Goal: Information Seeking & Learning: Check status

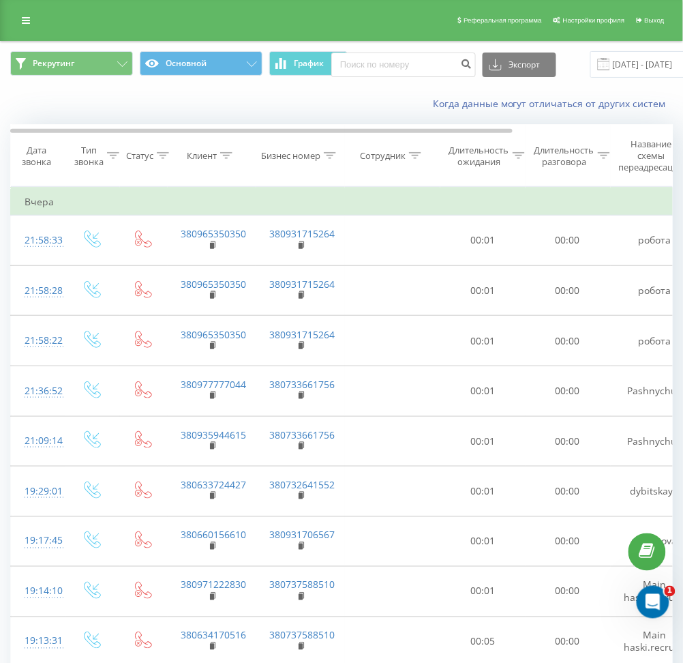
drag, startPoint x: 579, startPoint y: 1, endPoint x: 121, endPoint y: 105, distance: 469.2
click at [121, 105] on div "Когда данные могут отличаться от других систем" at bounding box center [342, 103] width 682 height 33
click at [85, 68] on button "Рекрутинг" at bounding box center [71, 63] width 123 height 25
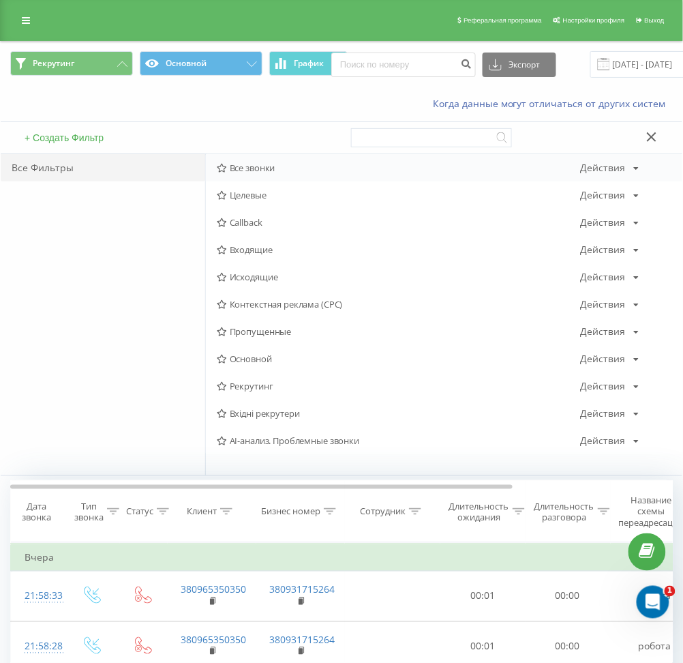
click at [245, 172] on span "Все звонки" at bounding box center [399, 168] width 364 height 10
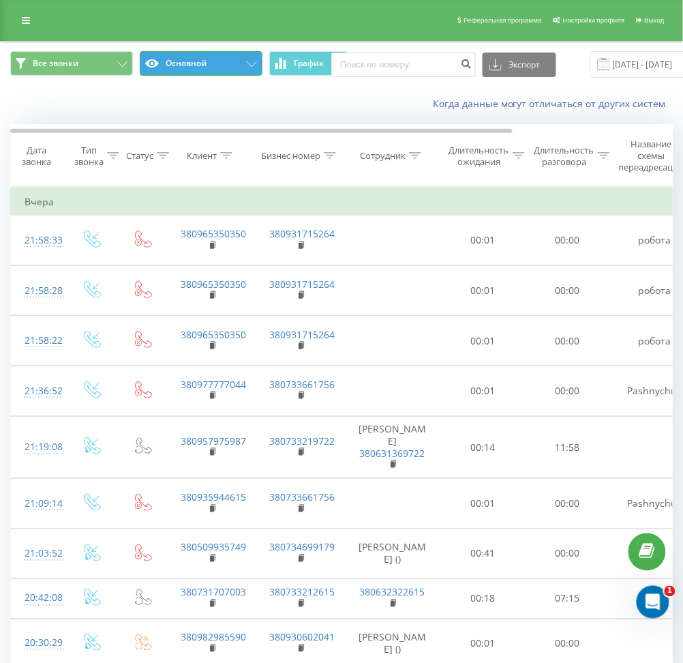
click at [177, 59] on button "Основной" at bounding box center [201, 63] width 123 height 25
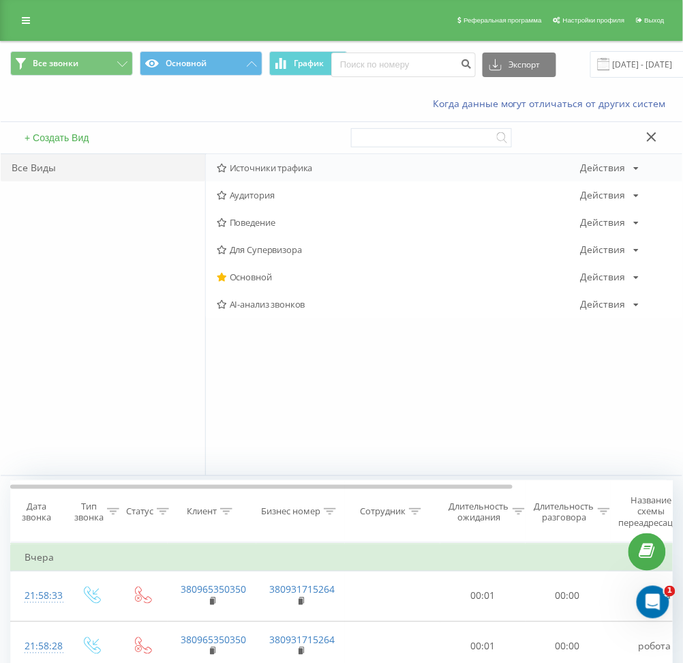
click at [252, 165] on span "Источники трафика" at bounding box center [399, 168] width 364 height 10
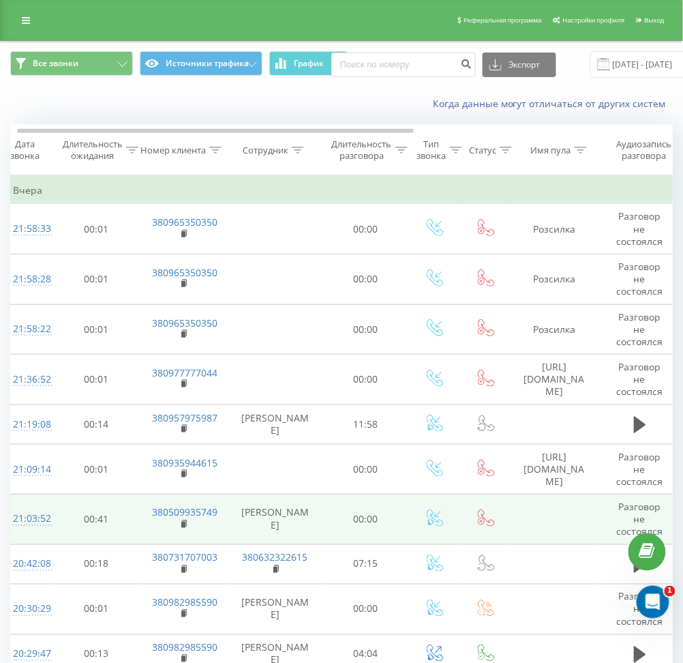
scroll to position [144, 0]
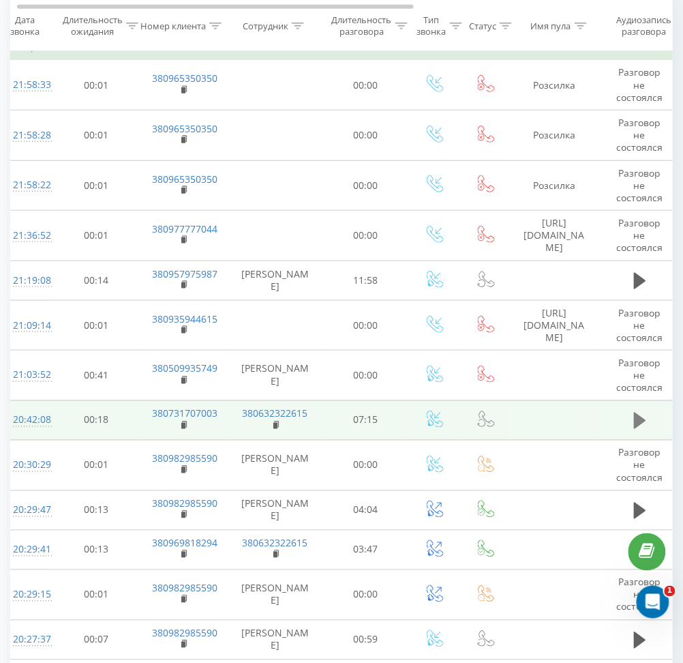
click at [635, 427] on icon at bounding box center [640, 420] width 12 height 16
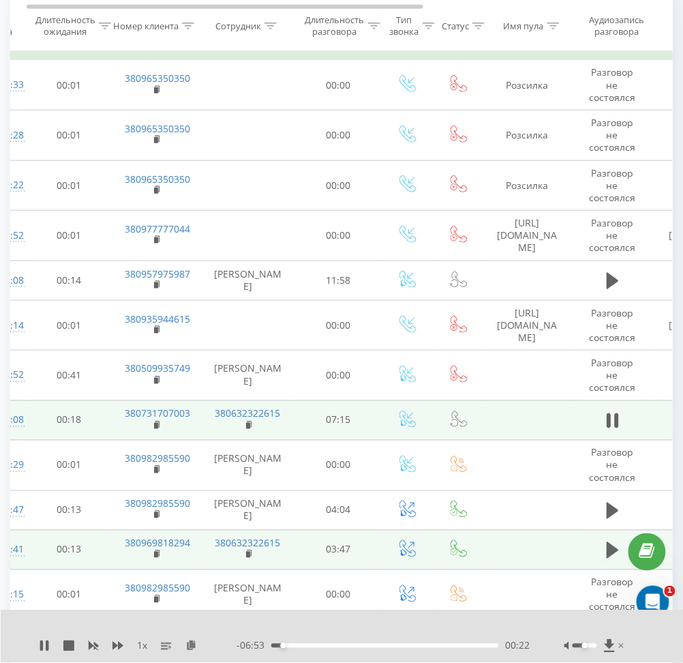
scroll to position [0, 34]
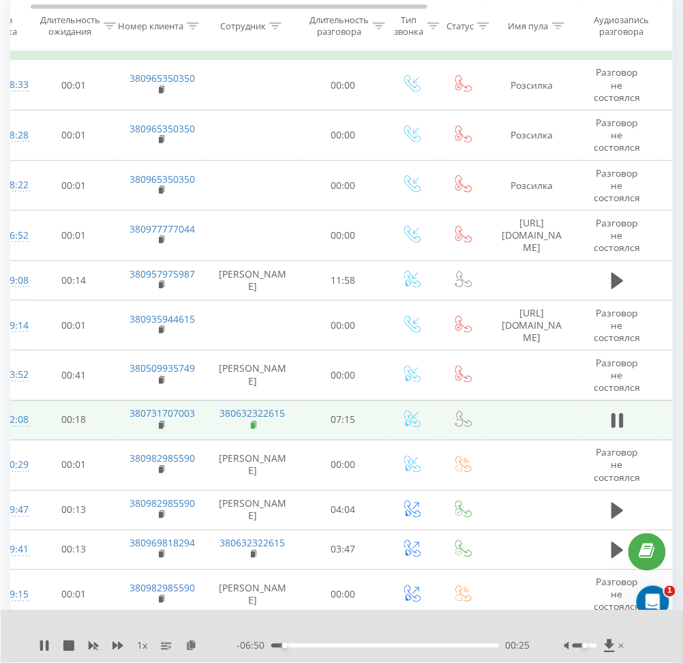
click at [255, 425] on icon at bounding box center [254, 426] width 7 height 10
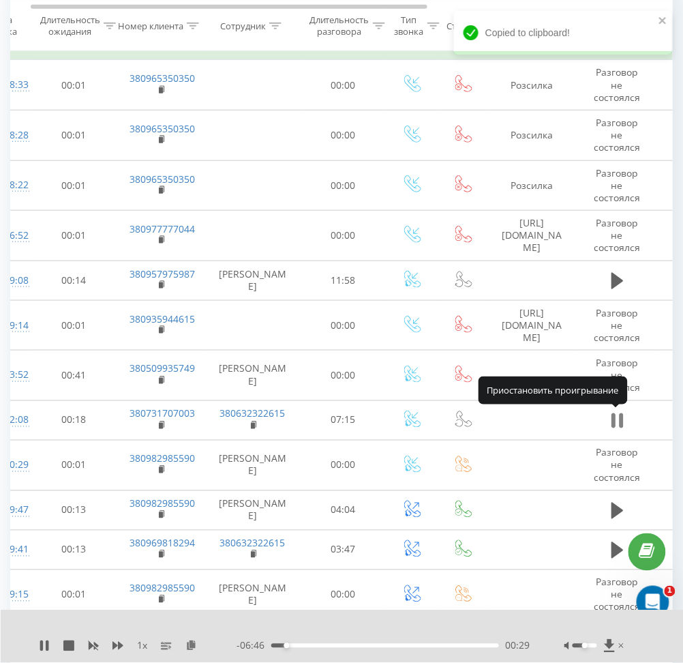
click at [615, 419] on icon at bounding box center [613, 420] width 4 height 15
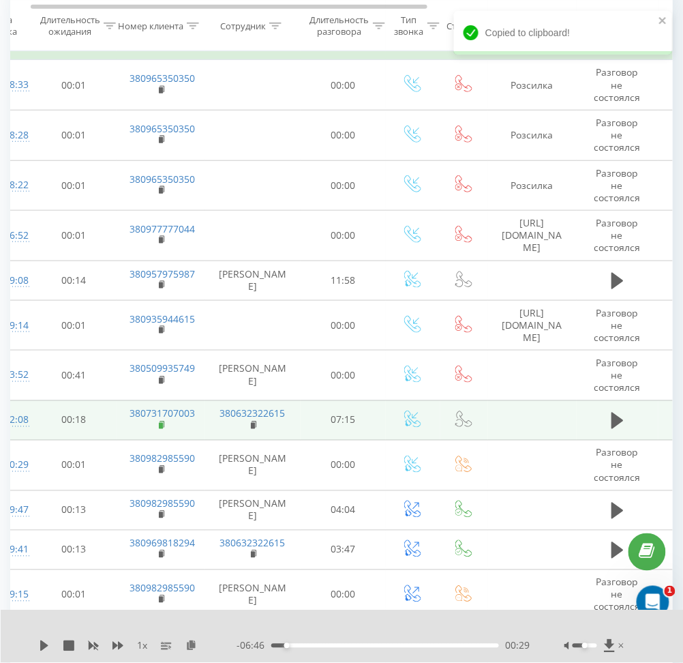
click at [160, 425] on rect at bounding box center [161, 426] width 4 height 6
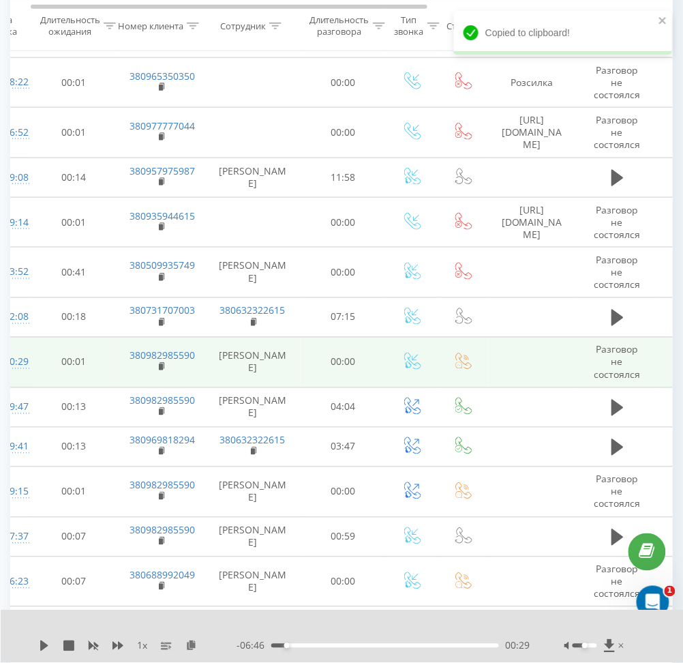
scroll to position [247, 0]
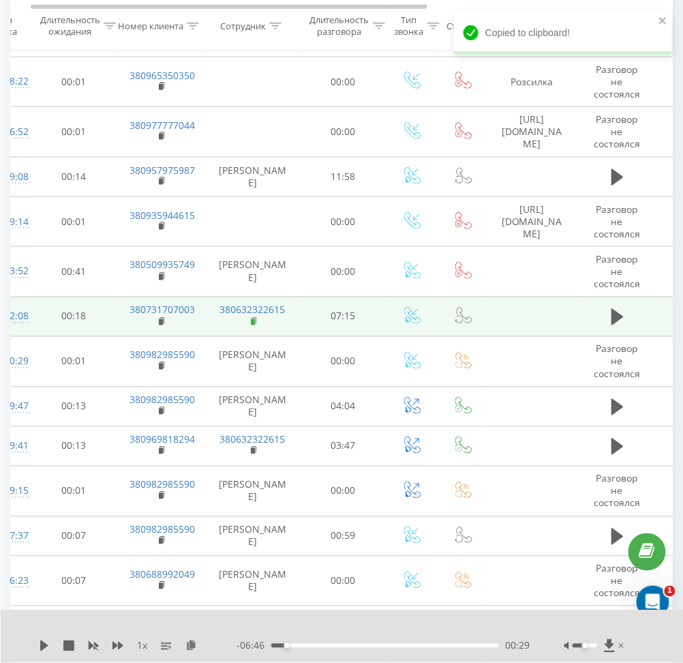
click at [252, 320] on rect at bounding box center [253, 322] width 4 height 6
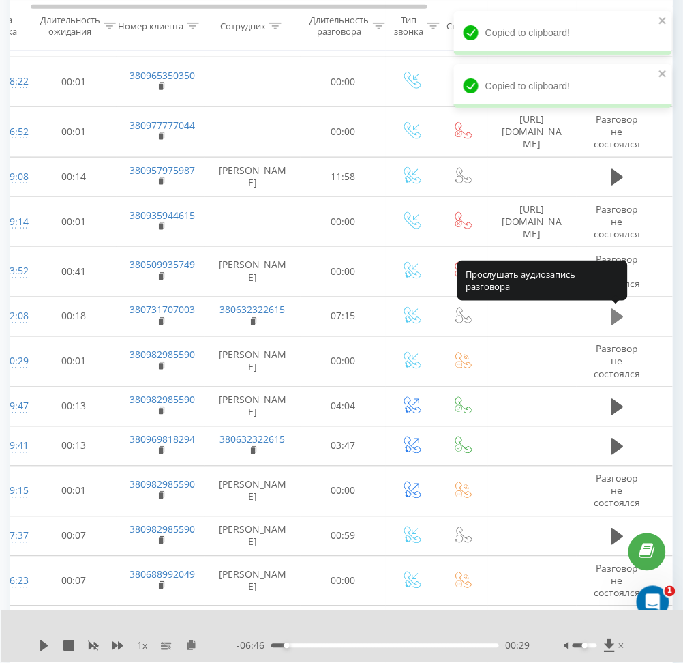
click at [618, 319] on icon at bounding box center [617, 317] width 12 height 16
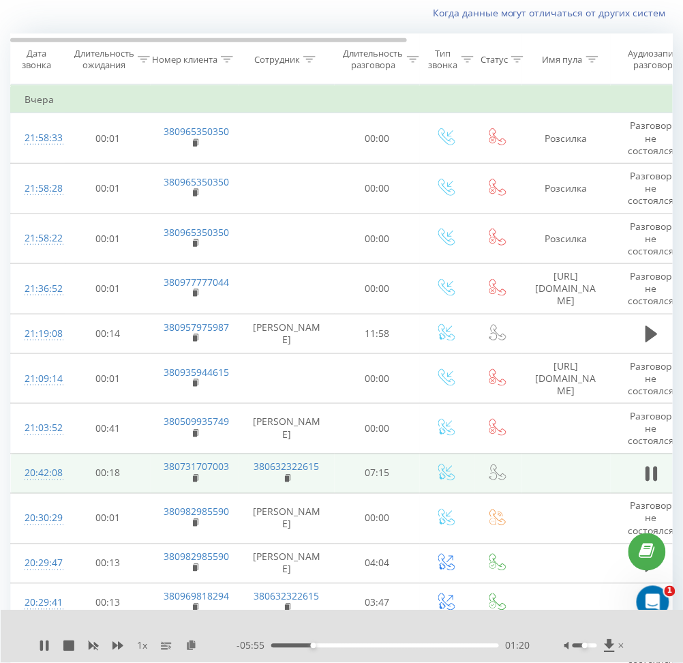
scroll to position [14, 0]
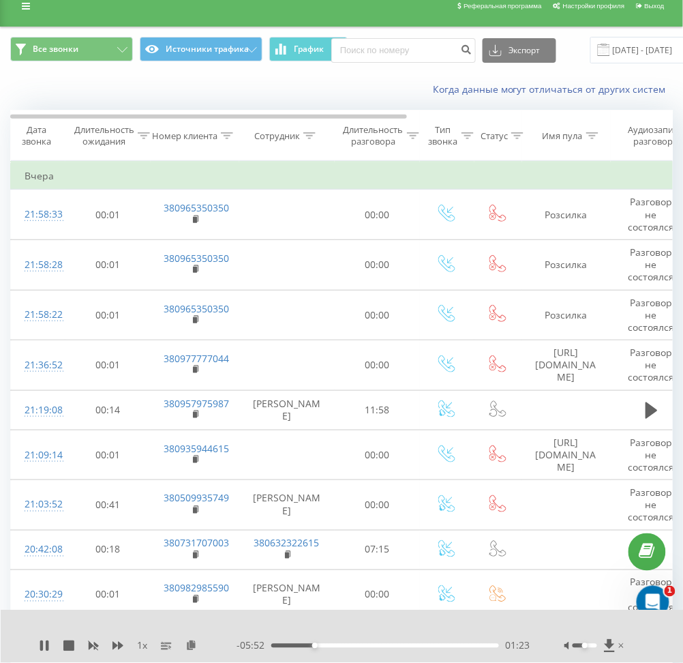
click at [601, 49] on span at bounding box center [604, 50] width 12 height 12
click at [625, 43] on input "20.08.2025 - 20.08.2025" at bounding box center [672, 50] width 165 height 27
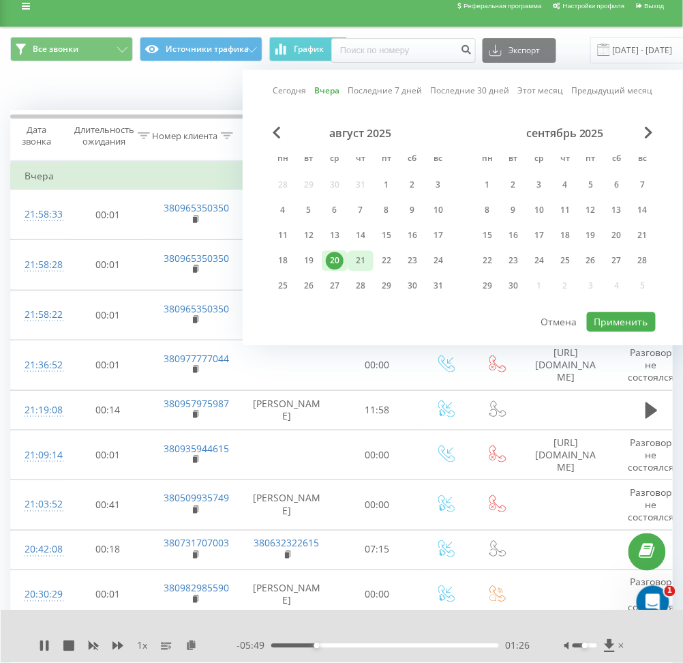
click at [356, 254] on div "21" at bounding box center [361, 261] width 18 height 18
click at [601, 316] on button "Применить" at bounding box center [621, 322] width 69 height 20
type input "[DATE] - [DATE]"
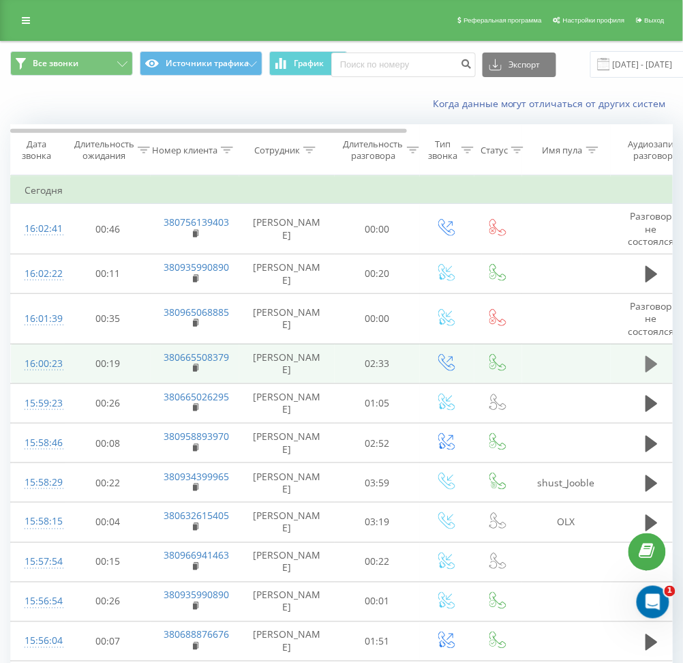
click at [646, 365] on icon at bounding box center [652, 364] width 12 height 16
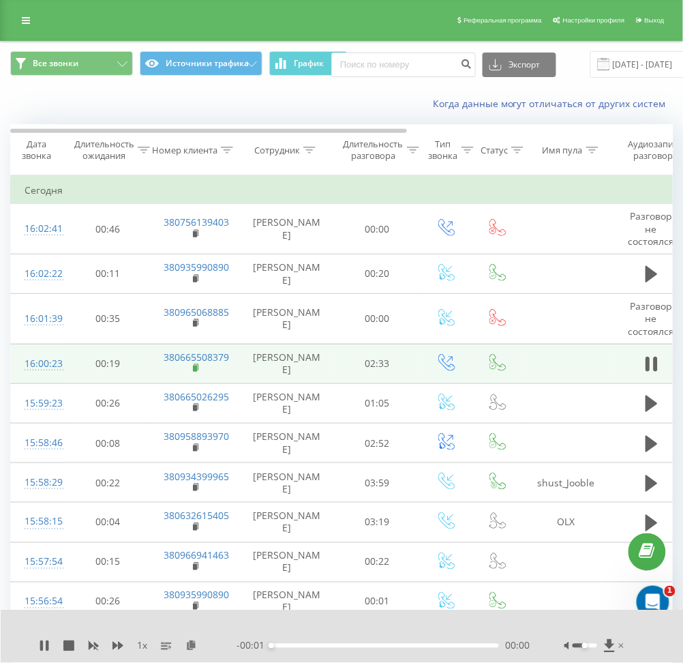
click at [198, 369] on icon at bounding box center [196, 367] width 5 height 6
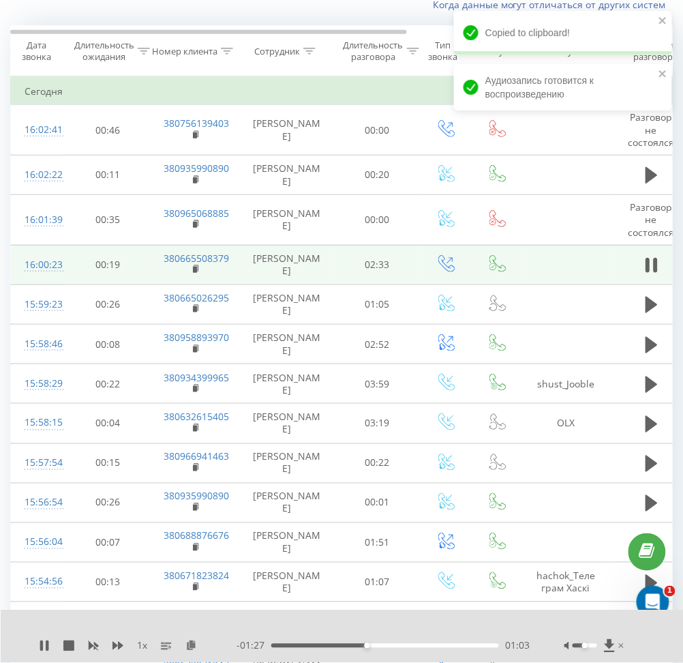
scroll to position [104, 0]
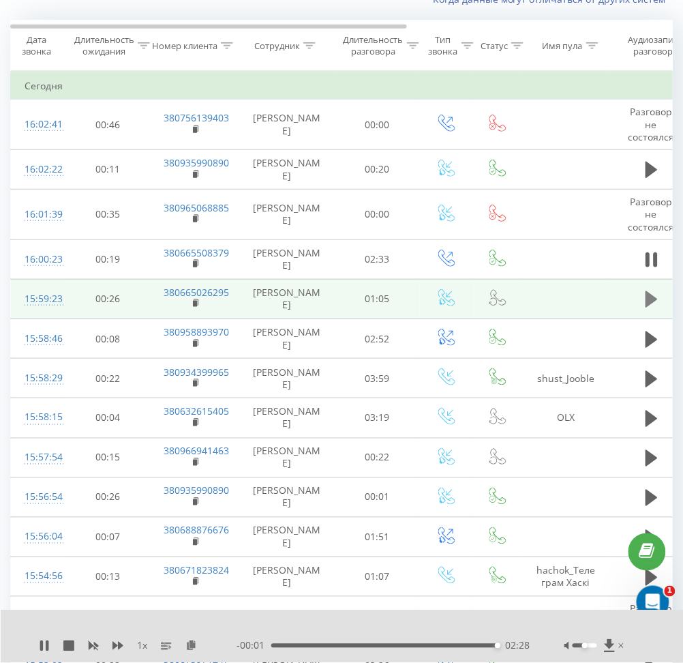
click at [646, 299] on icon at bounding box center [652, 299] width 12 height 16
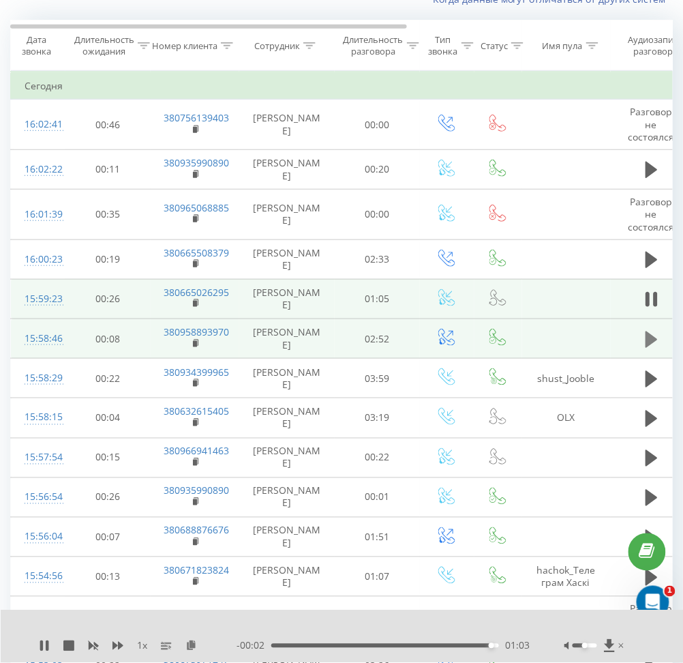
click at [656, 337] on icon at bounding box center [652, 339] width 12 height 19
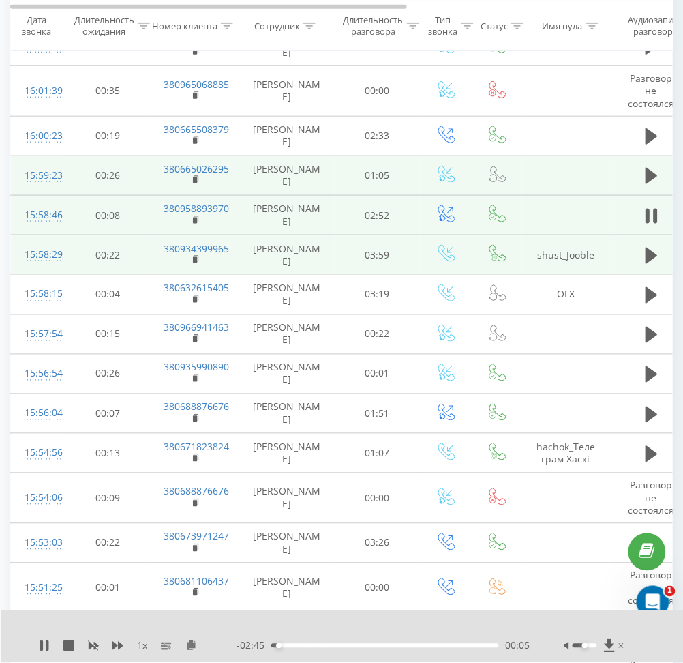
scroll to position [230, 0]
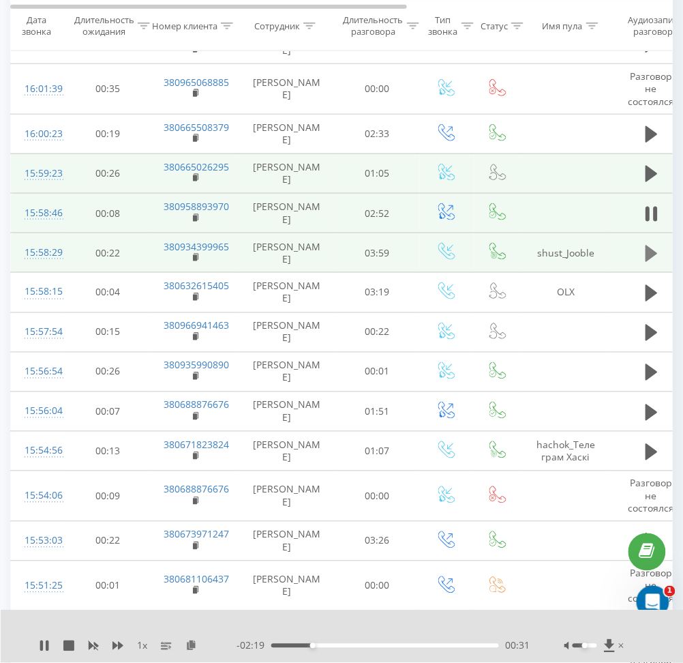
click at [652, 262] on icon at bounding box center [652, 253] width 12 height 16
click at [194, 261] on rect at bounding box center [195, 258] width 4 height 6
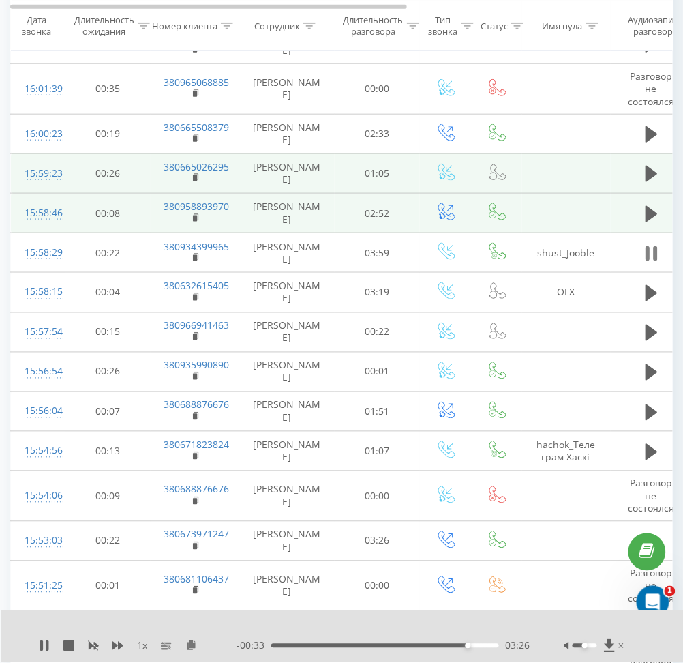
click at [648, 261] on icon at bounding box center [648, 253] width 4 height 15
click at [647, 262] on icon at bounding box center [652, 253] width 12 height 16
click at [647, 261] on icon at bounding box center [648, 253] width 4 height 15
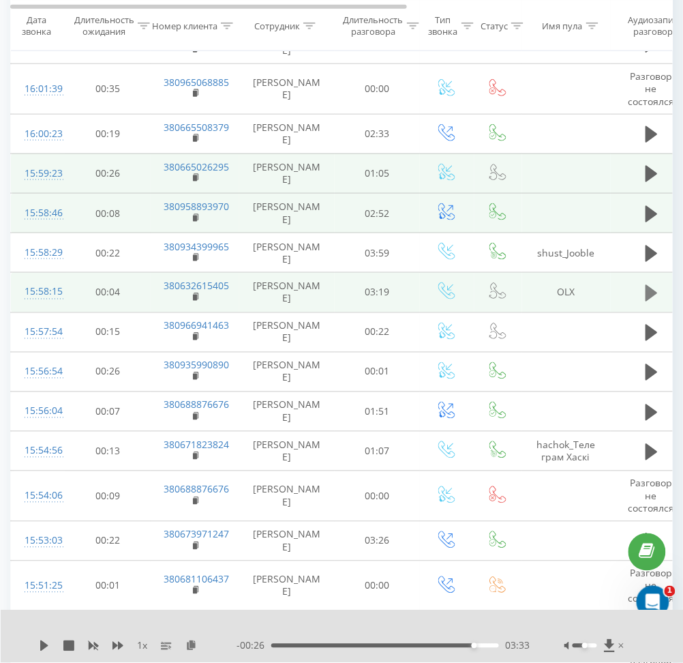
click at [648, 301] on icon at bounding box center [652, 293] width 12 height 16
click at [196, 301] on rect at bounding box center [195, 298] width 4 height 6
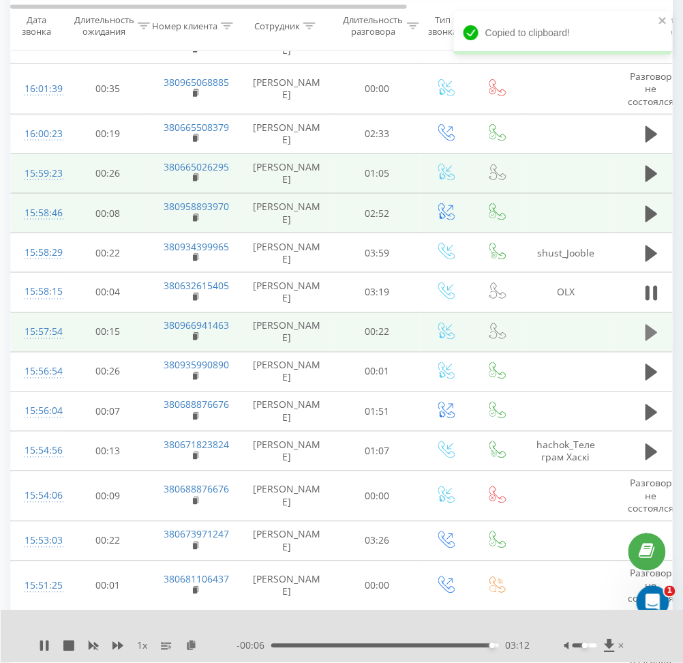
click at [648, 339] on icon at bounding box center [652, 332] width 12 height 16
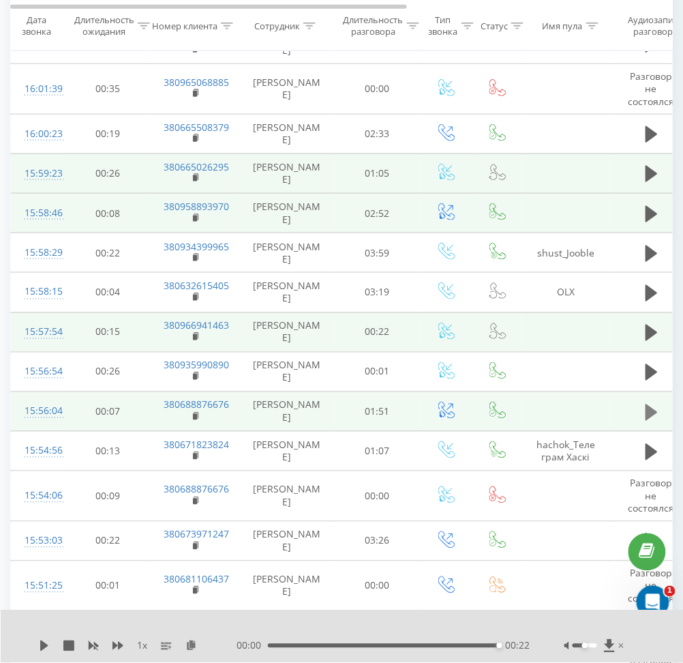
click at [652, 417] on icon at bounding box center [652, 412] width 12 height 19
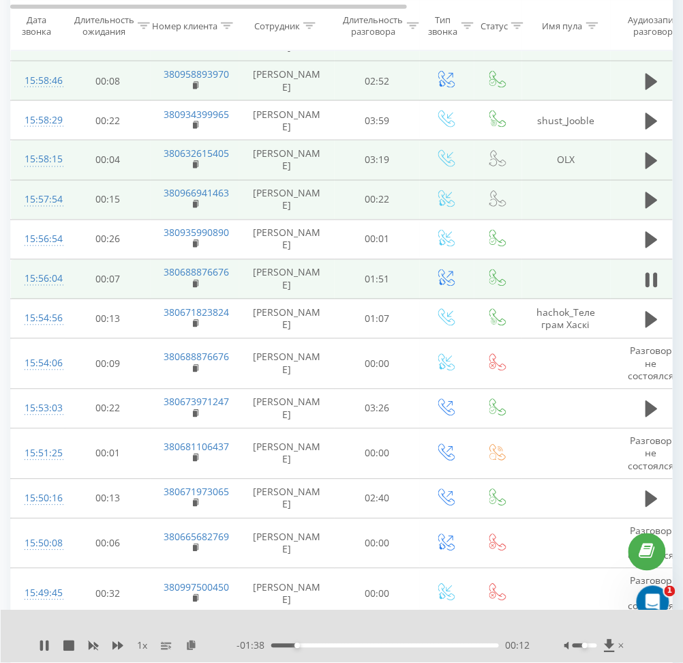
scroll to position [364, 0]
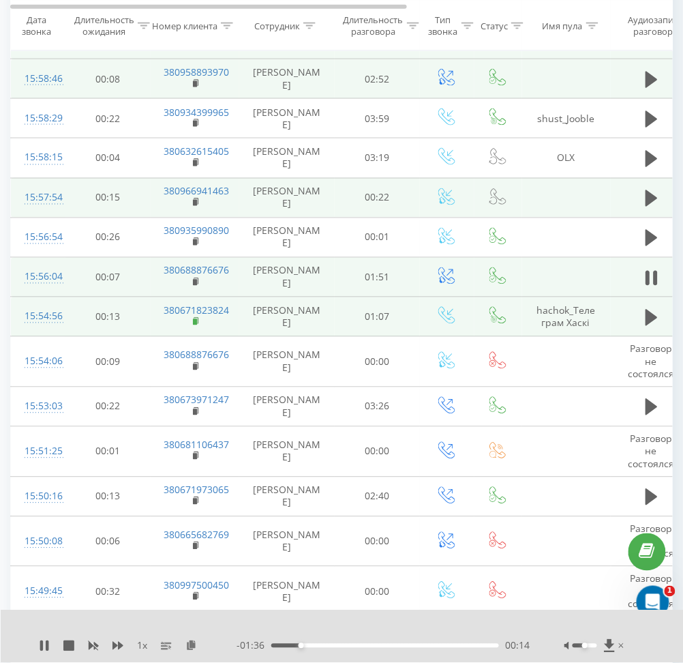
click at [195, 325] on rect at bounding box center [195, 322] width 4 height 6
click at [657, 327] on icon at bounding box center [652, 317] width 12 height 19
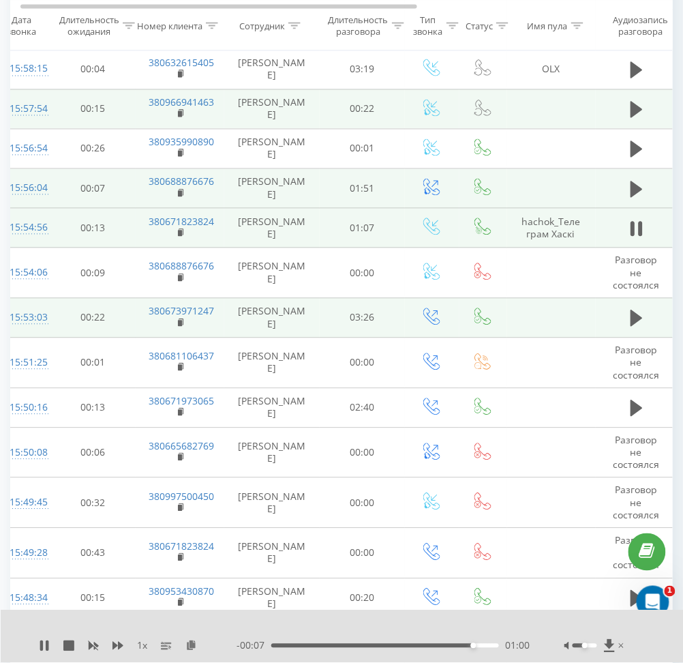
scroll to position [0, 16]
click at [181, 327] on rect at bounding box center [181, 323] width 4 height 6
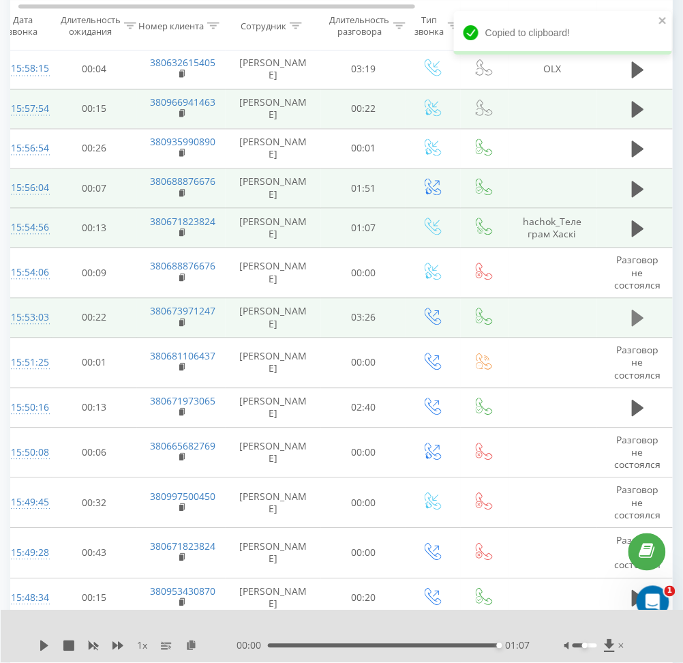
click at [639, 325] on icon at bounding box center [638, 318] width 12 height 19
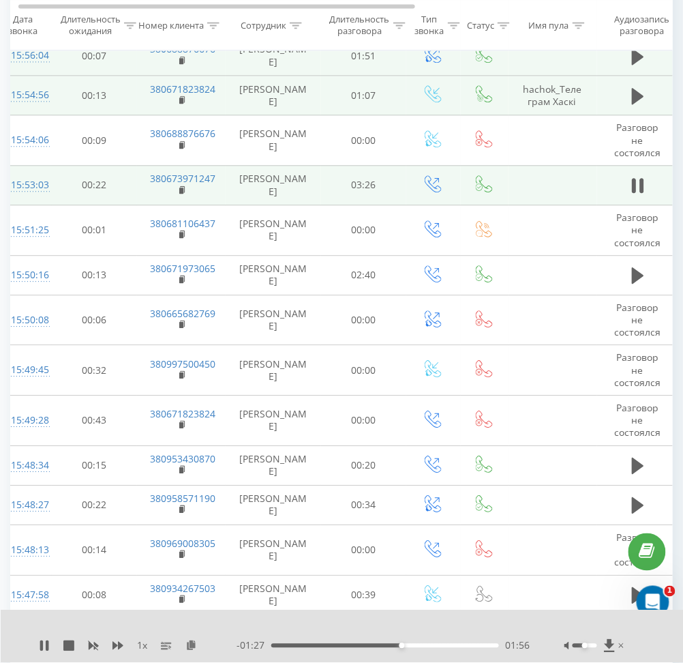
scroll to position [591, 0]
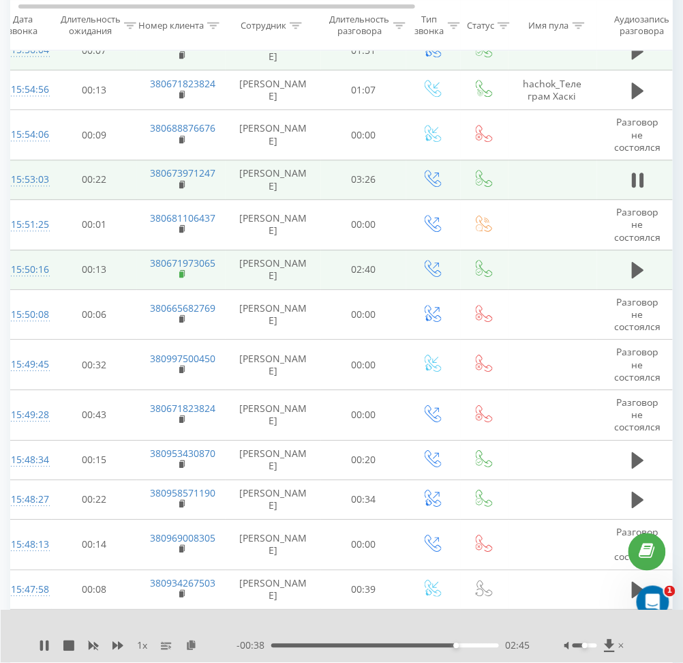
click at [181, 277] on rect at bounding box center [181, 274] width 4 height 6
click at [634, 278] on icon at bounding box center [638, 270] width 12 height 16
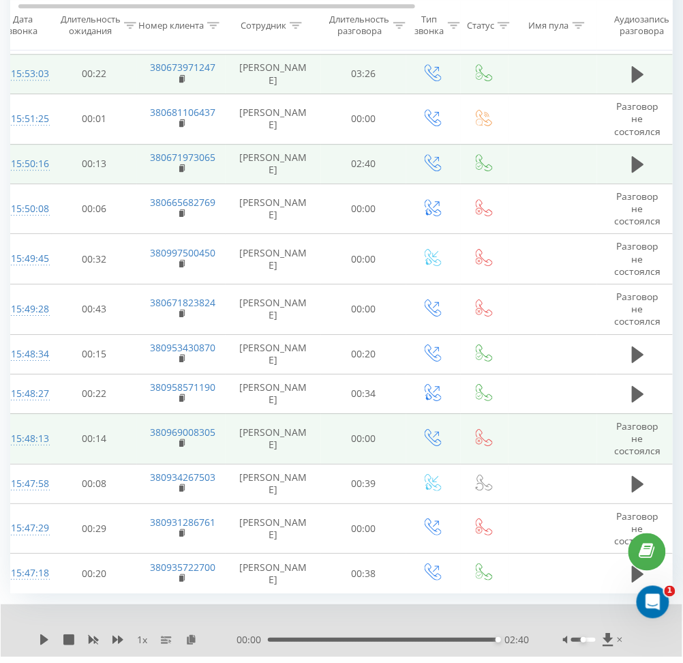
scroll to position [742, 0]
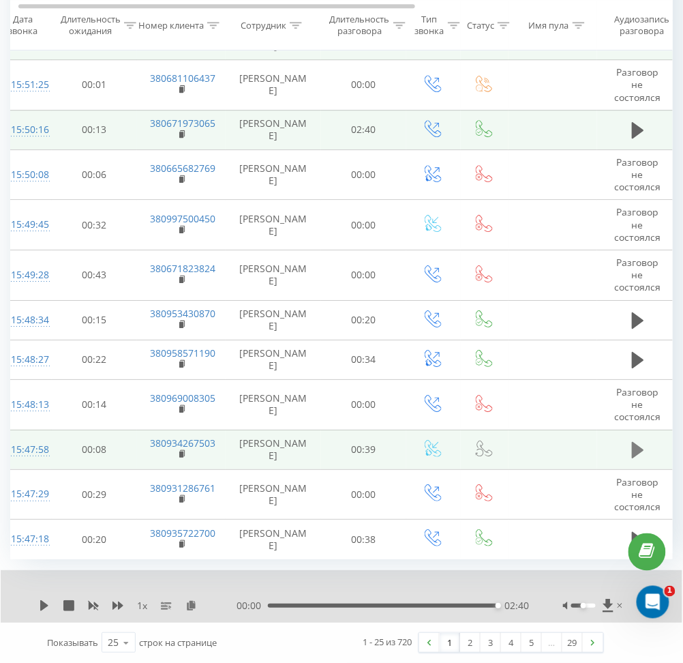
click at [635, 456] on icon at bounding box center [638, 449] width 12 height 19
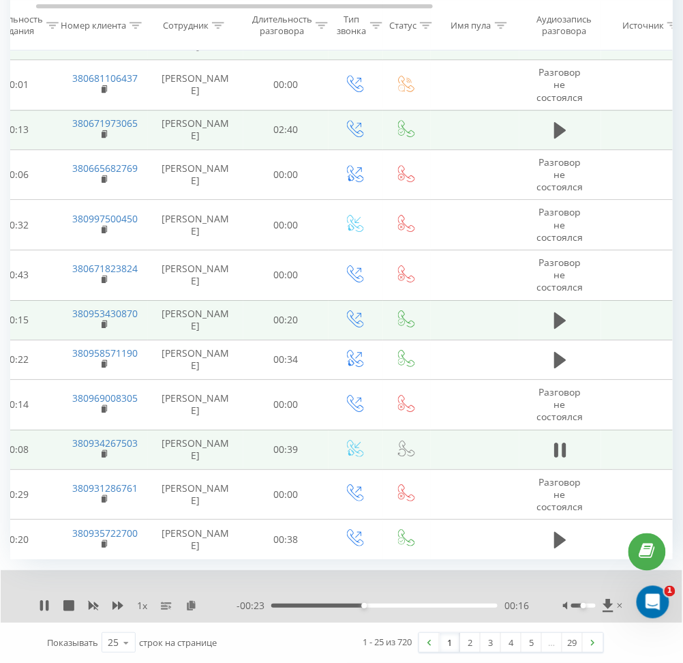
scroll to position [0, 92]
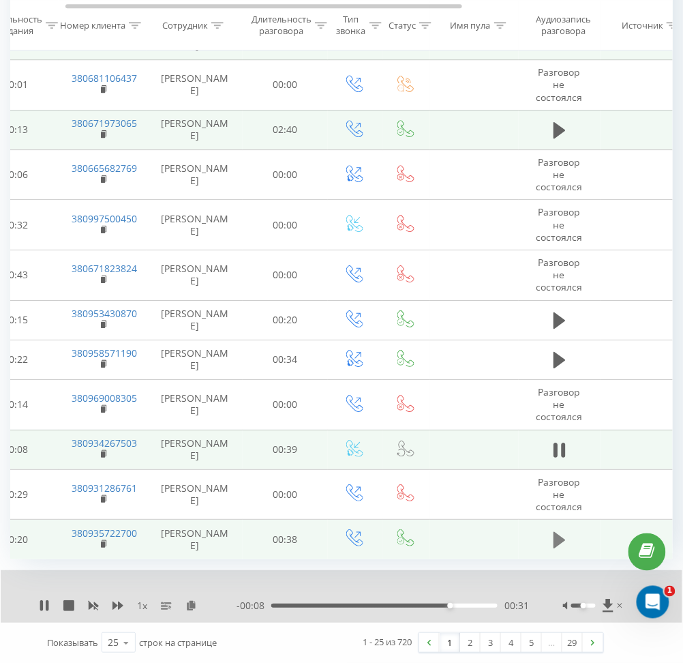
click at [554, 539] on icon at bounding box center [560, 540] width 12 height 16
click at [102, 544] on rect at bounding box center [103, 544] width 4 height 6
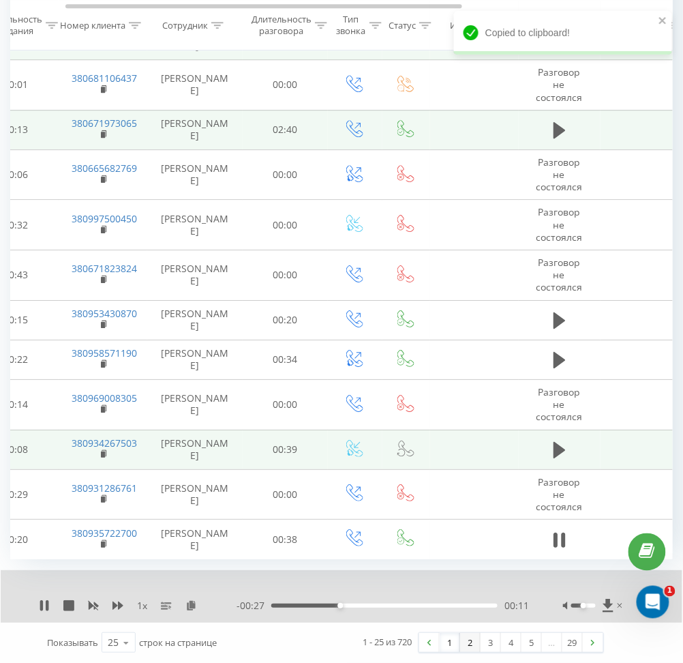
click at [467, 639] on link "2" at bounding box center [470, 642] width 20 height 19
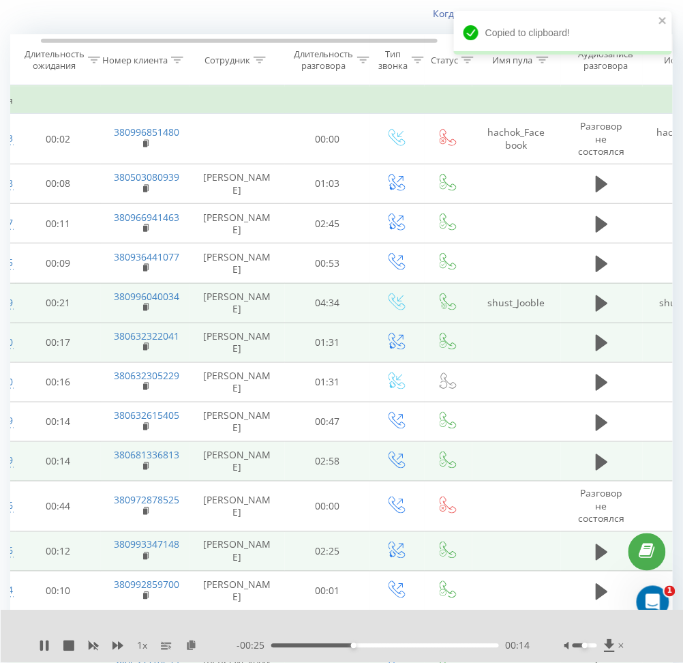
scroll to position [0, 50]
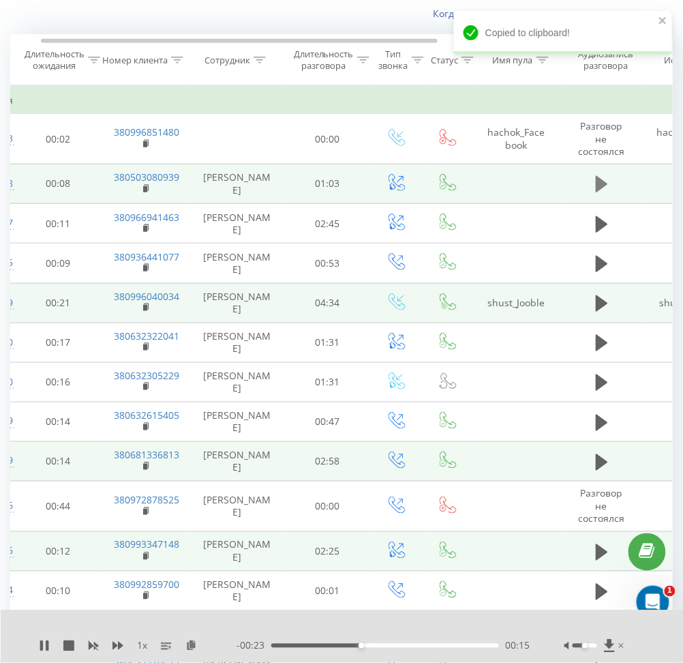
click at [597, 186] on icon at bounding box center [602, 184] width 12 height 16
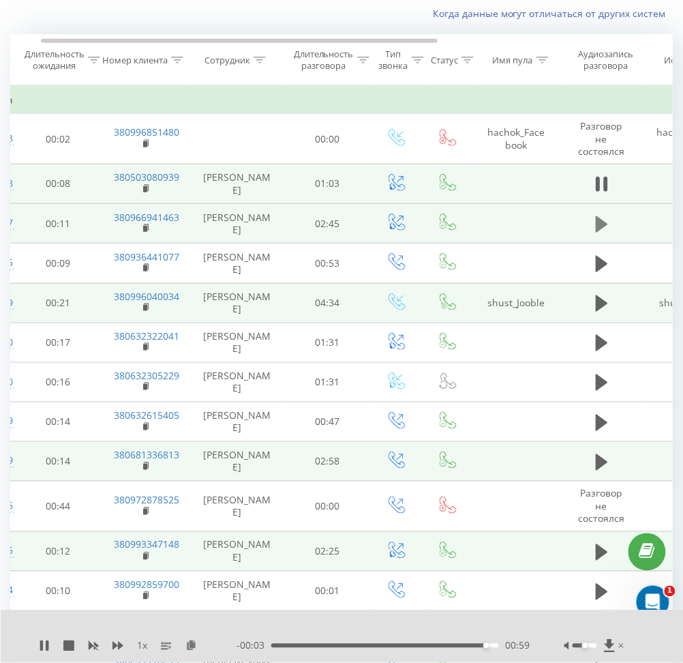
click at [602, 223] on icon at bounding box center [602, 223] width 12 height 16
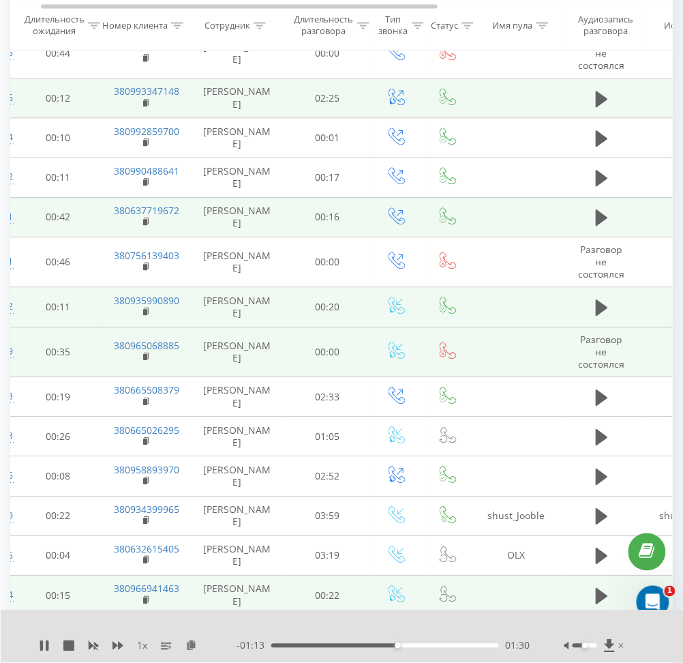
scroll to position [544, 0]
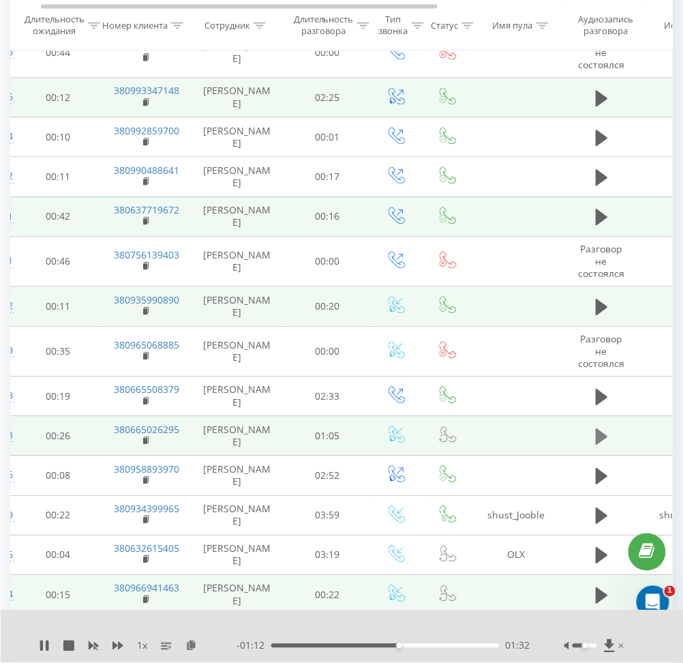
click at [592, 440] on button at bounding box center [602, 436] width 20 height 20
click at [597, 429] on icon at bounding box center [602, 436] width 12 height 16
click at [40, 648] on icon at bounding box center [44, 645] width 8 height 11
click at [278, 646] on div "00:02" at bounding box center [385, 646] width 228 height 4
click at [46, 649] on icon at bounding box center [44, 645] width 11 height 11
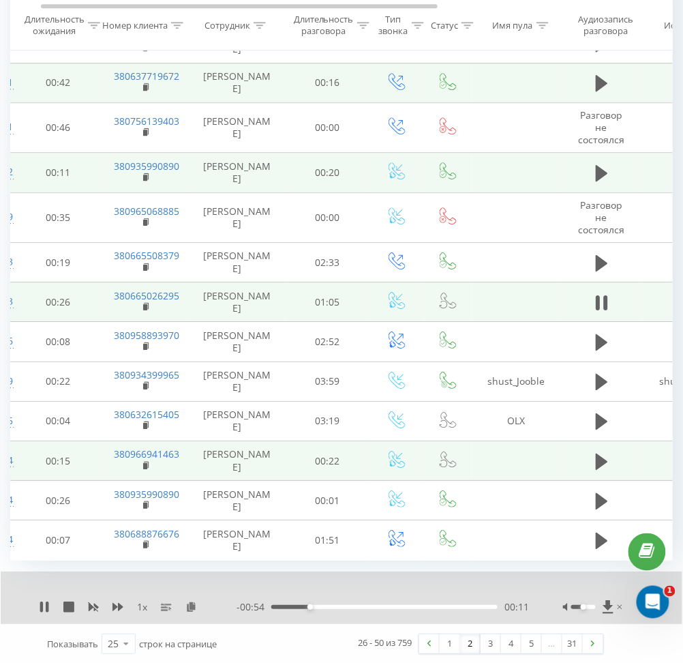
scroll to position [690, 0]
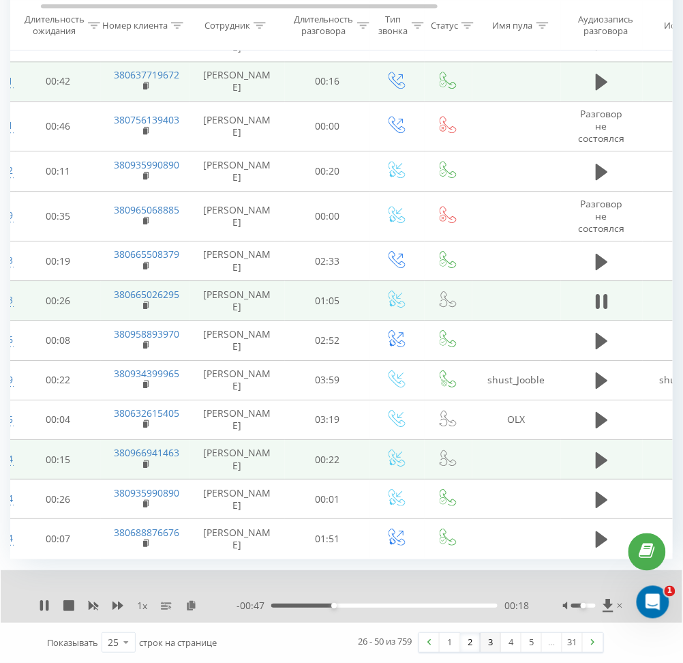
click at [488, 641] on link "3" at bounding box center [491, 642] width 20 height 19
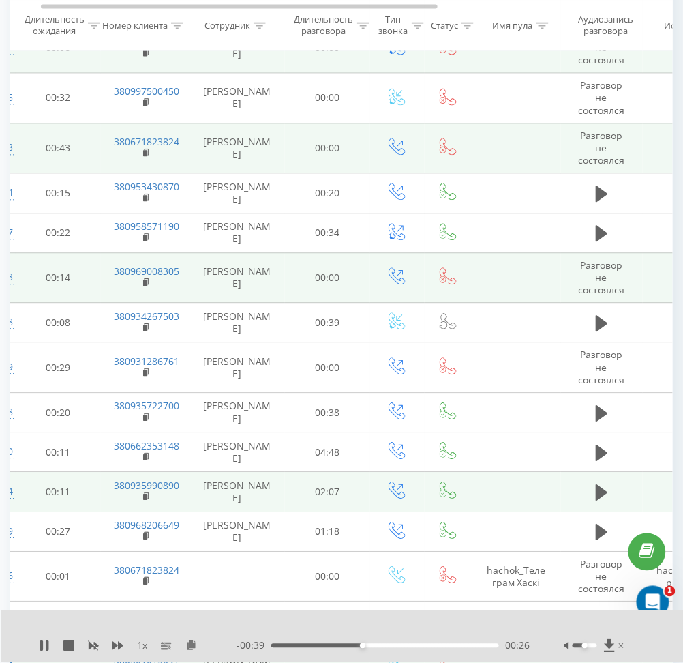
scroll to position [521, 0]
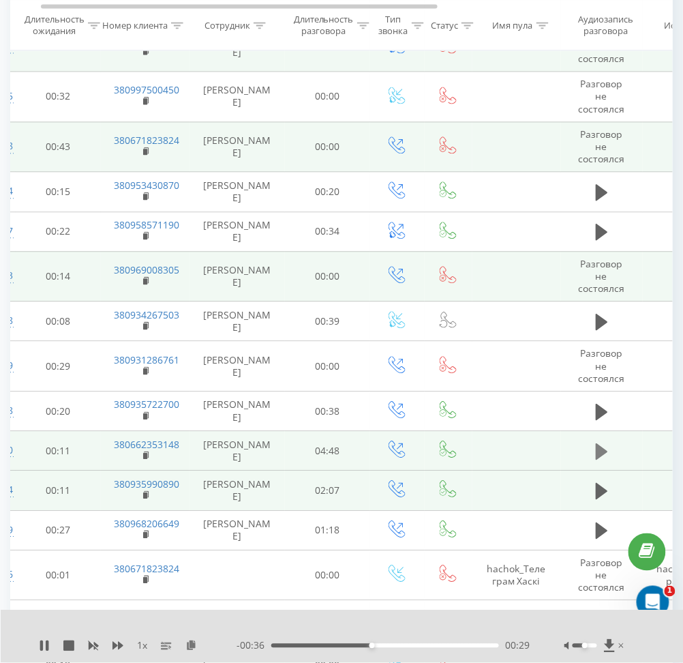
click at [603, 443] on icon at bounding box center [602, 451] width 12 height 19
click at [147, 453] on icon at bounding box center [146, 456] width 7 height 10
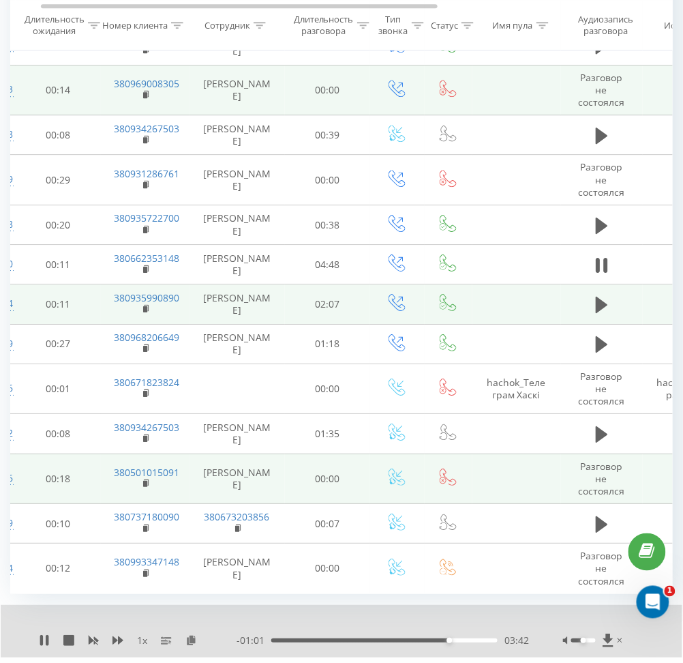
scroll to position [742, 0]
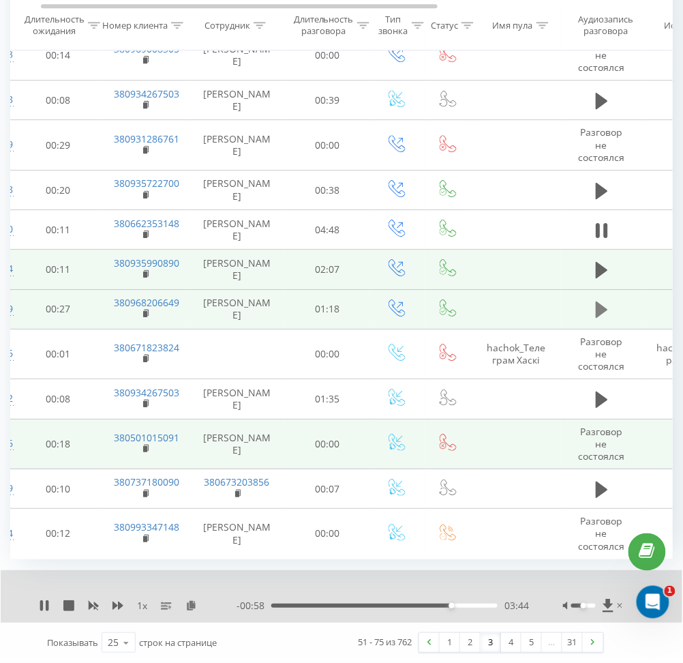
click at [603, 305] on icon at bounding box center [602, 309] width 12 height 19
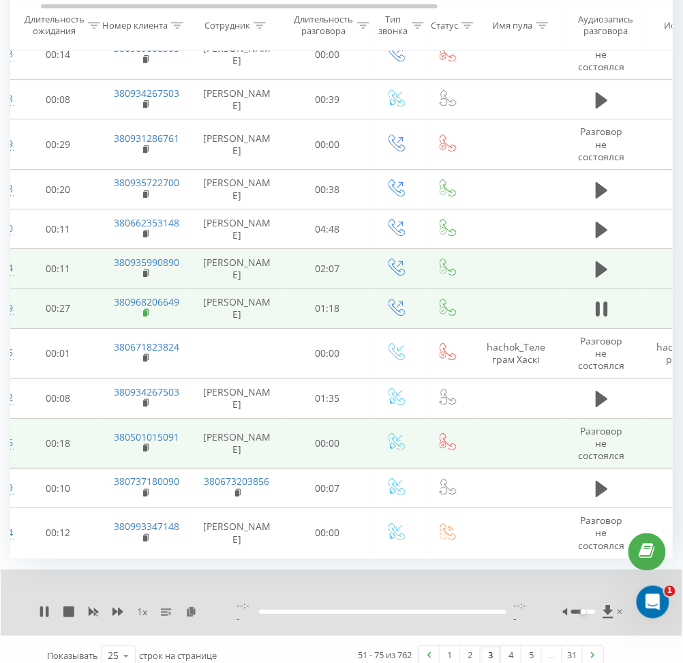
click at [146, 312] on rect at bounding box center [145, 313] width 4 height 6
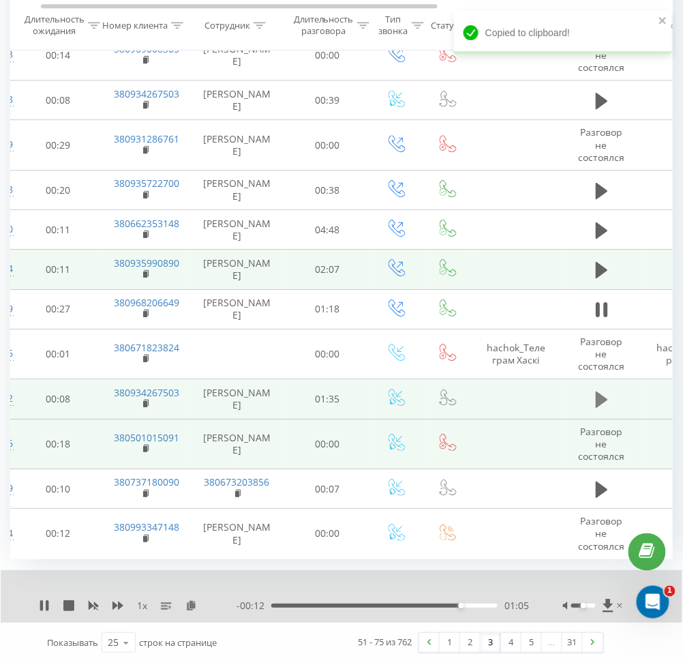
click at [596, 397] on icon at bounding box center [602, 399] width 12 height 16
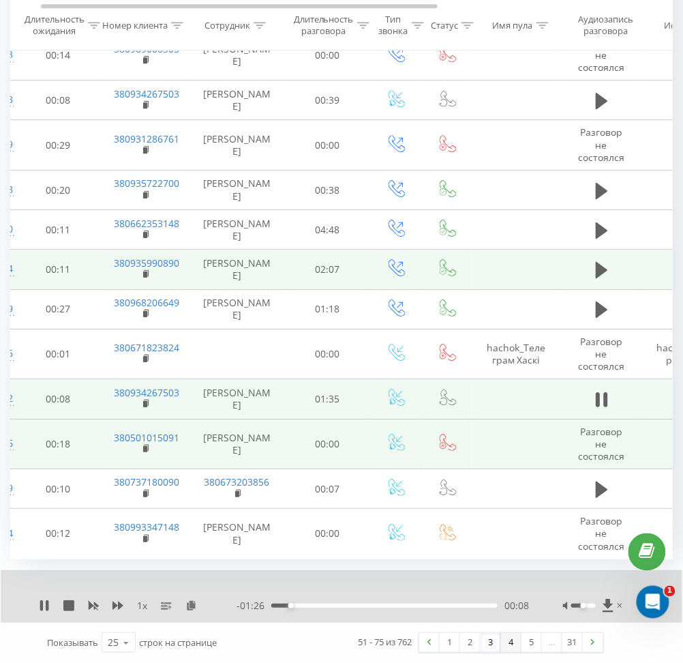
click at [505, 644] on link "4" at bounding box center [511, 642] width 20 height 19
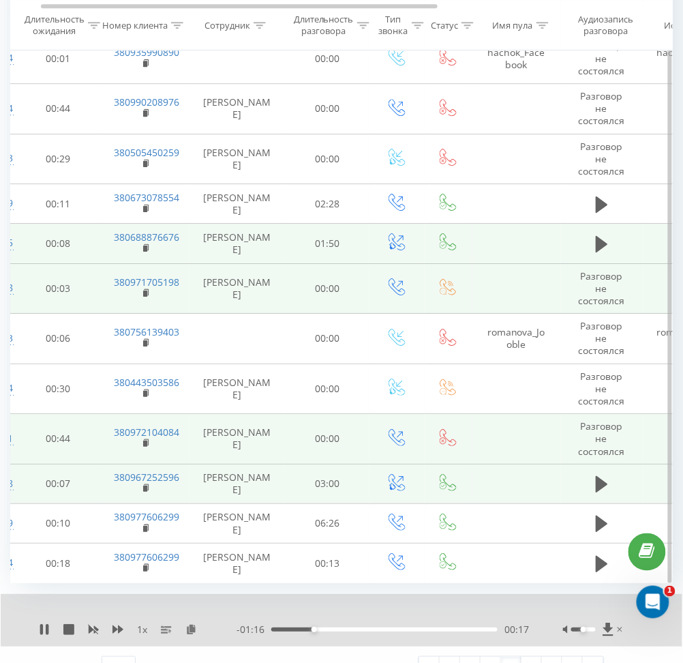
scroll to position [759, 0]
click at [602, 243] on icon at bounding box center [602, 245] width 12 height 16
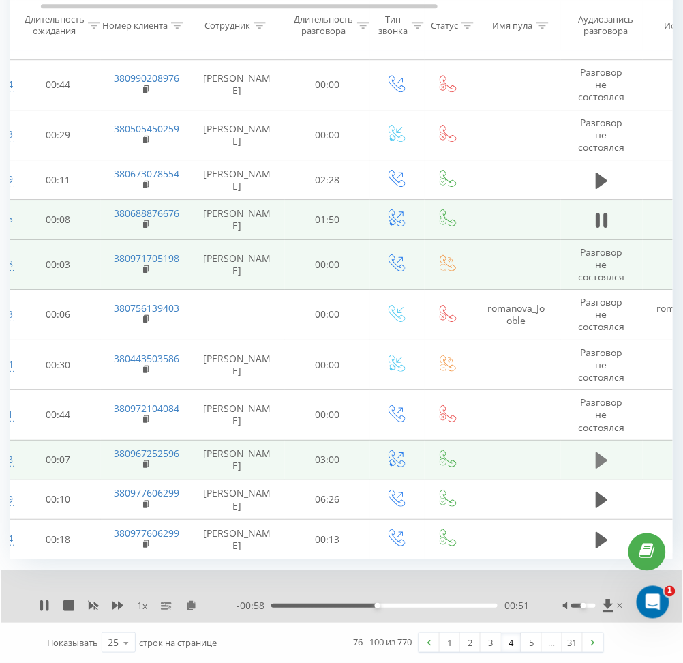
click at [605, 462] on icon at bounding box center [602, 460] width 12 height 19
click at [145, 462] on rect at bounding box center [145, 465] width 4 height 6
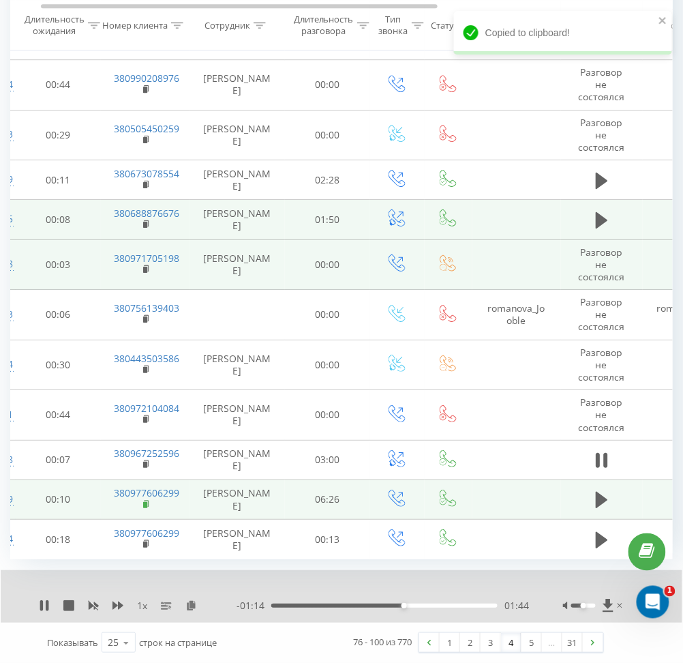
click at [144, 503] on rect at bounding box center [145, 505] width 4 height 6
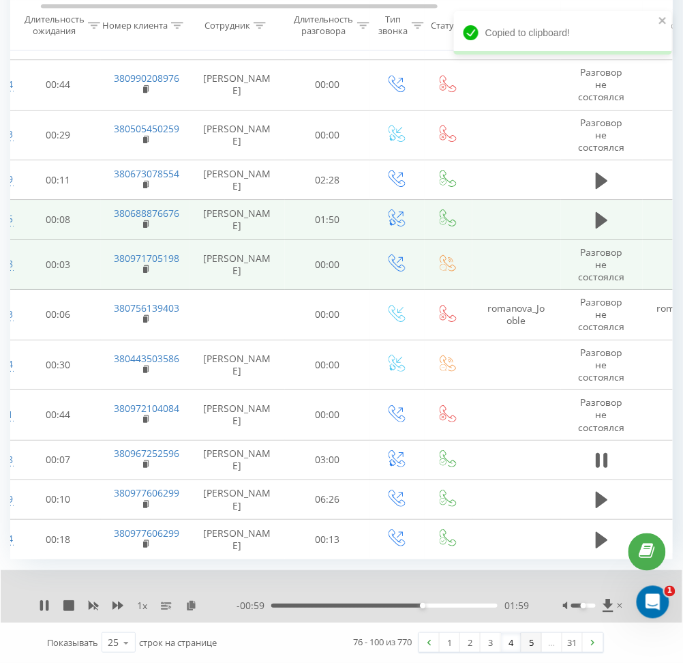
click at [526, 646] on link "5" at bounding box center [532, 642] width 20 height 19
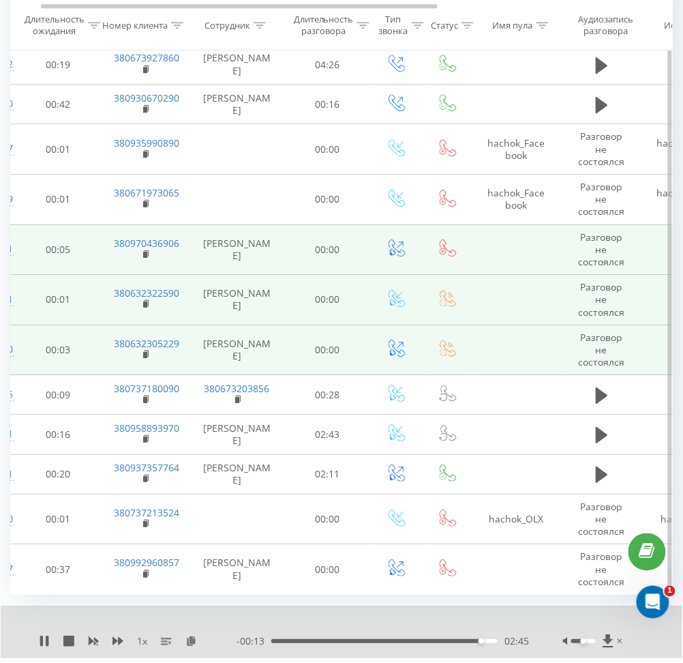
scroll to position [784, 0]
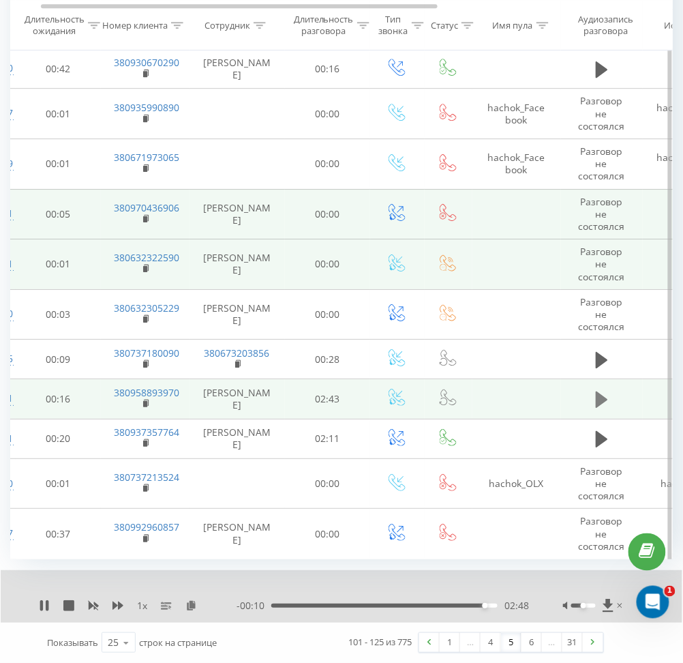
click at [605, 393] on icon at bounding box center [602, 399] width 12 height 16
click at [532, 642] on link "6" at bounding box center [532, 642] width 20 height 19
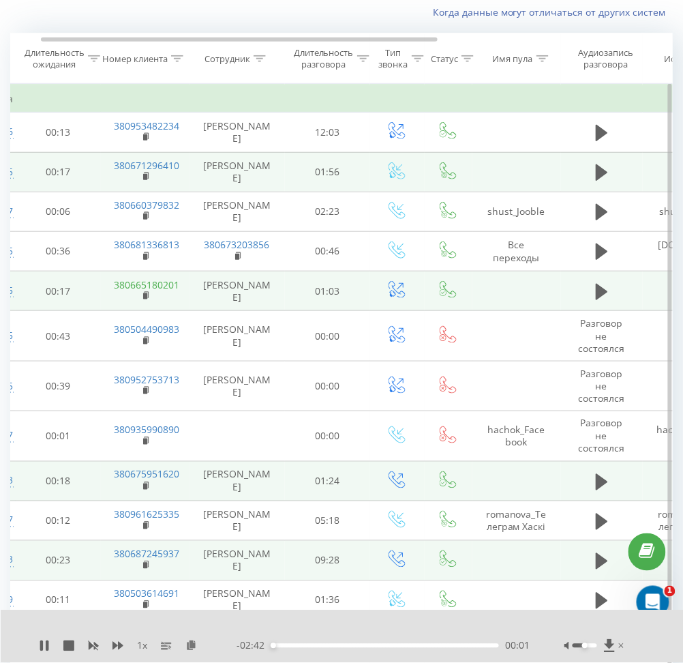
scroll to position [90, 0]
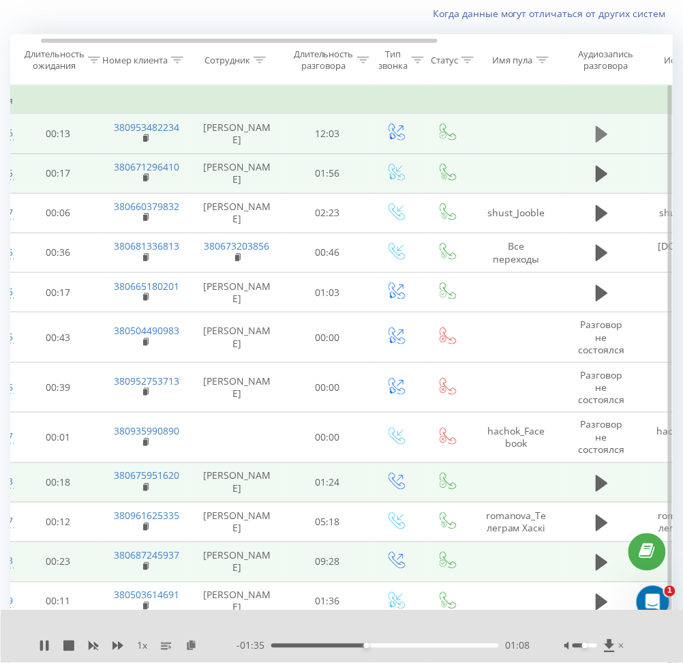
click at [597, 137] on icon at bounding box center [602, 134] width 12 height 16
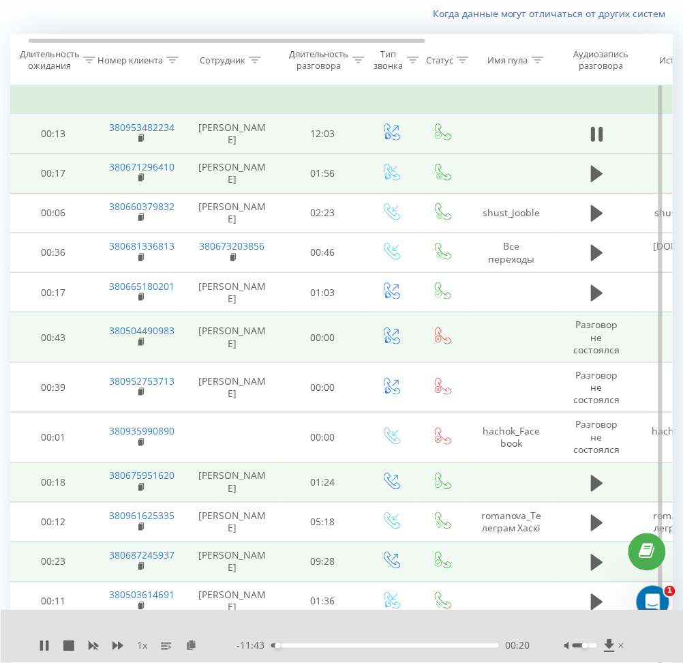
scroll to position [0, 67]
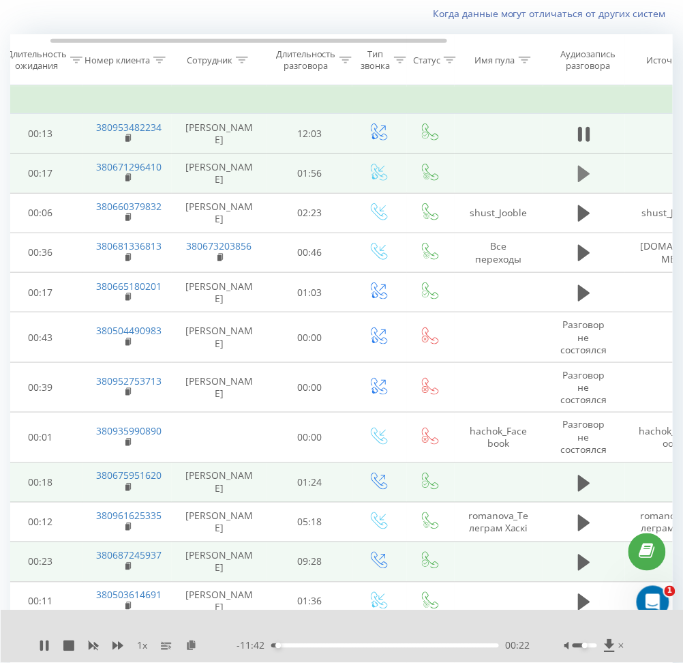
click at [582, 170] on icon at bounding box center [584, 174] width 12 height 16
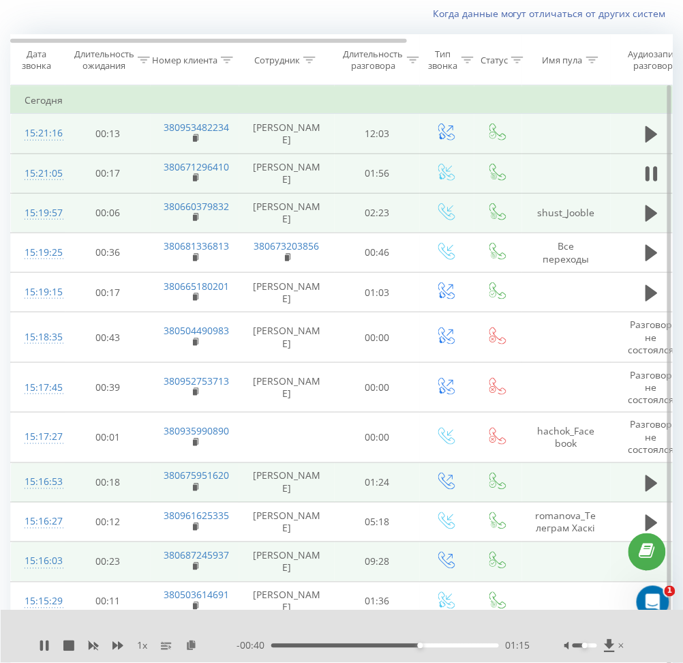
scroll to position [0, 0]
click at [648, 211] on icon at bounding box center [652, 213] width 12 height 16
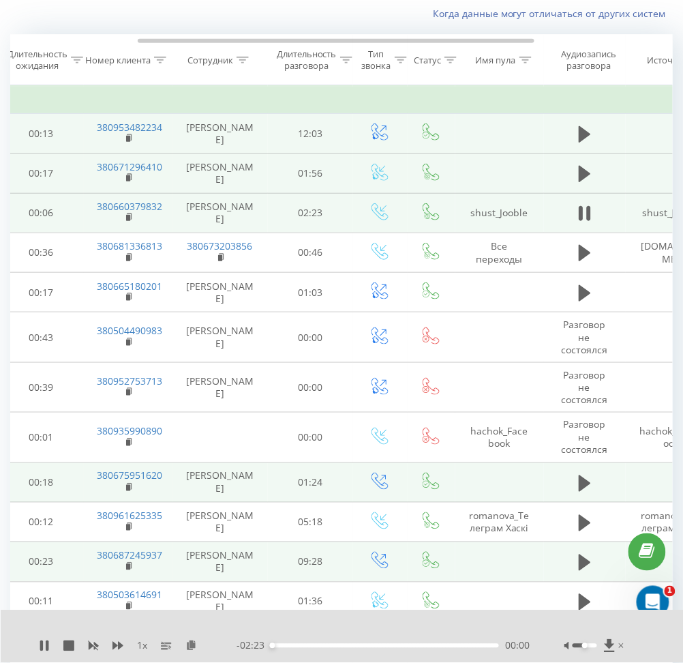
scroll to position [0, 145]
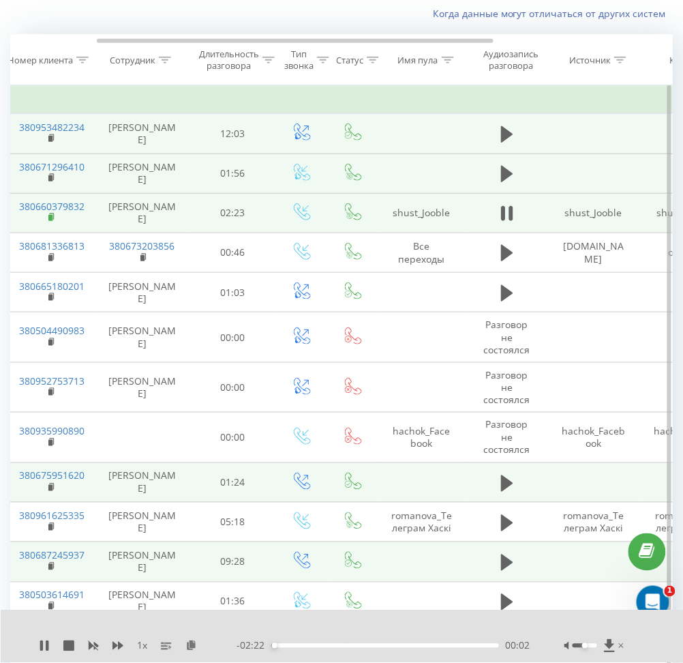
click at [48, 219] on icon at bounding box center [51, 218] width 7 height 10
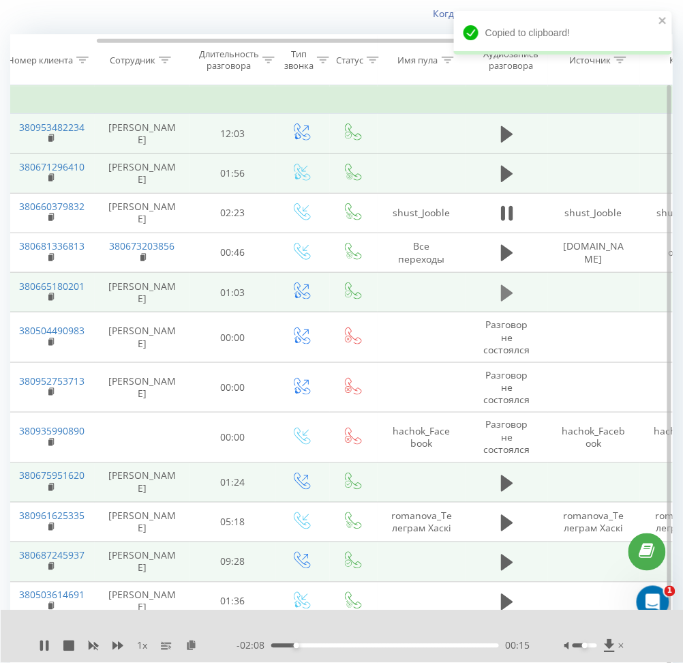
click at [504, 287] on icon at bounding box center [507, 292] width 12 height 16
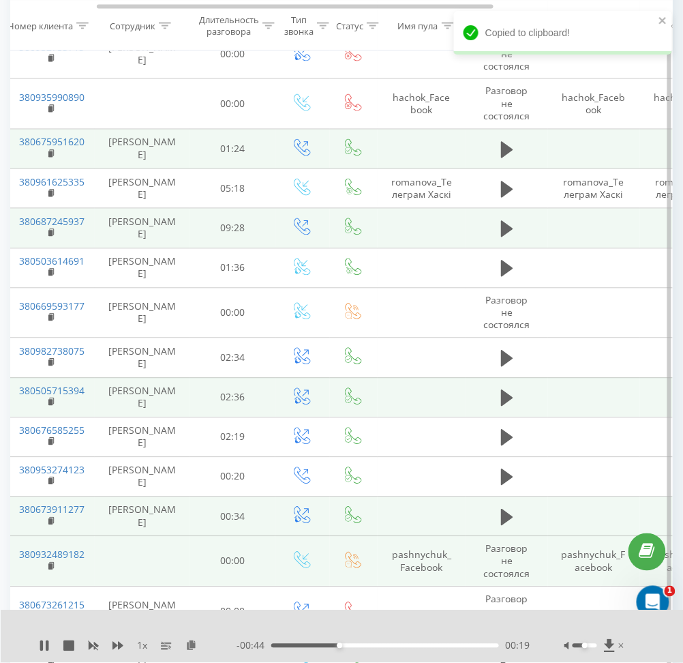
scroll to position [224, 0]
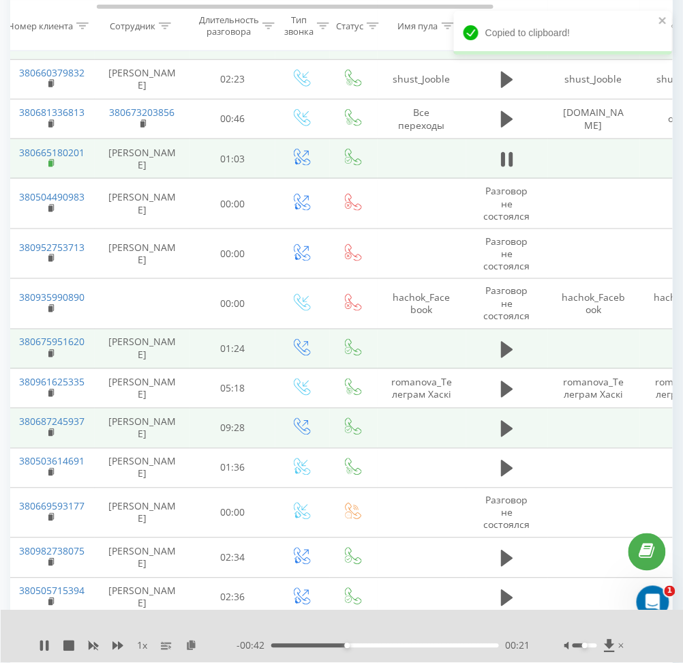
click at [48, 160] on icon at bounding box center [51, 164] width 7 height 10
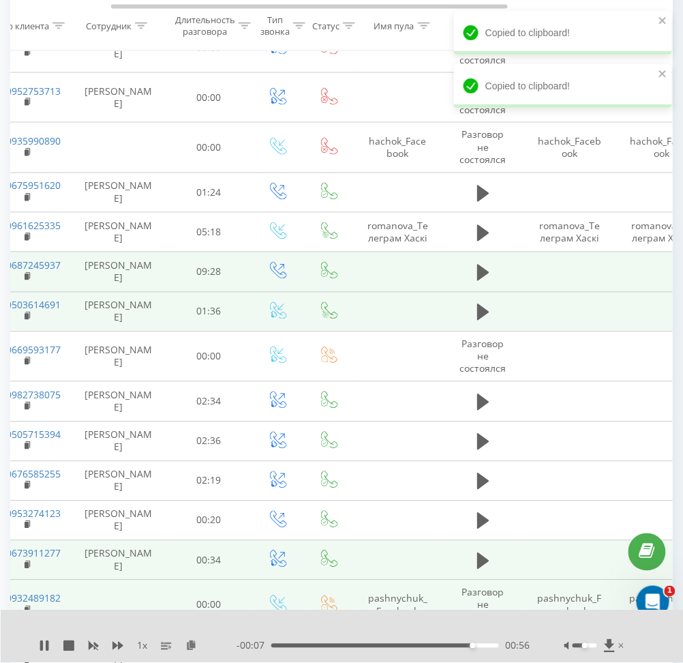
scroll to position [374, 0]
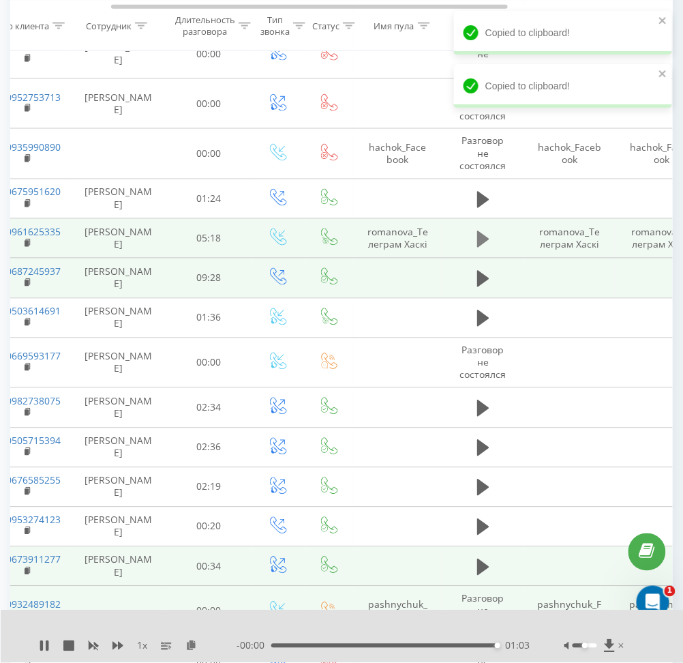
click at [487, 232] on icon at bounding box center [483, 239] width 12 height 19
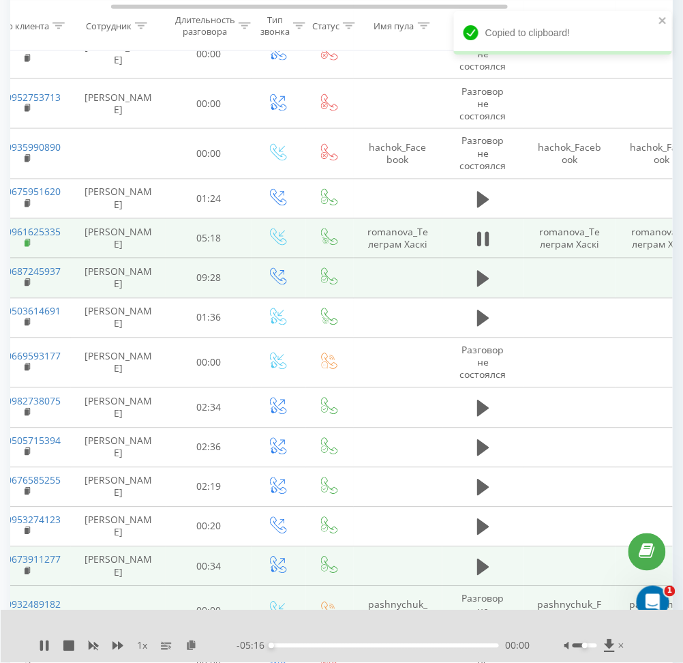
click at [27, 239] on icon at bounding box center [27, 242] width 5 height 6
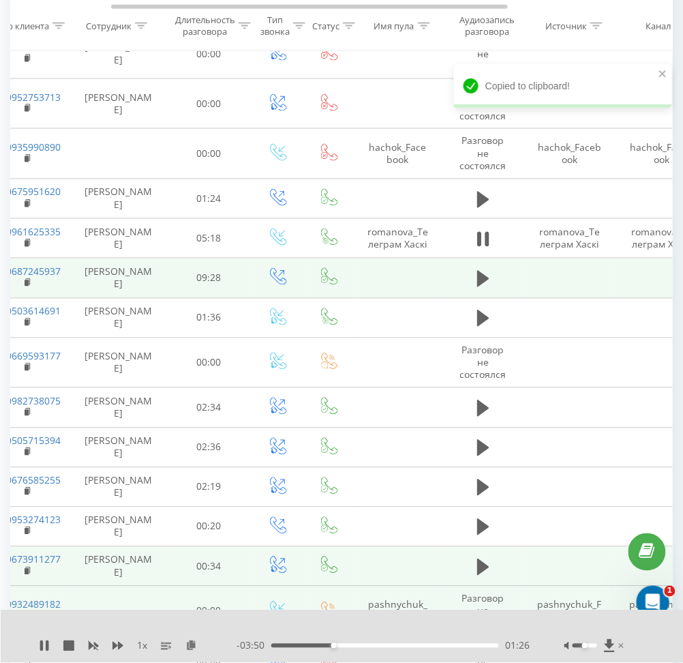
click at [50, 645] on div "1 x" at bounding box center [138, 646] width 198 height 14
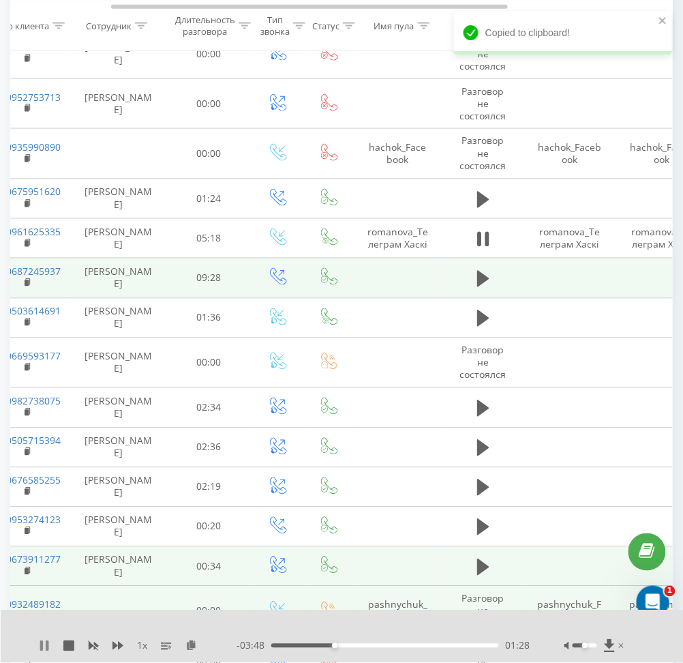
click at [44, 646] on icon at bounding box center [44, 645] width 11 height 11
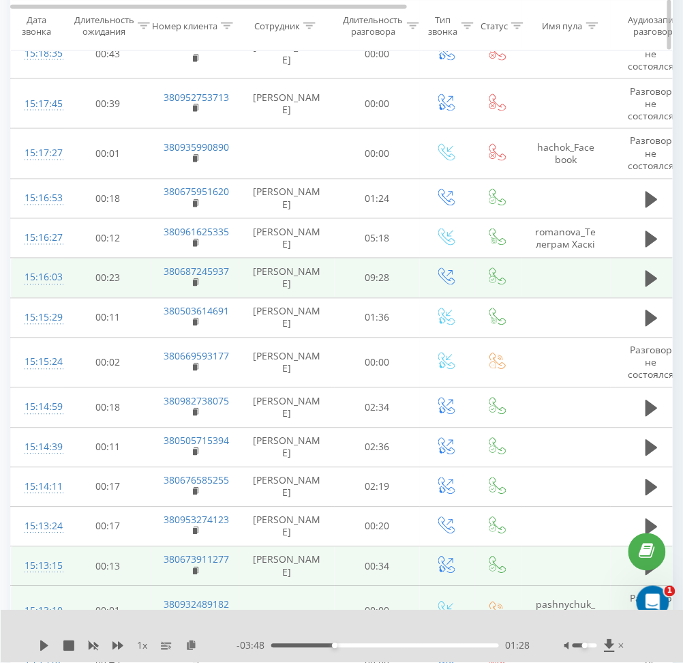
scroll to position [0, 0]
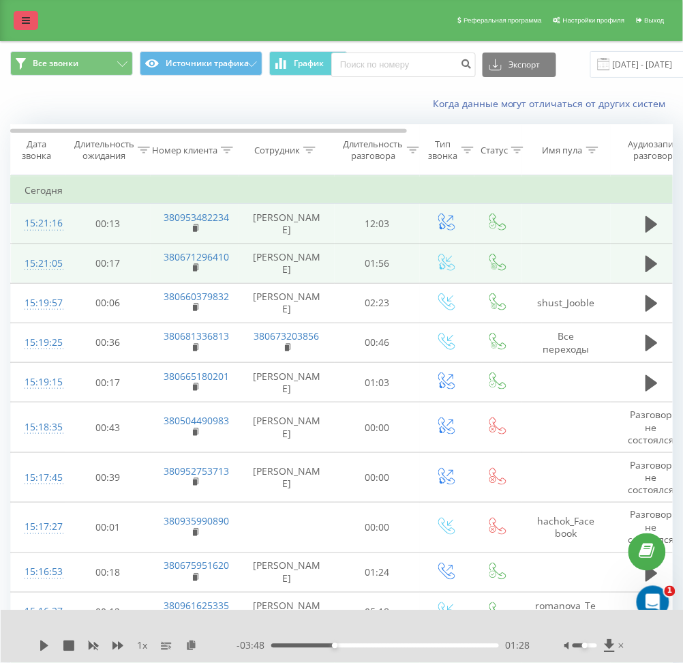
click at [24, 18] on icon at bounding box center [26, 21] width 8 height 10
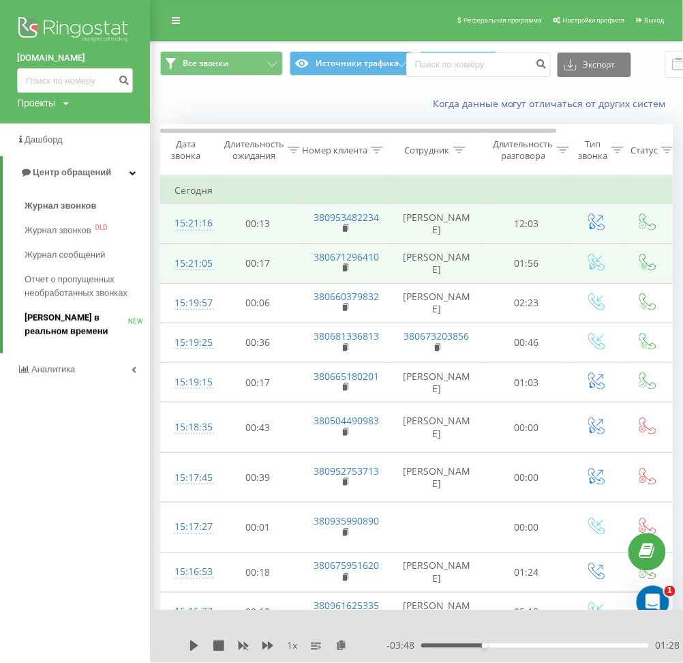
click at [66, 321] on span "[PERSON_NAME] в реальном времени" at bounding box center [77, 324] width 104 height 27
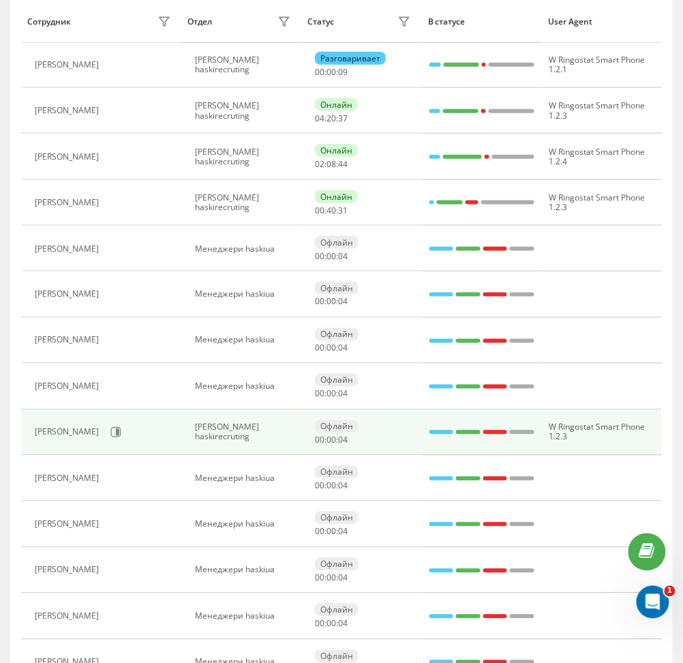
click at [404, 440] on div "Офлайн 00 : 00 : 04" at bounding box center [364, 432] width 99 height 25
click at [106, 426] on button at bounding box center [116, 432] width 20 height 20
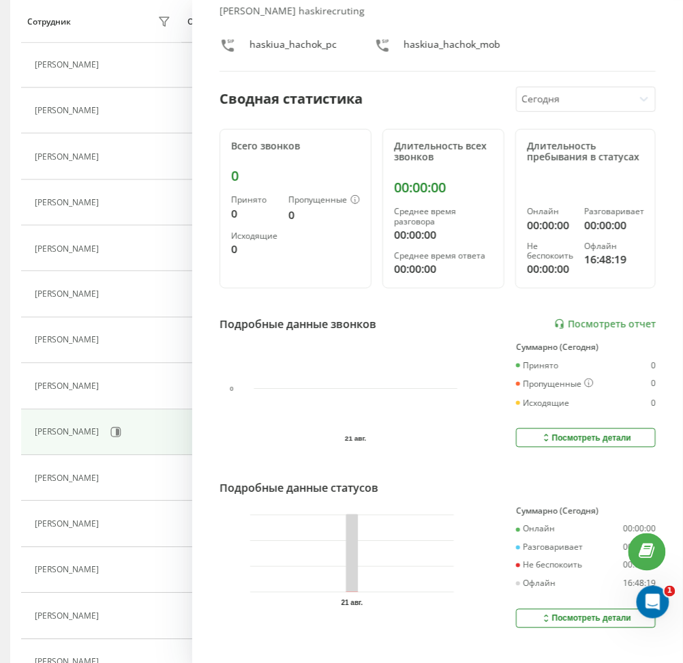
scroll to position [56, 0]
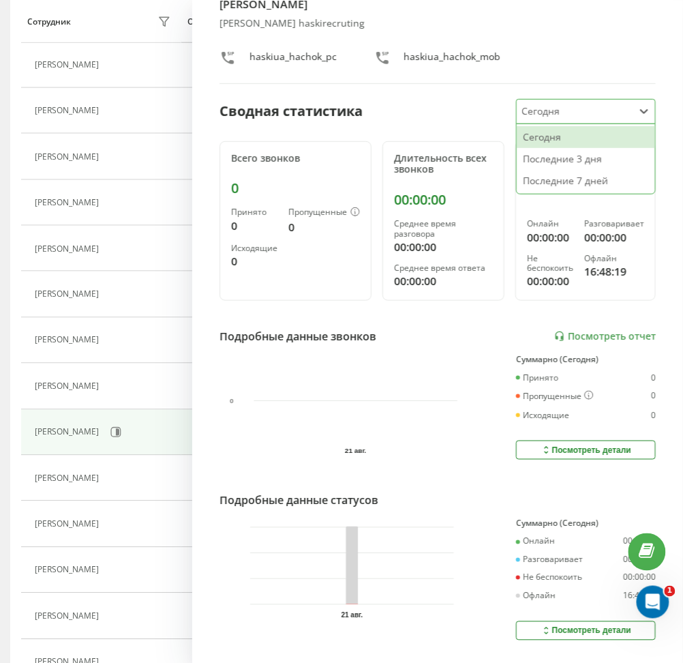
click at [533, 108] on div "Сегодня" at bounding box center [575, 112] width 117 height 24
click at [554, 163] on div "Последние 3 дня" at bounding box center [586, 159] width 138 height 22
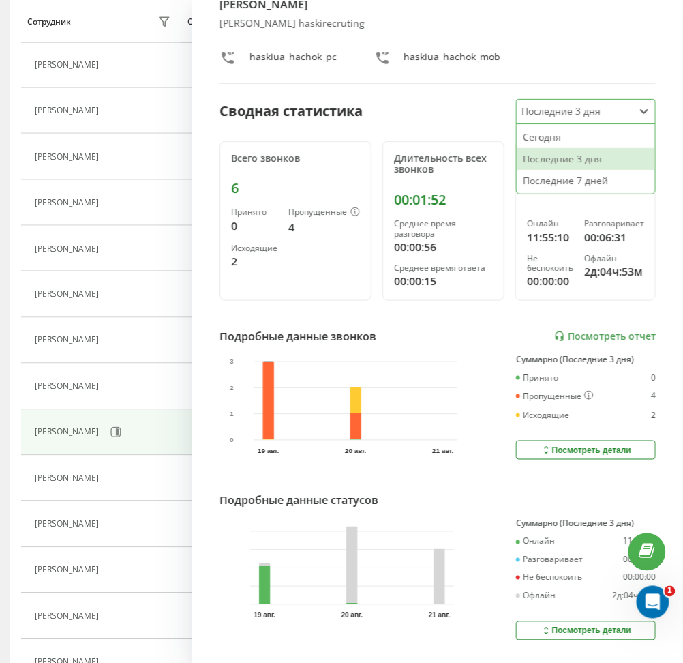
click at [555, 119] on div at bounding box center [575, 112] width 106 height 16
click at [555, 147] on div "Сегодня" at bounding box center [586, 137] width 138 height 22
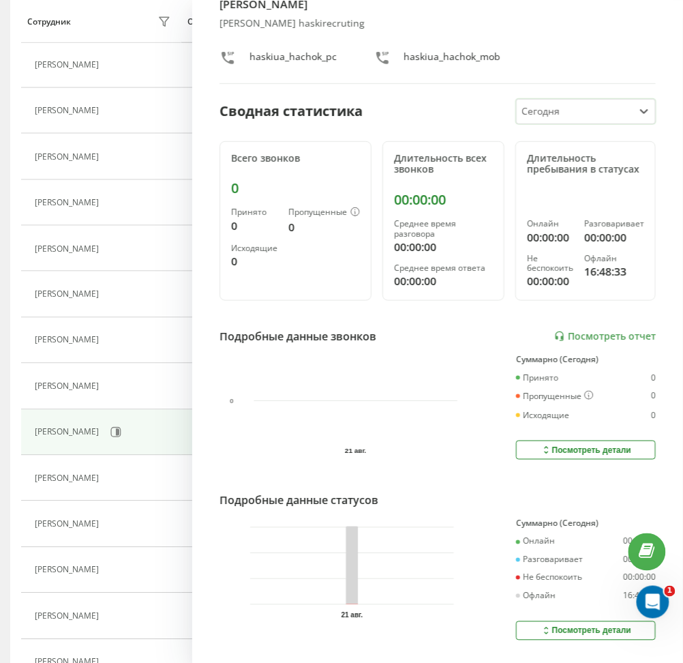
type input "І"
click at [616, 117] on div "Сегодня" at bounding box center [575, 112] width 117 height 24
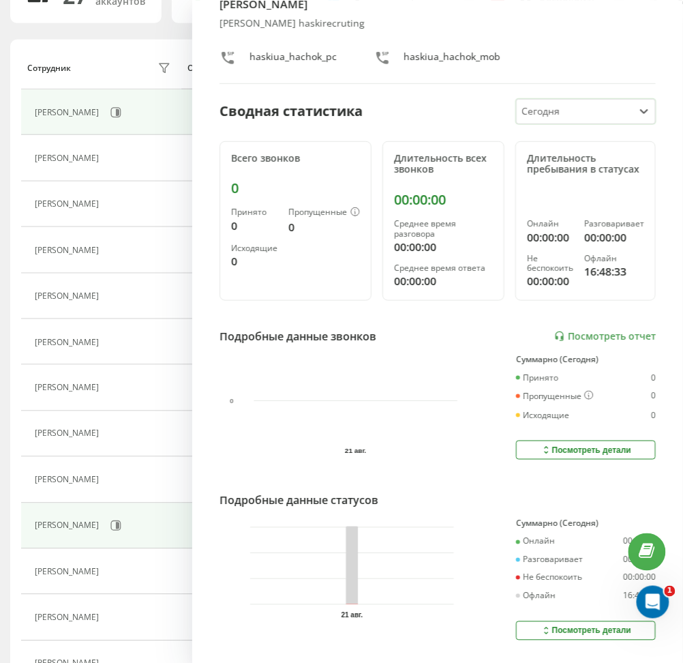
scroll to position [0, 0]
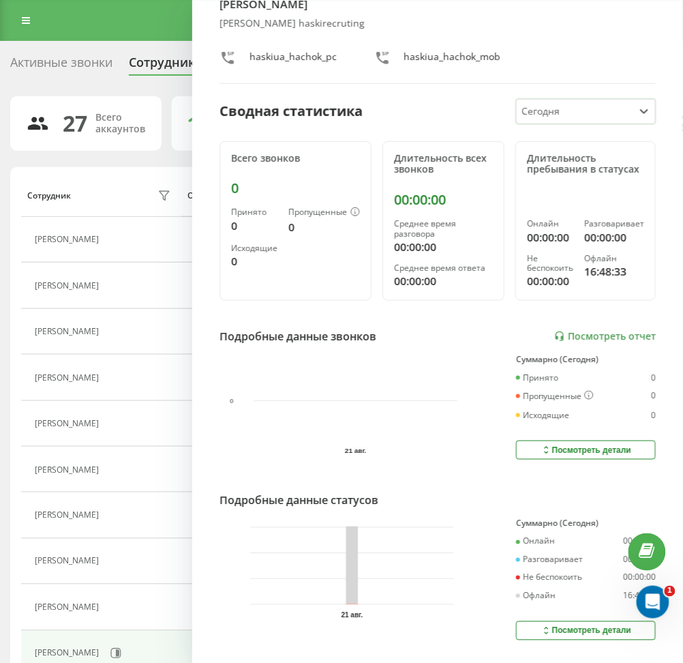
click at [121, 78] on div "Активные звонки Сотрудники проекта Выберите отдел" at bounding box center [341, 65] width 663 height 29
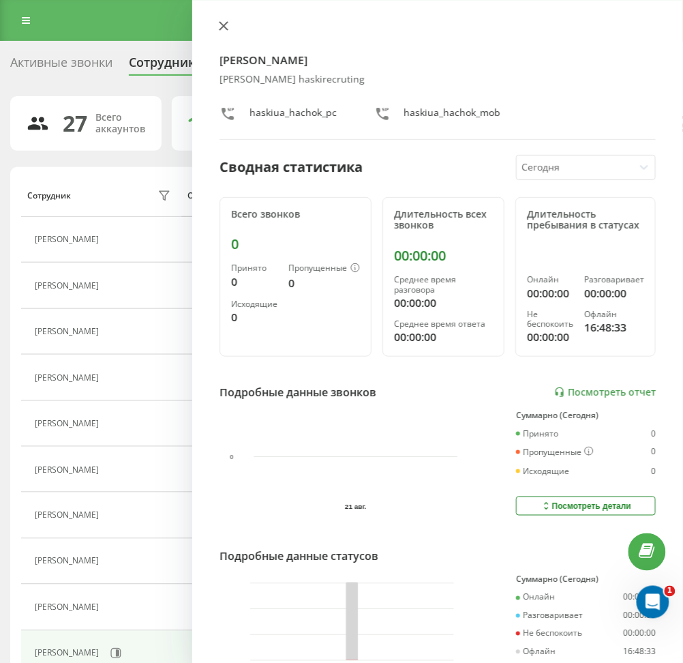
drag, startPoint x: 220, startPoint y: 18, endPoint x: 224, endPoint y: 25, distance: 8.0
click at [224, 25] on div "Лілія Гачок Менеджери haskirecruting haskiua_hachok_pc haskiua_hachok_mob Сводн…" at bounding box center [437, 331] width 491 height 663
click at [224, 25] on icon at bounding box center [224, 26] width 8 height 8
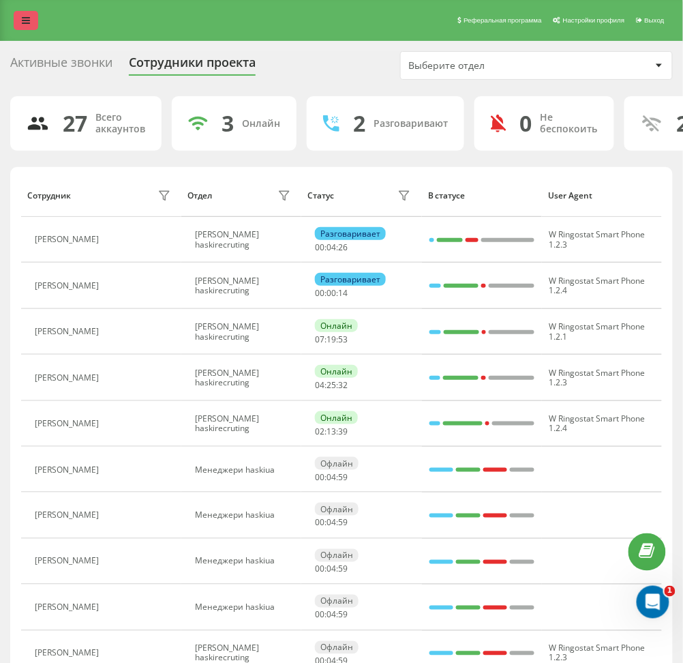
click at [29, 13] on link at bounding box center [26, 20] width 25 height 19
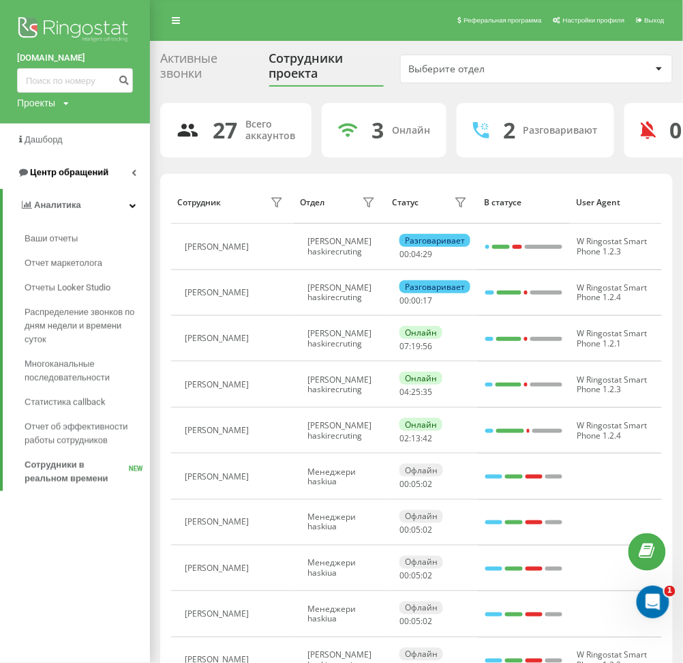
click at [80, 175] on span "Центр обращений" at bounding box center [69, 172] width 78 height 10
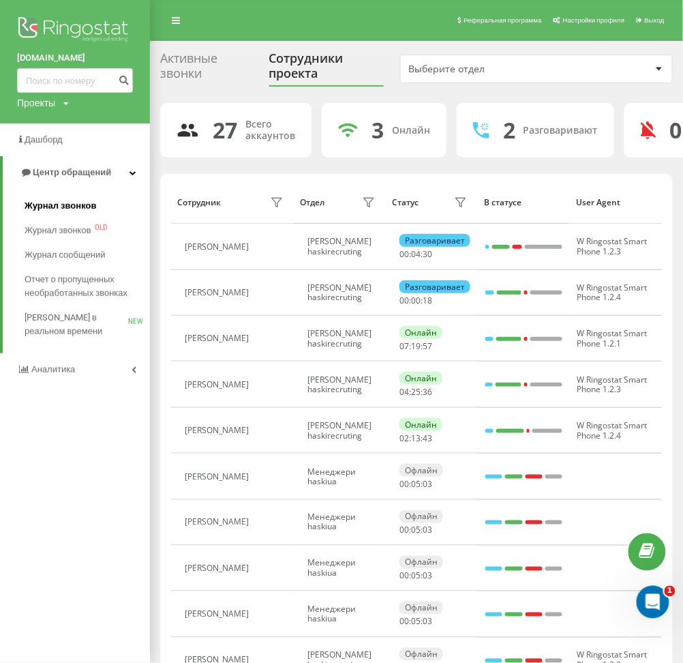
click at [81, 200] on span "Журнал звонков" at bounding box center [61, 206] width 72 height 14
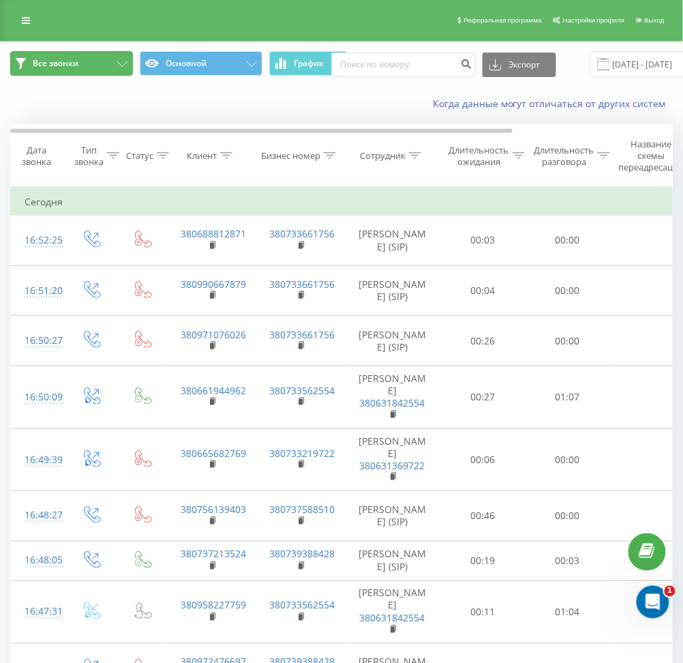
click at [87, 67] on button "Все звонки" at bounding box center [71, 63] width 123 height 25
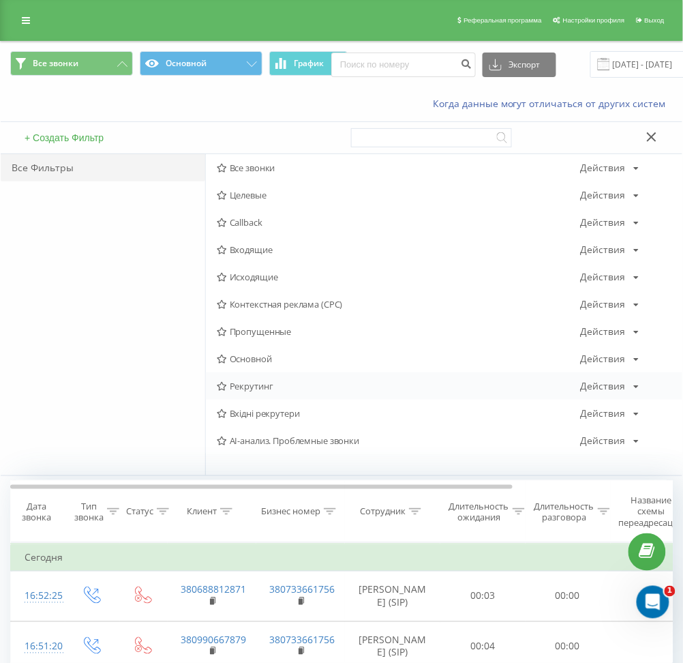
click at [251, 385] on span "Рекрутинг" at bounding box center [399, 386] width 364 height 10
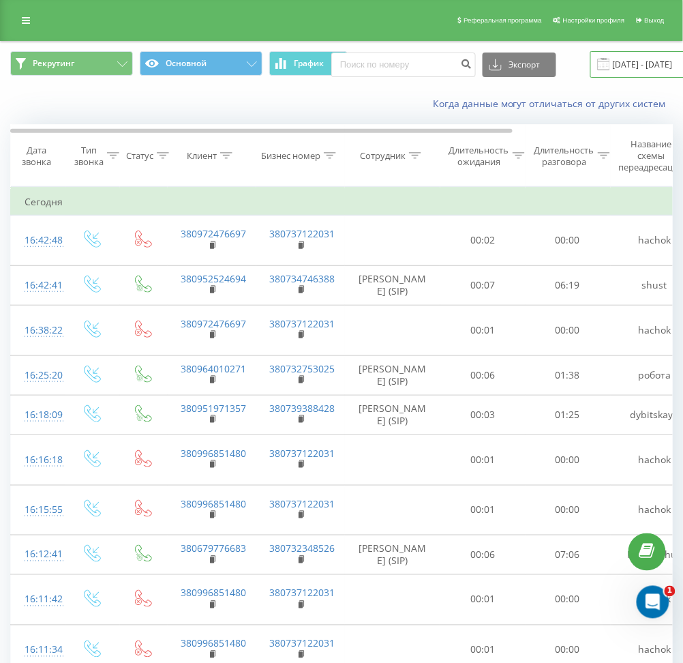
click at [640, 65] on input "[DATE] - [DATE]" at bounding box center [672, 64] width 165 height 27
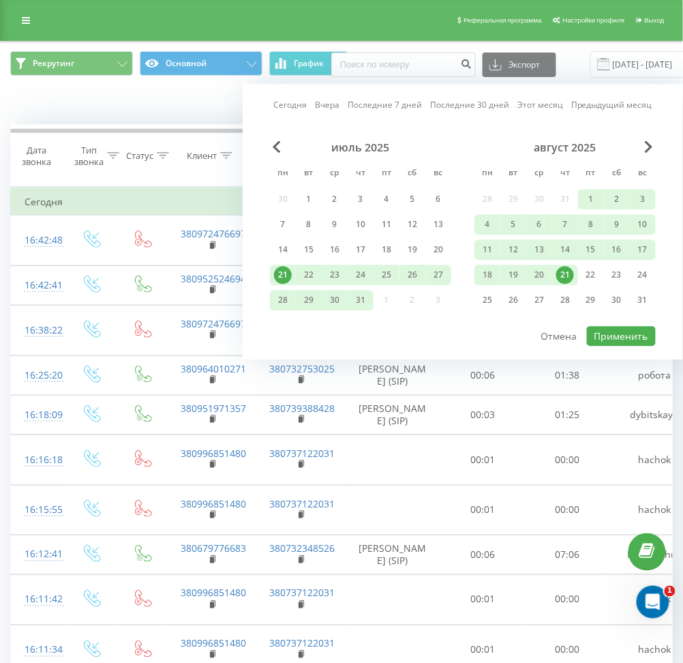
click at [562, 273] on div "21" at bounding box center [565, 275] width 18 height 18
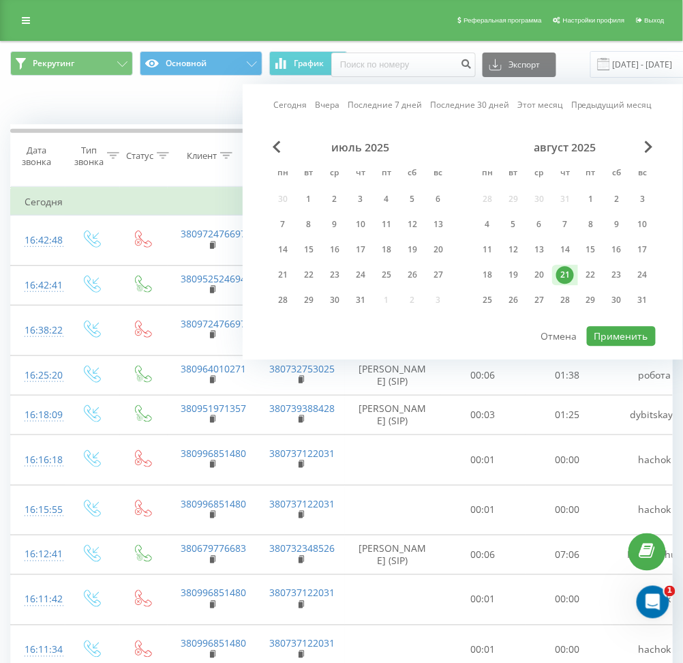
click at [562, 273] on div "21" at bounding box center [565, 275] width 18 height 18
click at [633, 331] on button "Применить" at bounding box center [621, 336] width 69 height 20
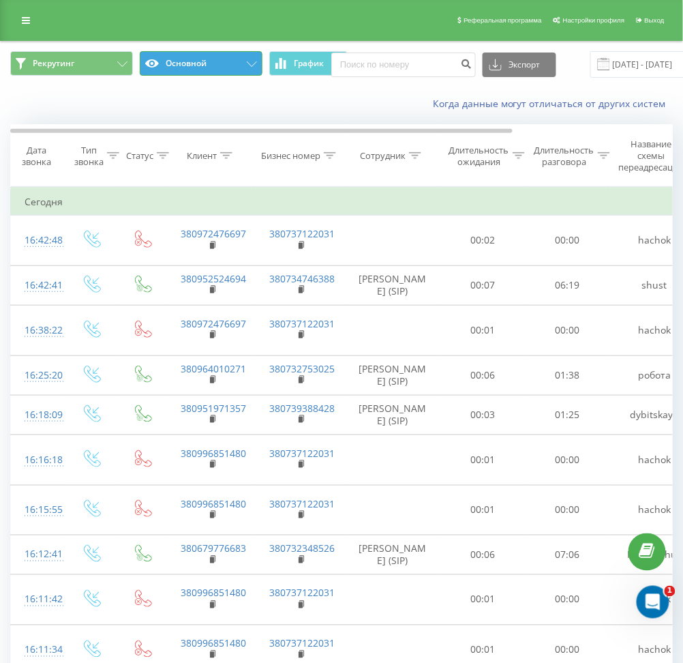
click at [202, 55] on button "Основной" at bounding box center [201, 63] width 123 height 25
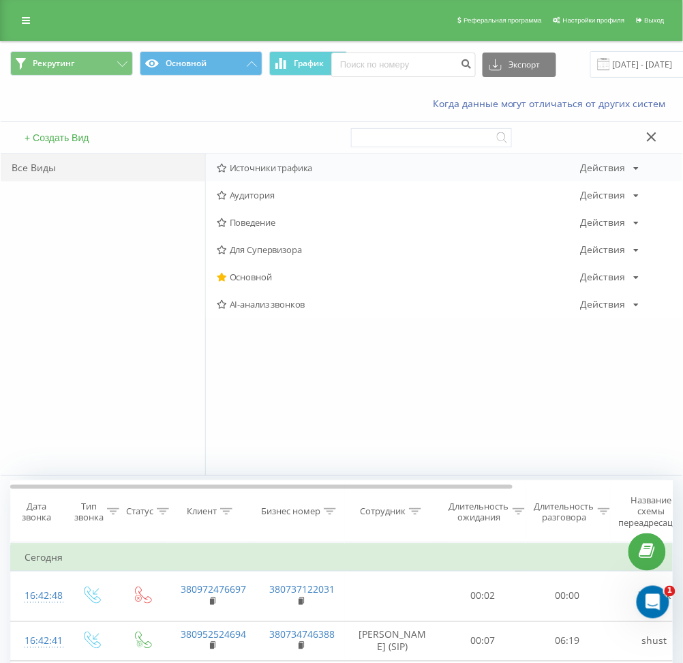
click at [260, 165] on span "Источники трафика" at bounding box center [399, 168] width 364 height 10
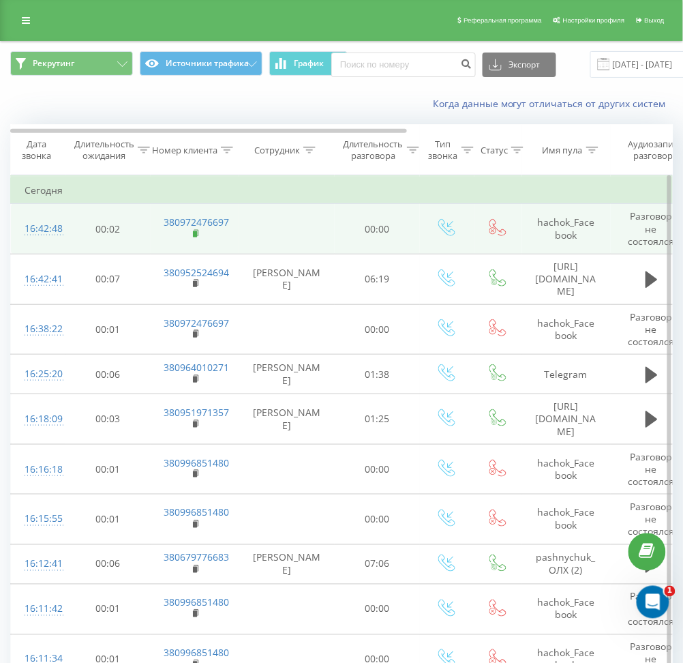
click at [194, 232] on rect at bounding box center [195, 234] width 4 height 6
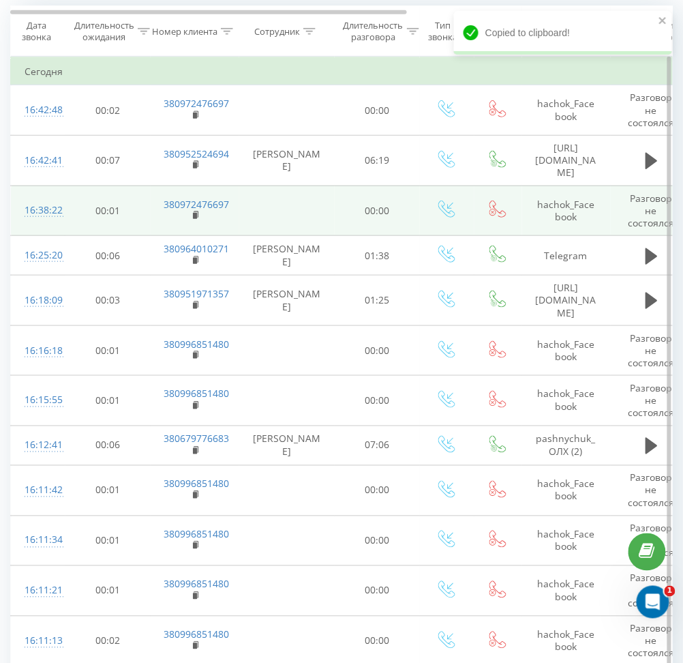
scroll to position [127, 0]
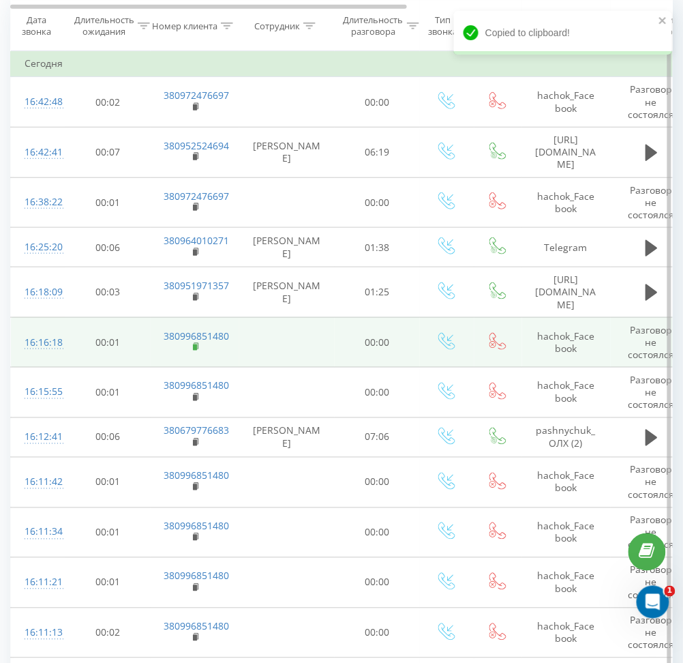
click at [194, 344] on rect at bounding box center [195, 347] width 4 height 6
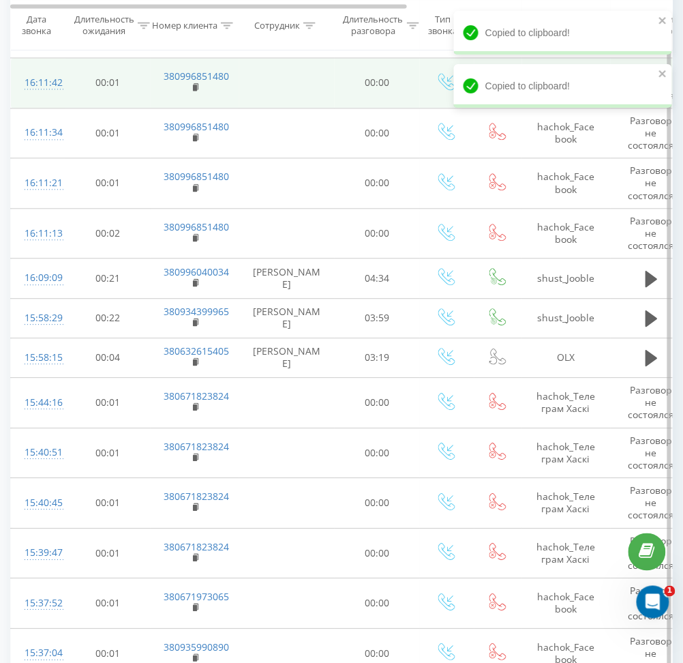
scroll to position [527, 0]
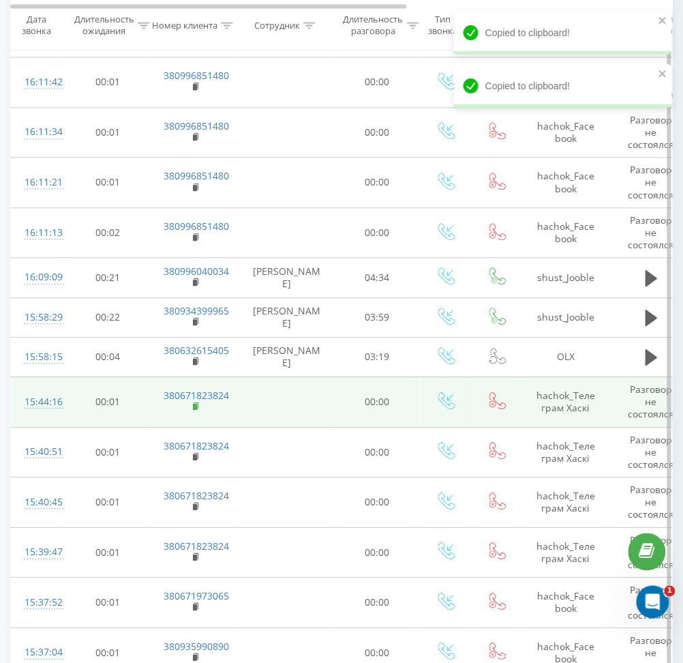
click at [196, 404] on rect at bounding box center [195, 407] width 4 height 6
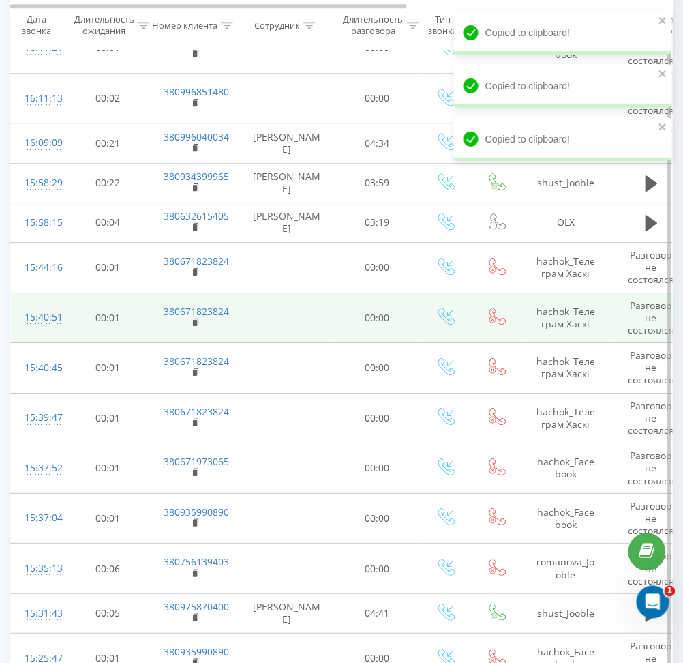
scroll to position [682, 0]
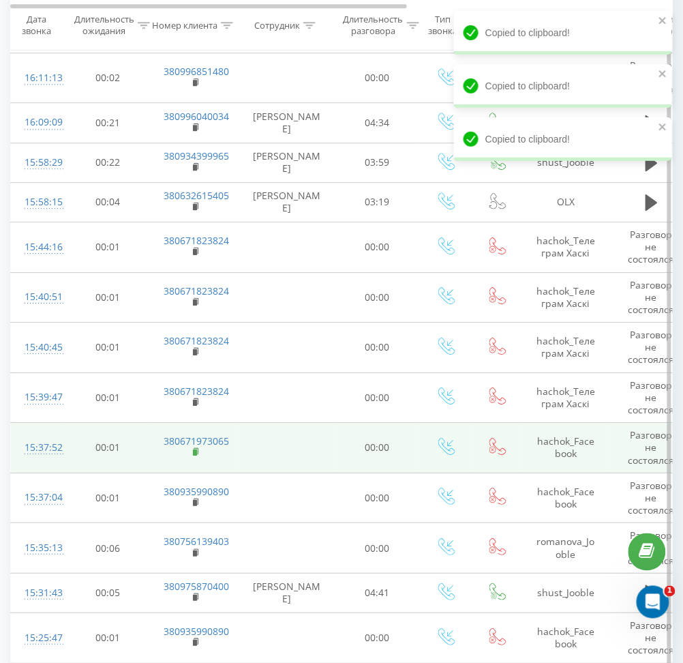
click at [194, 449] on rect at bounding box center [195, 452] width 4 height 6
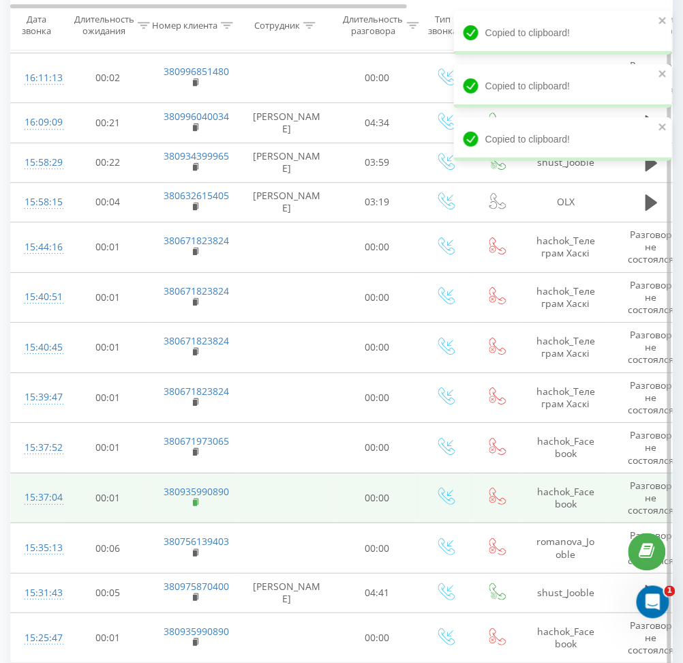
click at [193, 500] on rect at bounding box center [195, 503] width 4 height 6
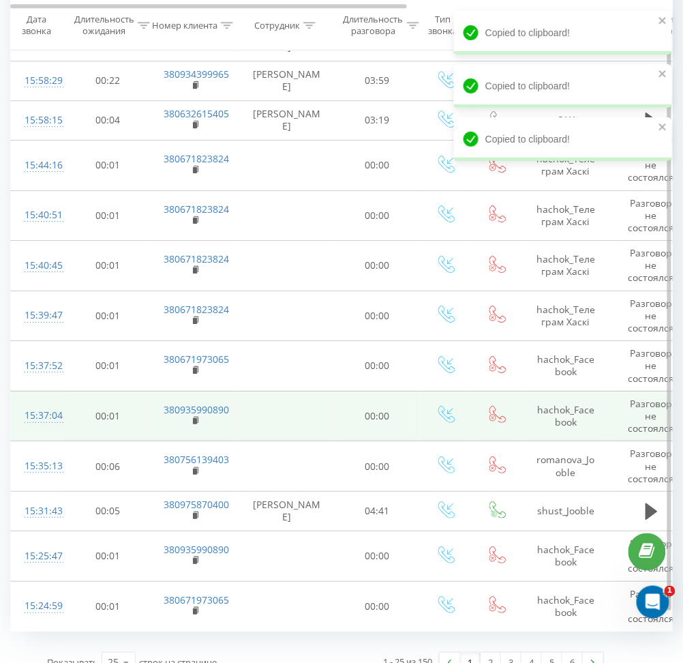
scroll to position [0, 8]
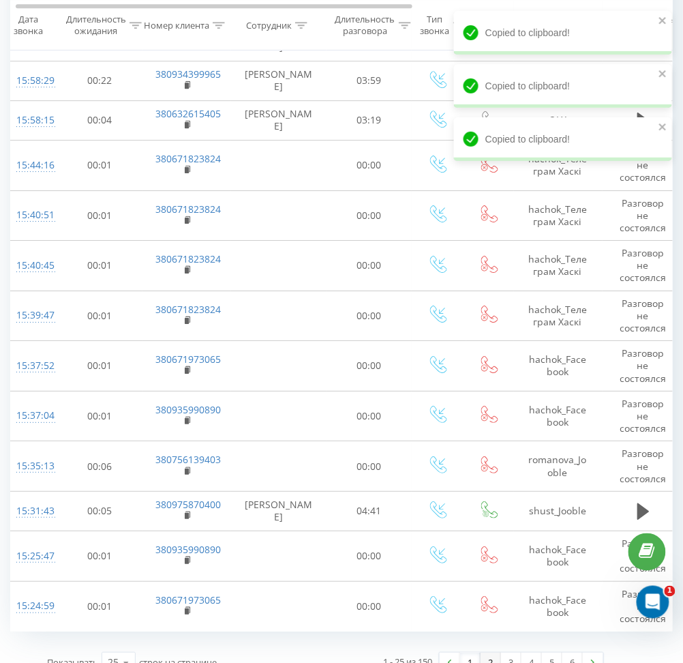
click at [491, 652] on link "2" at bounding box center [491, 661] width 20 height 19
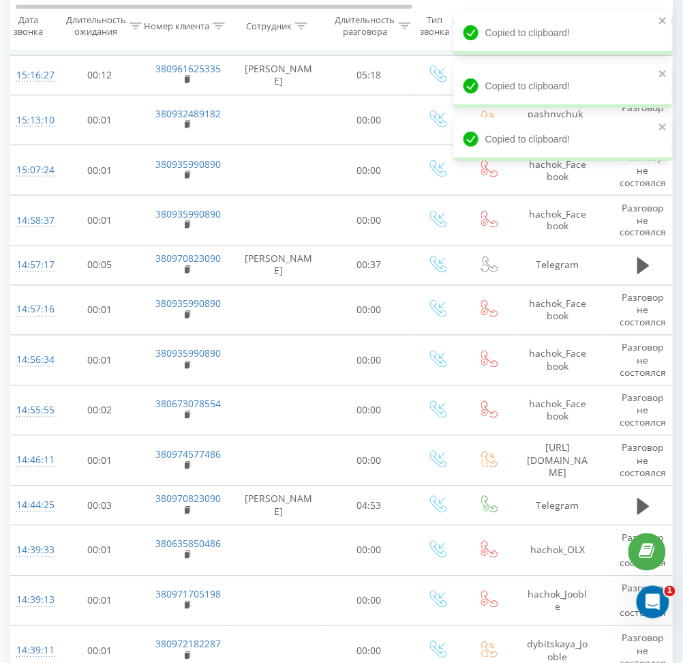
scroll to position [90, 0]
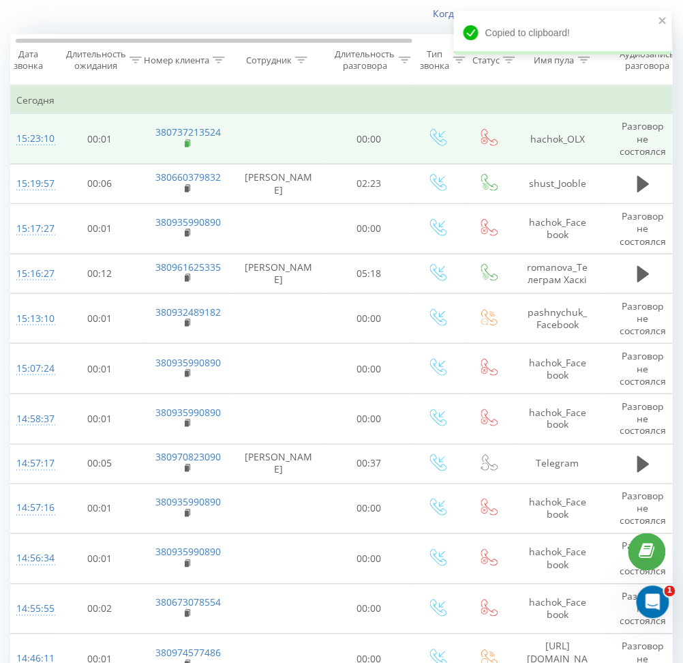
click at [185, 142] on rect at bounding box center [187, 144] width 4 height 6
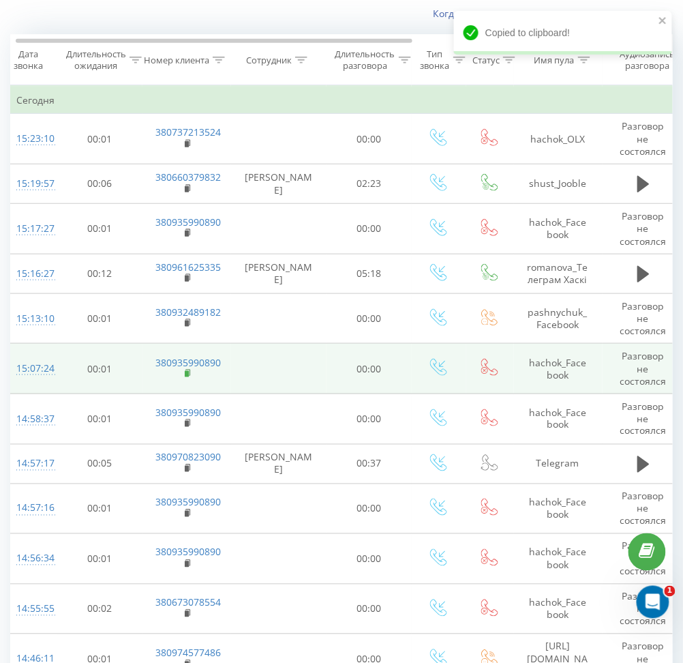
click at [186, 370] on icon at bounding box center [188, 374] width 7 height 10
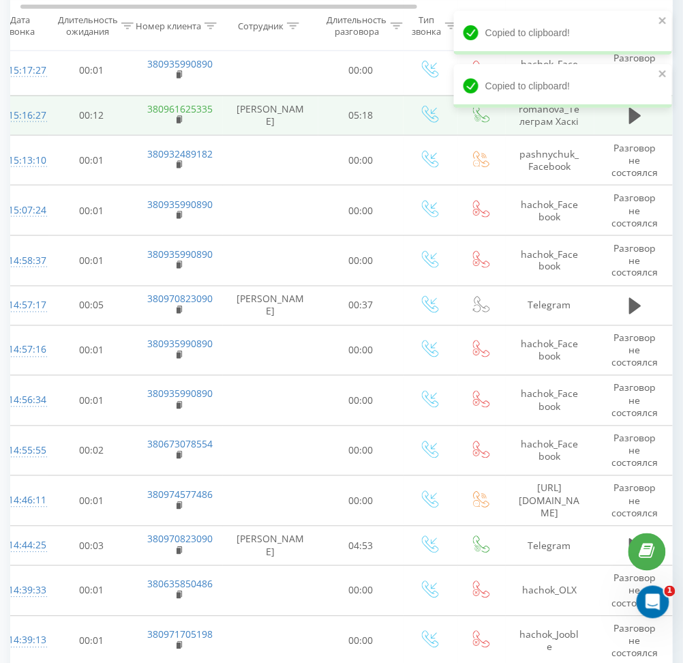
scroll to position [258, 0]
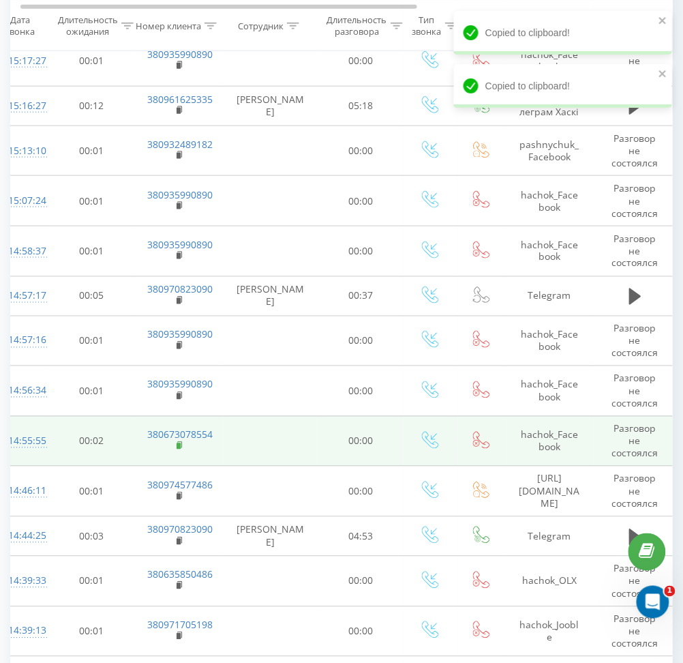
click at [178, 443] on rect at bounding box center [179, 446] width 4 height 6
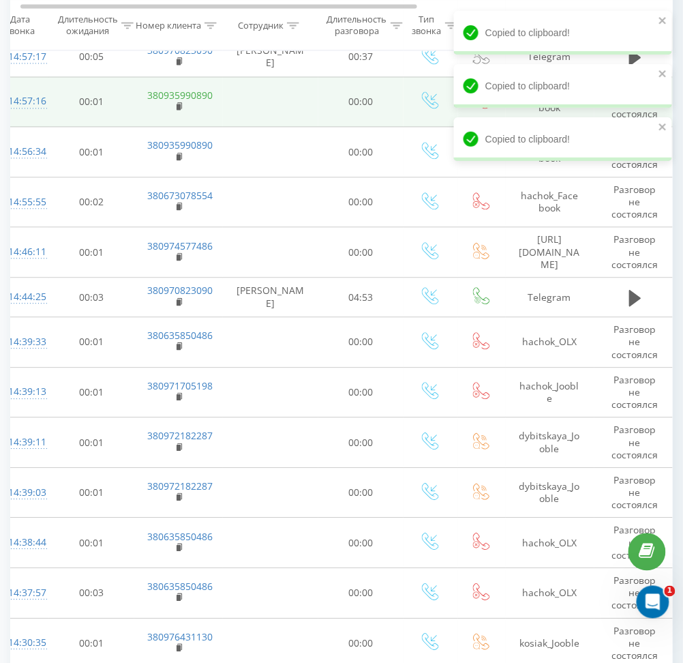
scroll to position [497, 0]
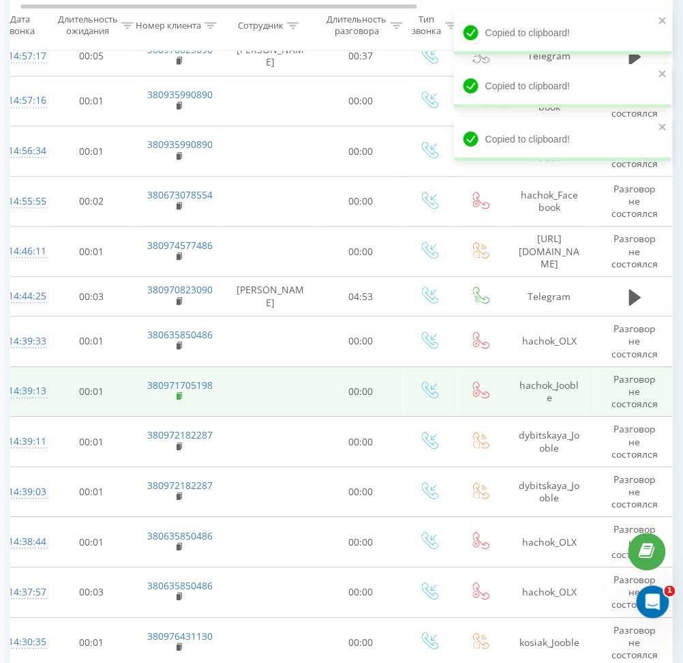
click at [177, 393] on icon at bounding box center [180, 397] width 7 height 10
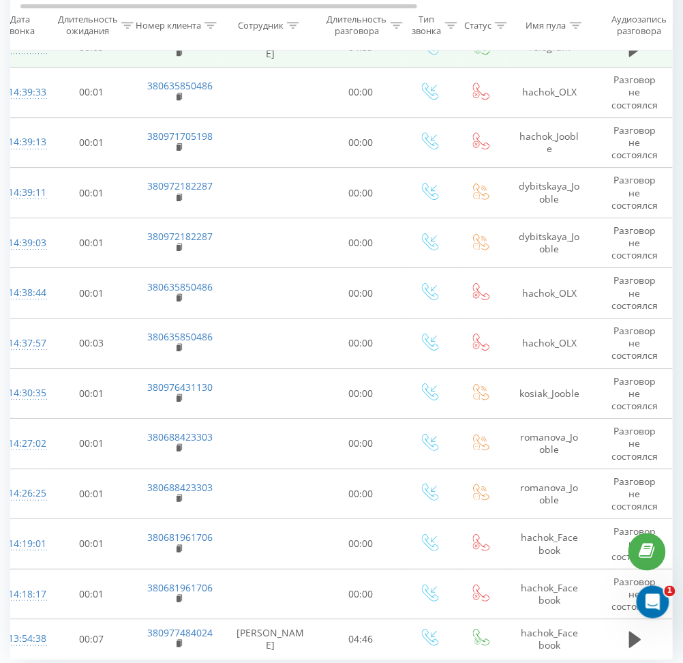
scroll to position [756, 0]
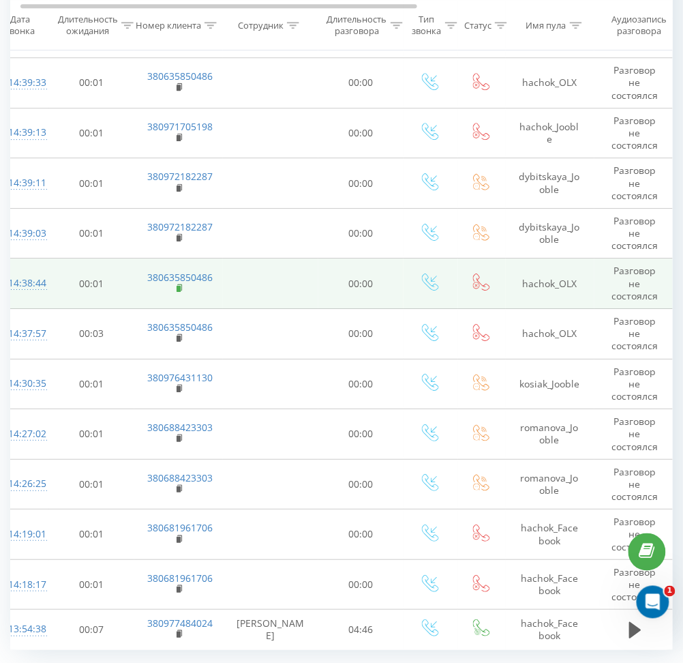
click at [181, 288] on icon at bounding box center [179, 287] width 5 height 6
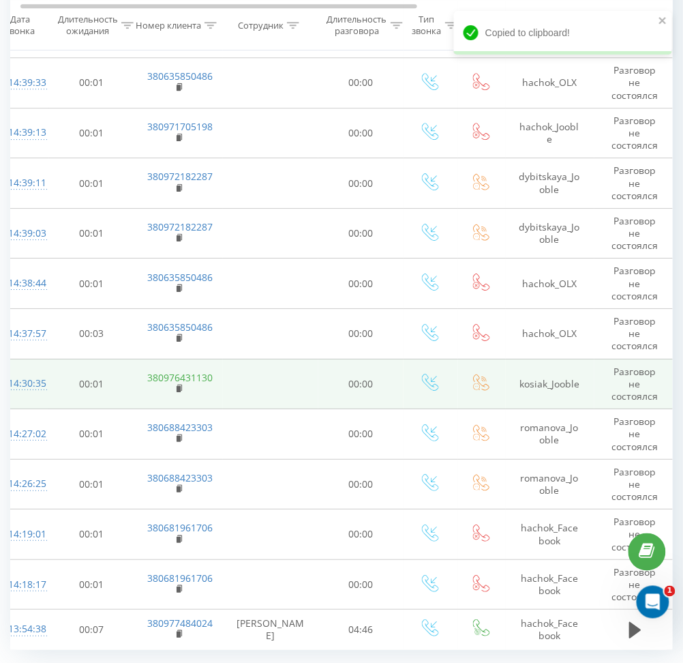
scroll to position [794, 0]
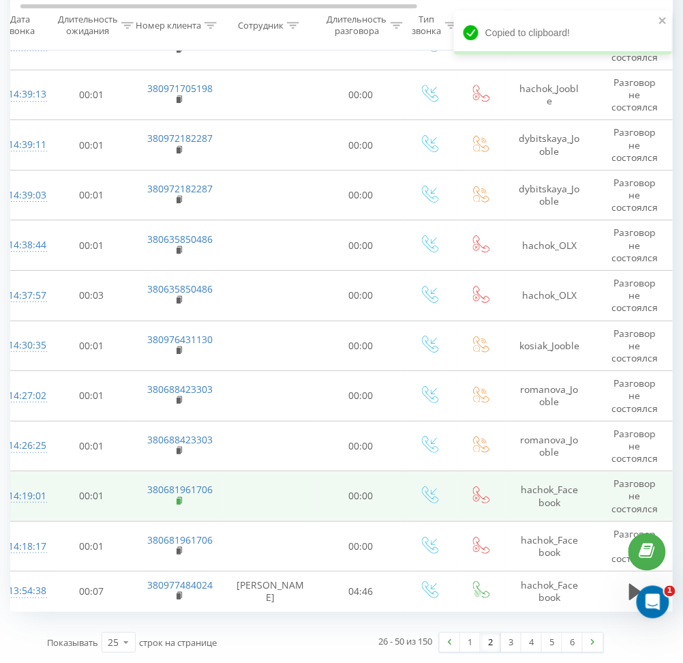
click at [177, 500] on rect at bounding box center [179, 501] width 4 height 6
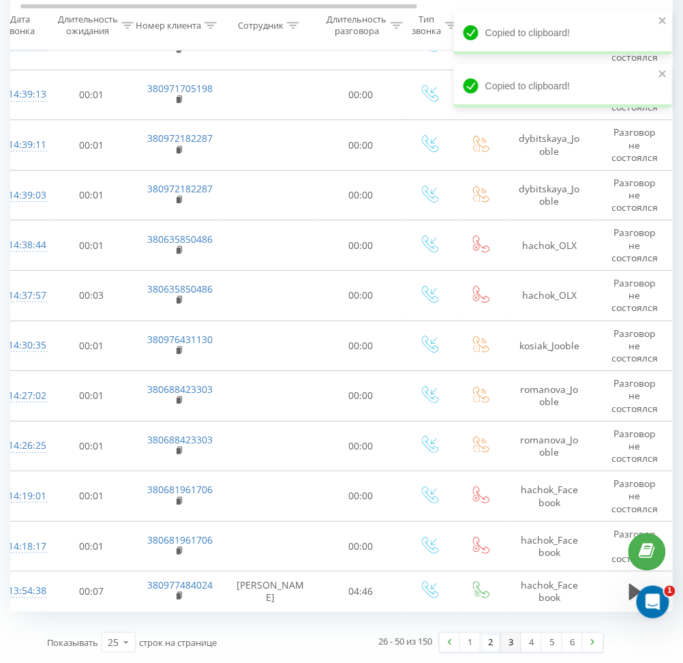
click at [508, 650] on link "3" at bounding box center [511, 642] width 20 height 19
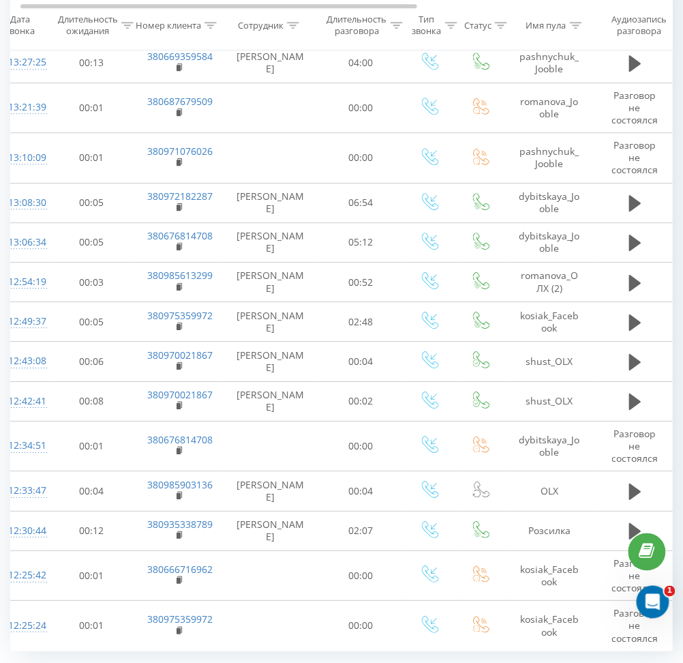
scroll to position [690, 0]
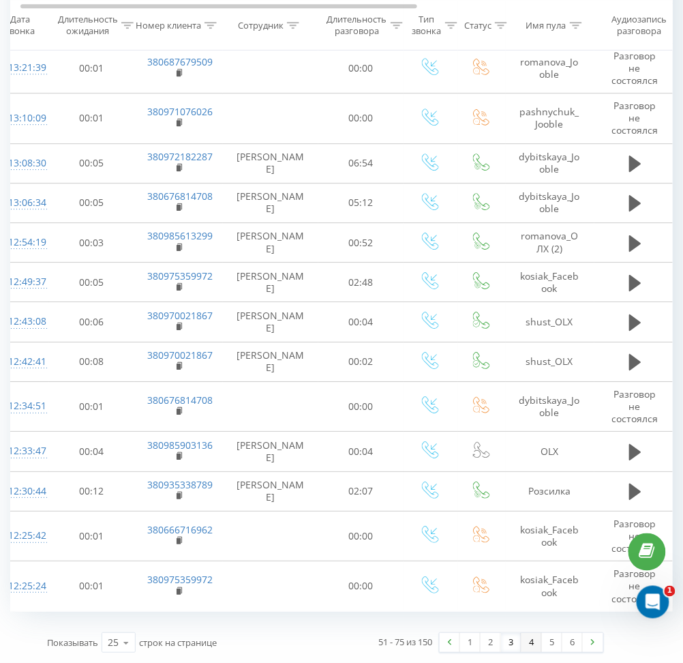
click at [534, 646] on link "4" at bounding box center [532, 642] width 20 height 19
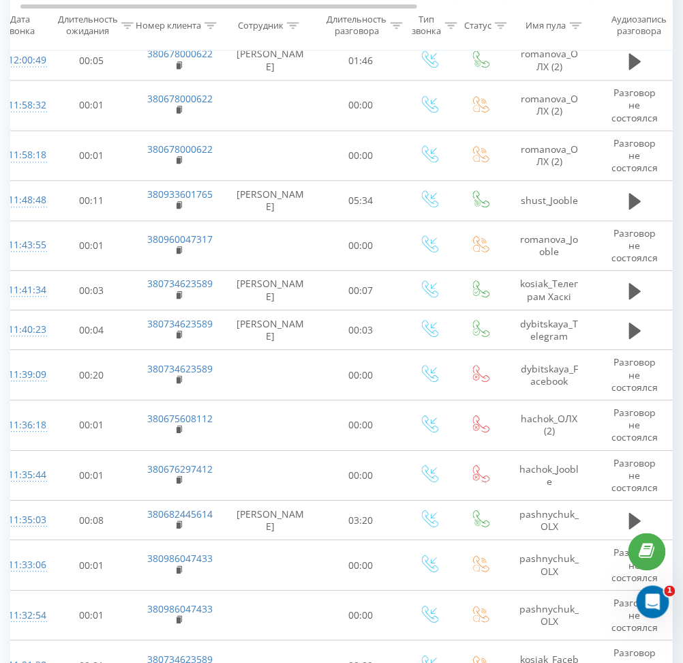
scroll to position [569, 0]
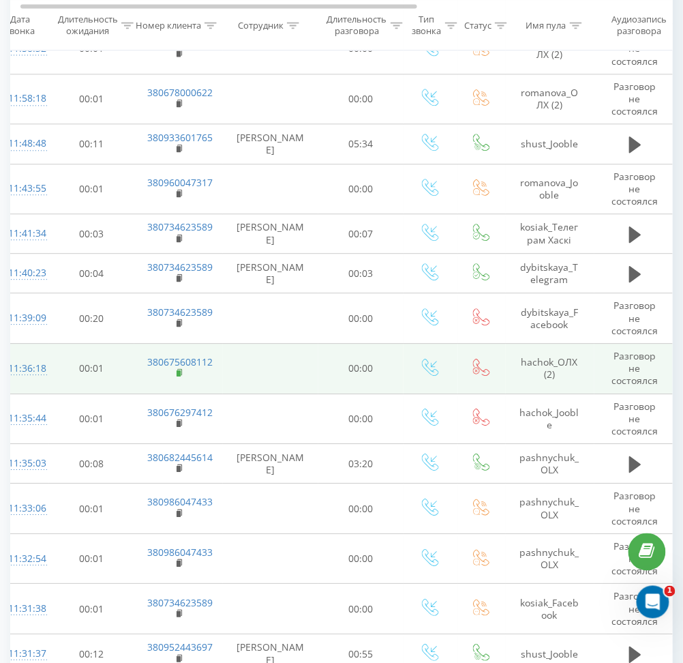
click at [179, 370] on icon at bounding box center [180, 373] width 7 height 10
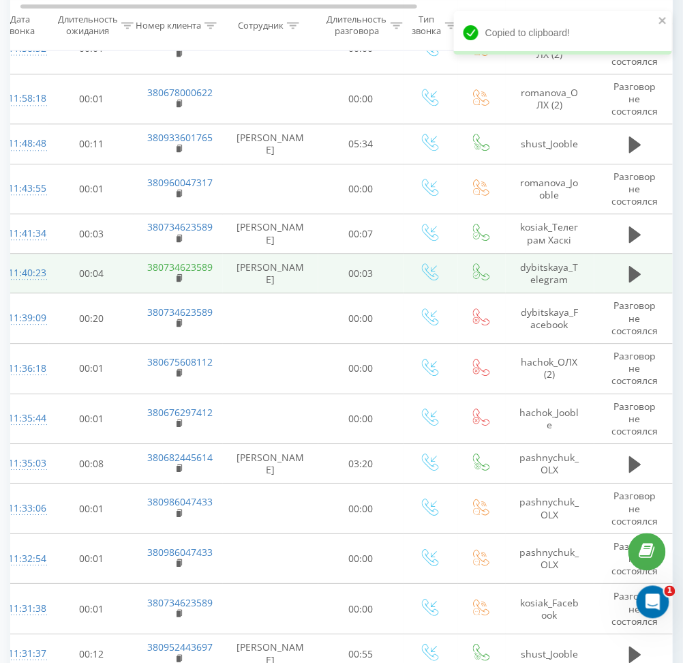
scroll to position [721, 0]
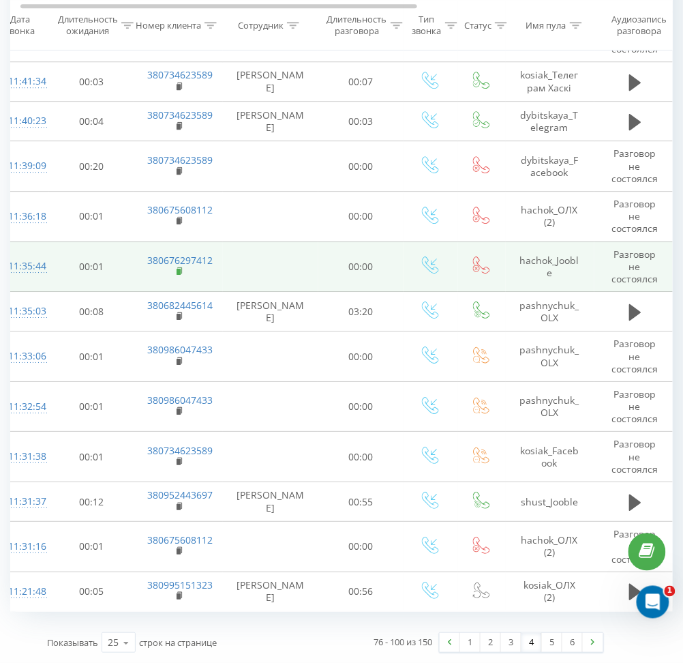
click at [180, 267] on icon at bounding box center [179, 270] width 5 height 6
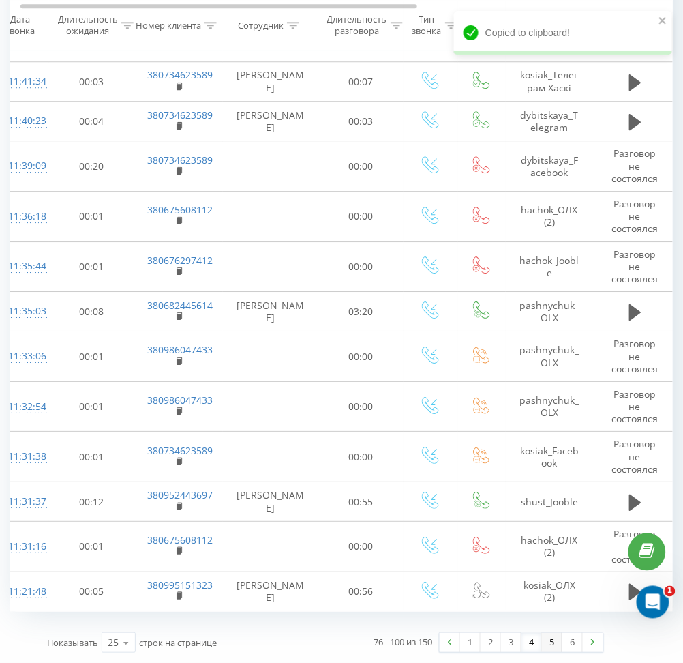
click at [550, 644] on link "5" at bounding box center [552, 642] width 20 height 19
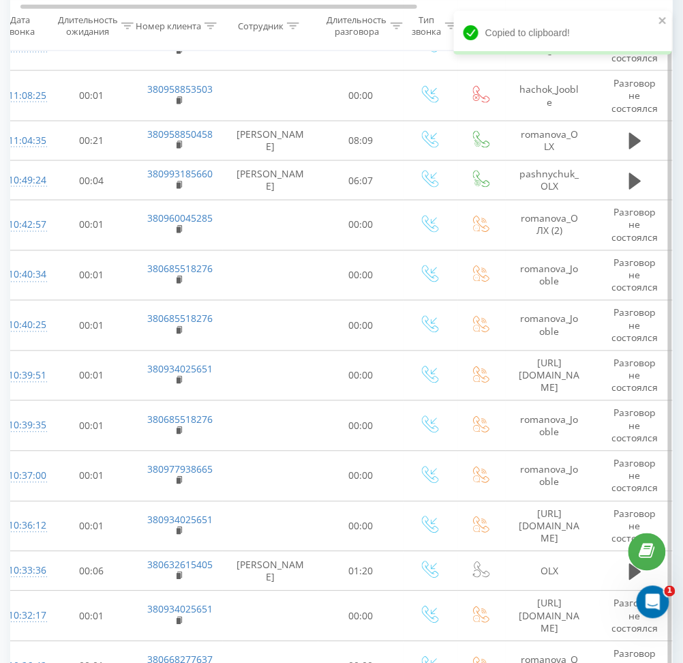
scroll to position [90, 0]
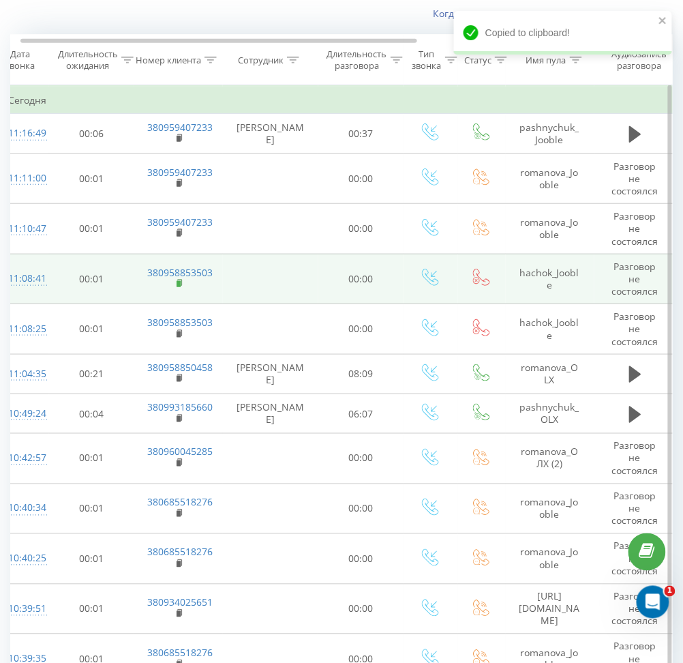
click at [178, 282] on rect at bounding box center [179, 284] width 4 height 6
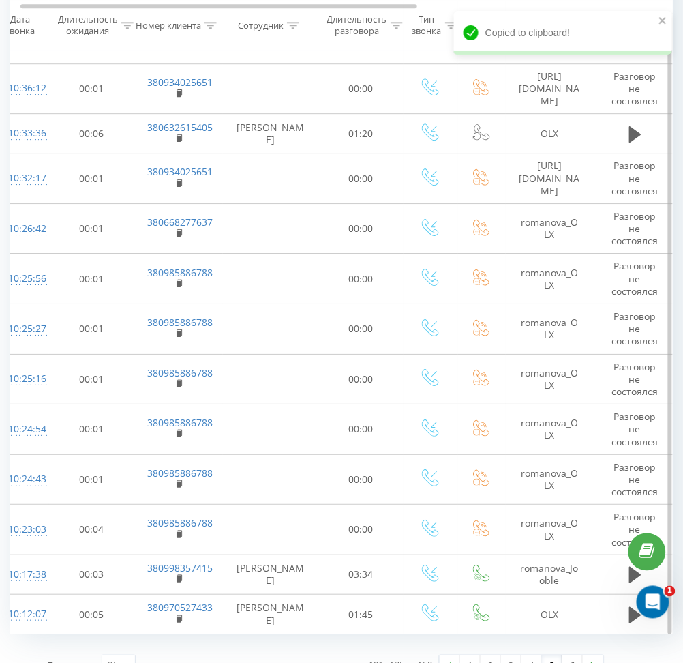
scroll to position [784, 0]
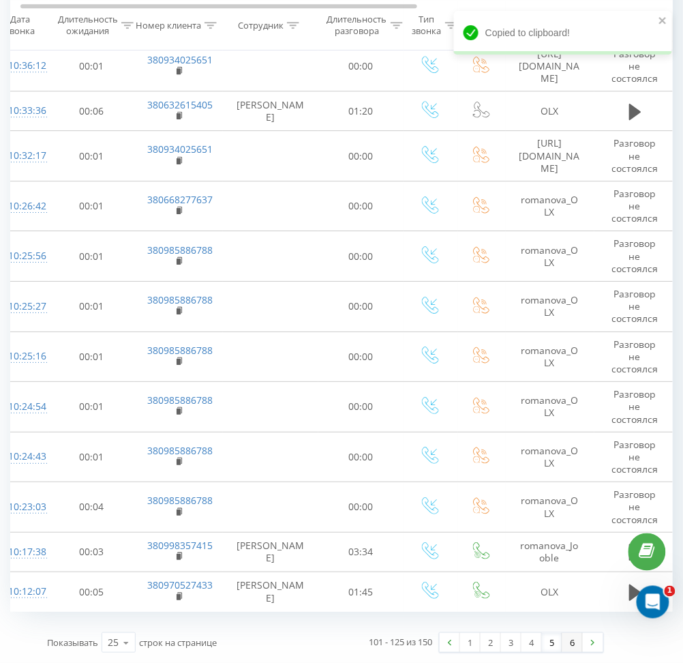
click at [571, 635] on link "6" at bounding box center [572, 642] width 20 height 19
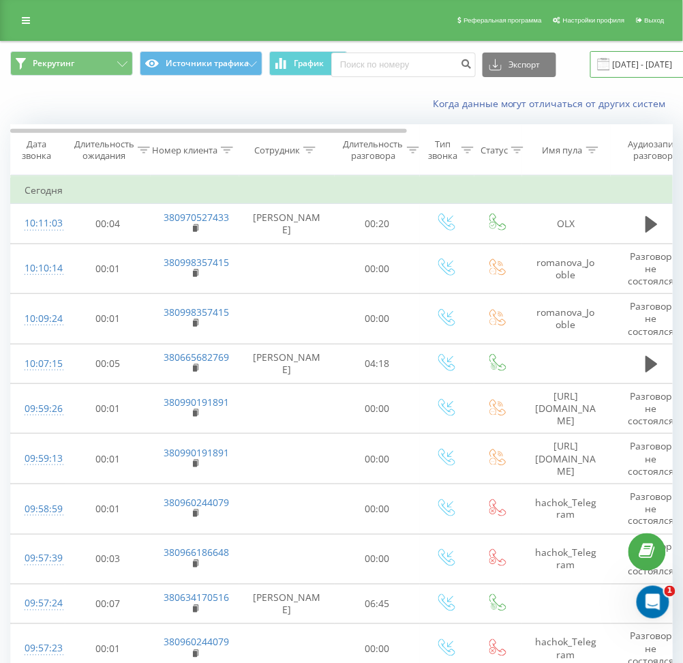
click at [616, 63] on input "21.08.2025 - 21.08.2025" at bounding box center [672, 64] width 165 height 27
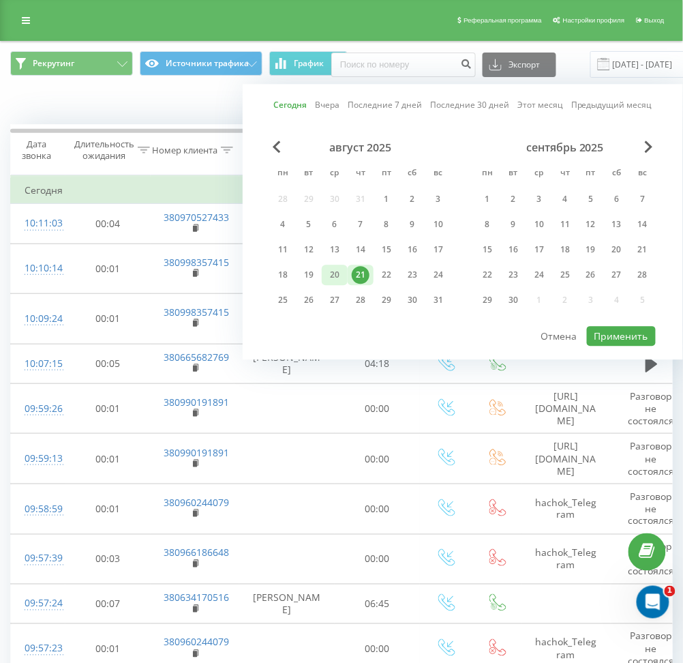
click at [338, 276] on div "20" at bounding box center [335, 275] width 18 height 18
click at [601, 331] on button "Применить" at bounding box center [621, 336] width 69 height 20
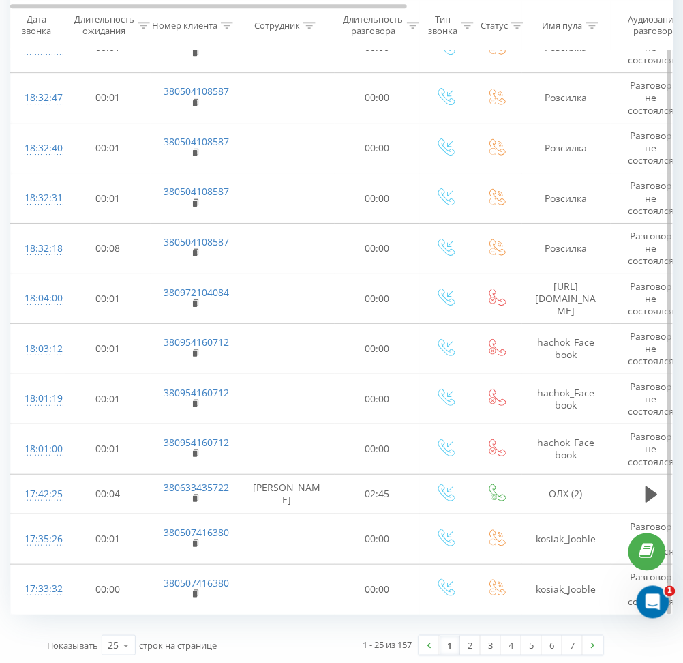
scroll to position [836, 0]
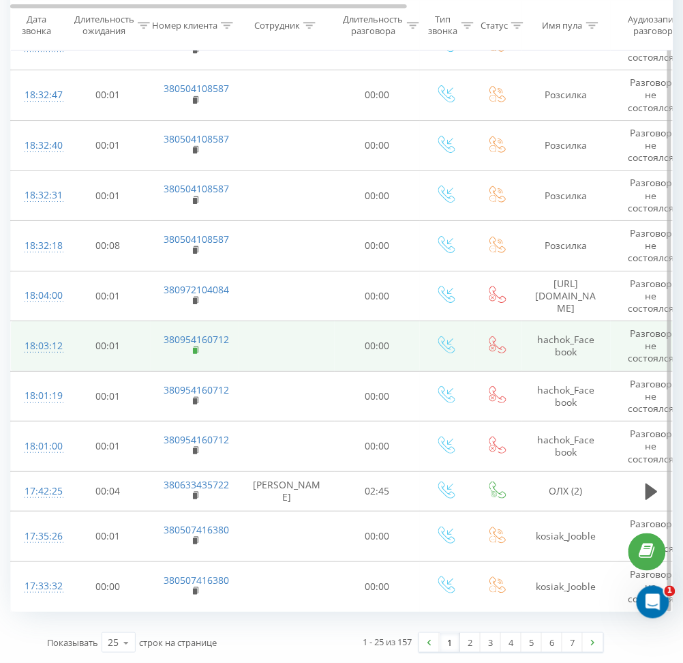
click at [194, 350] on rect at bounding box center [195, 351] width 4 height 6
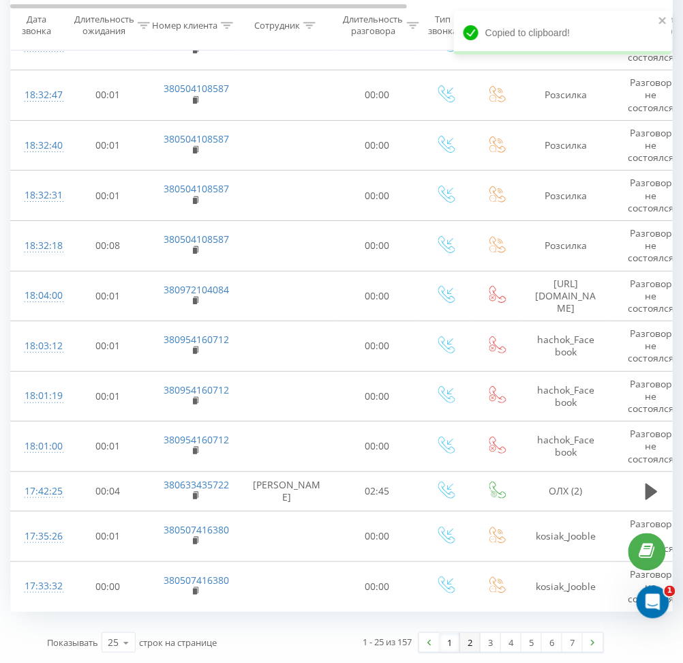
click at [472, 647] on link "2" at bounding box center [470, 642] width 20 height 19
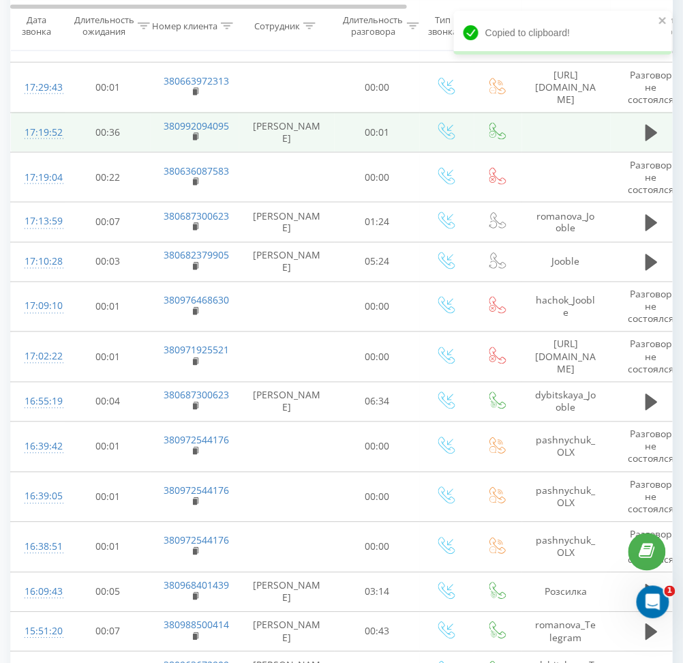
scroll to position [292, 0]
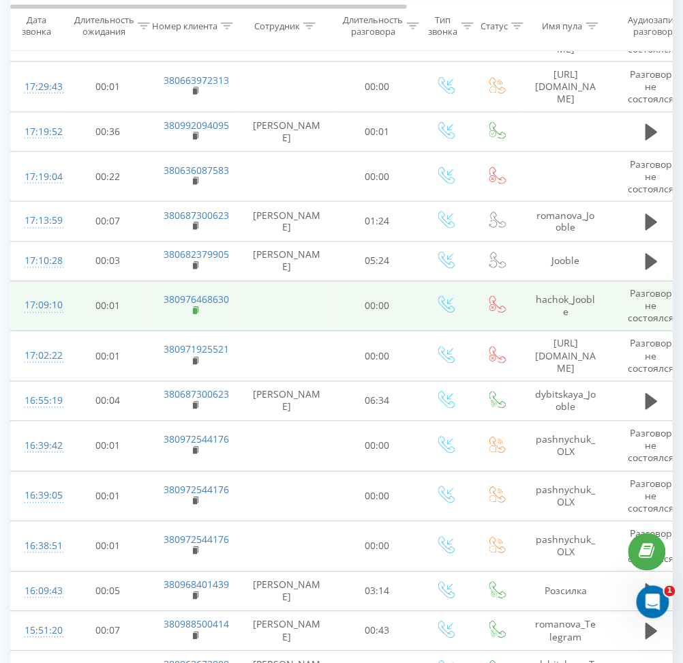
click at [194, 309] on rect at bounding box center [195, 311] width 4 height 6
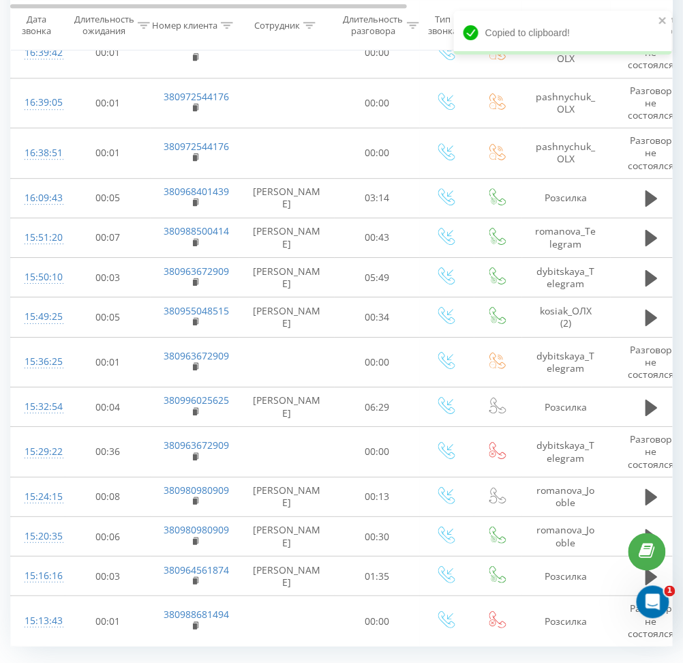
scroll to position [721, 0]
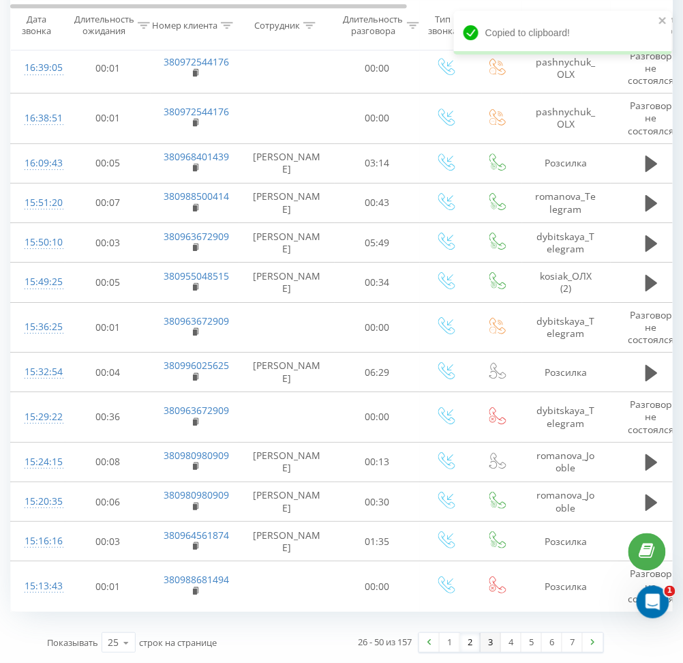
click at [489, 646] on link "3" at bounding box center [491, 642] width 20 height 19
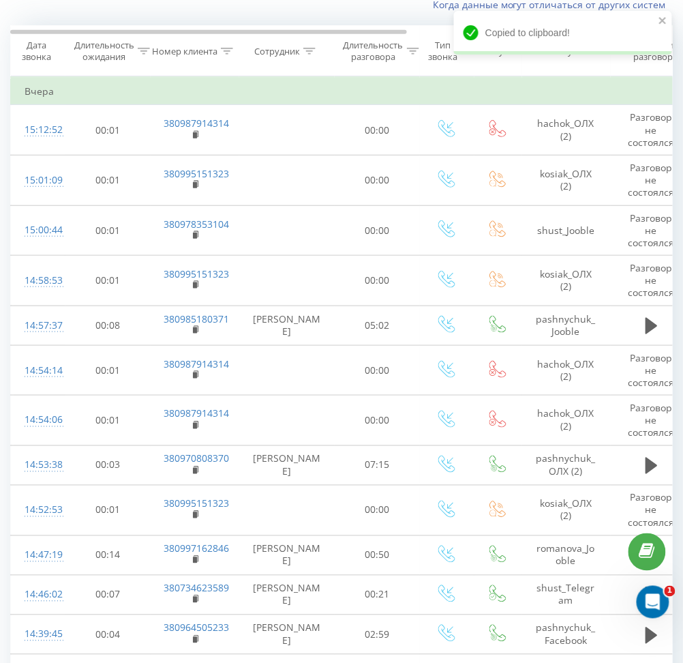
scroll to position [90, 0]
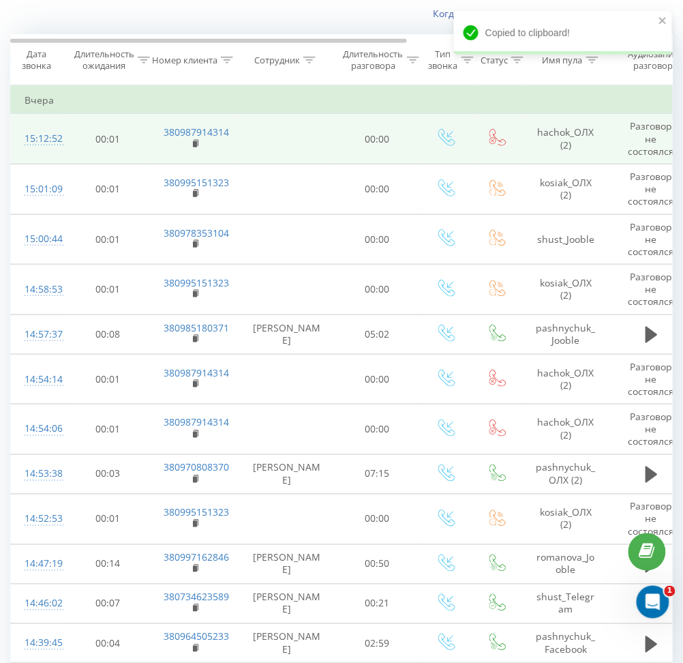
click at [191, 143] on td "380987914314" at bounding box center [195, 139] width 89 height 50
click at [195, 142] on rect at bounding box center [195, 144] width 4 height 6
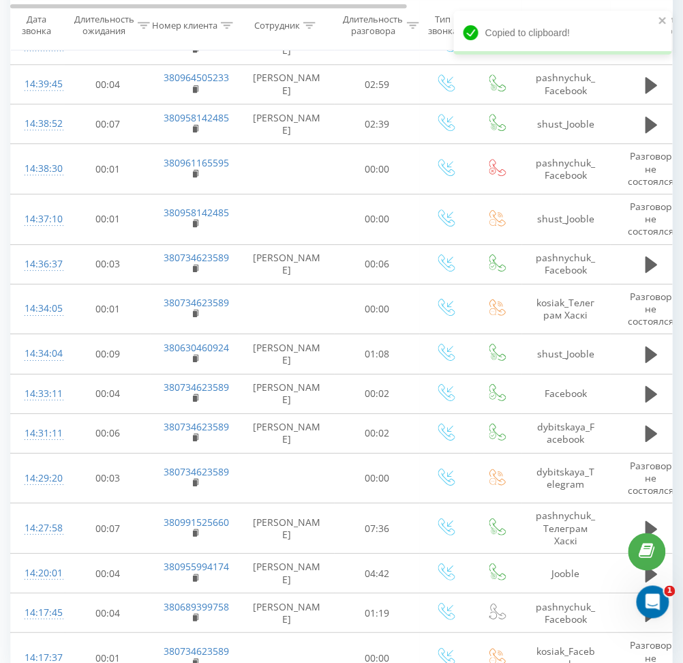
scroll to position [721, 0]
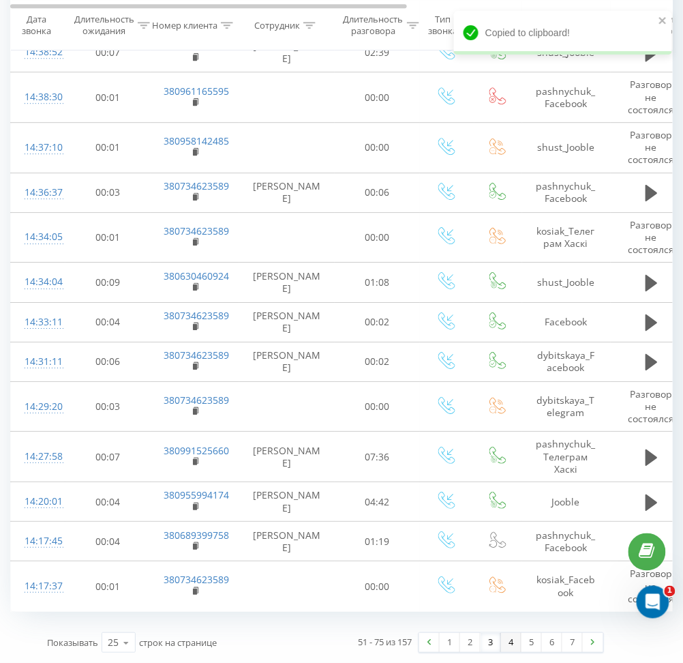
click at [509, 644] on link "4" at bounding box center [511, 642] width 20 height 19
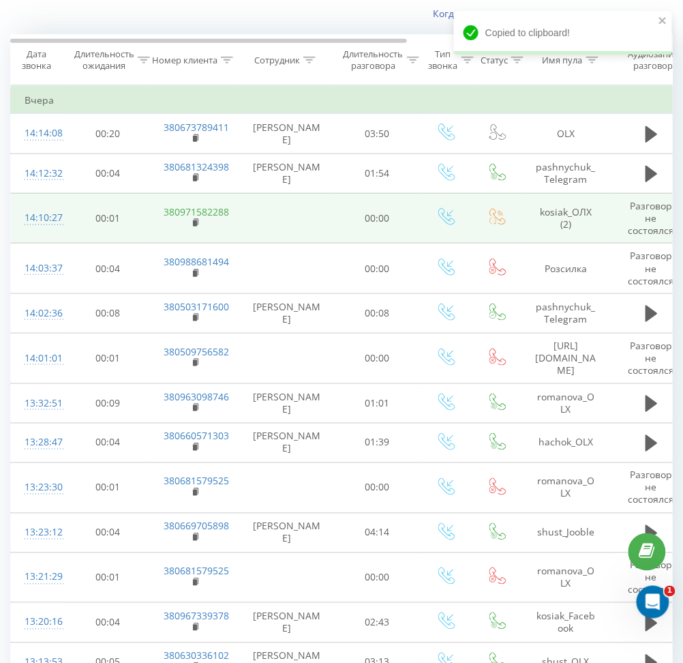
scroll to position [123, 0]
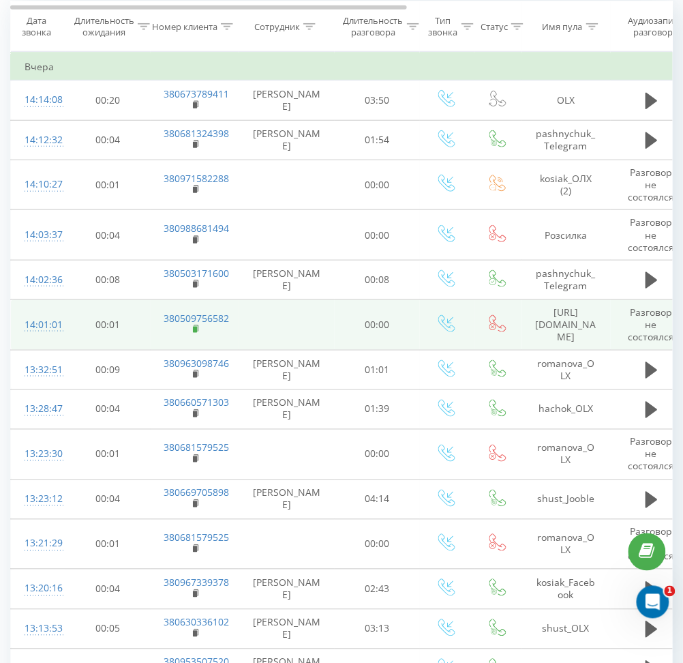
click at [196, 329] on rect at bounding box center [195, 330] width 4 height 6
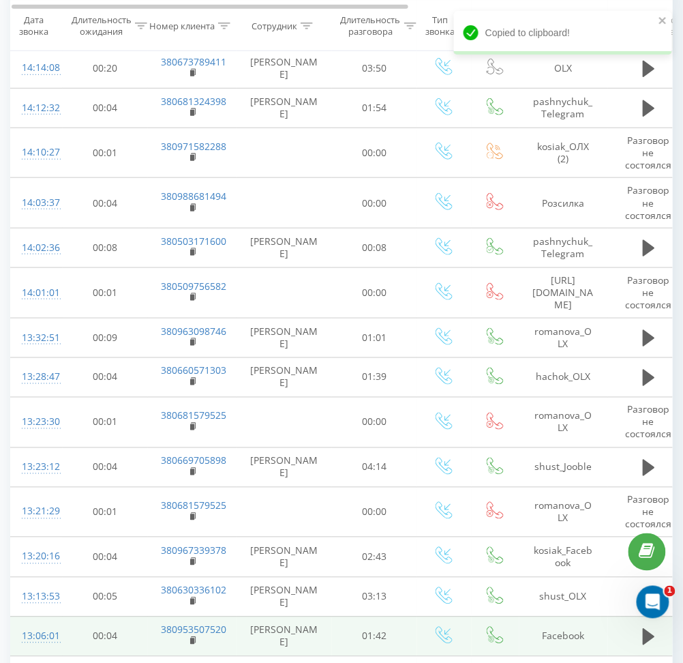
scroll to position [0, 0]
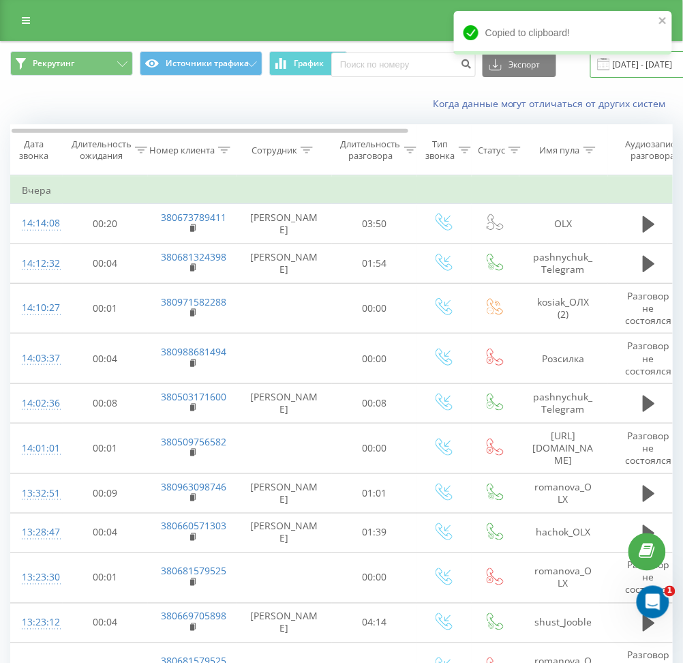
click at [605, 68] on input "20.08.2025 - 20.08.2025" at bounding box center [672, 64] width 165 height 27
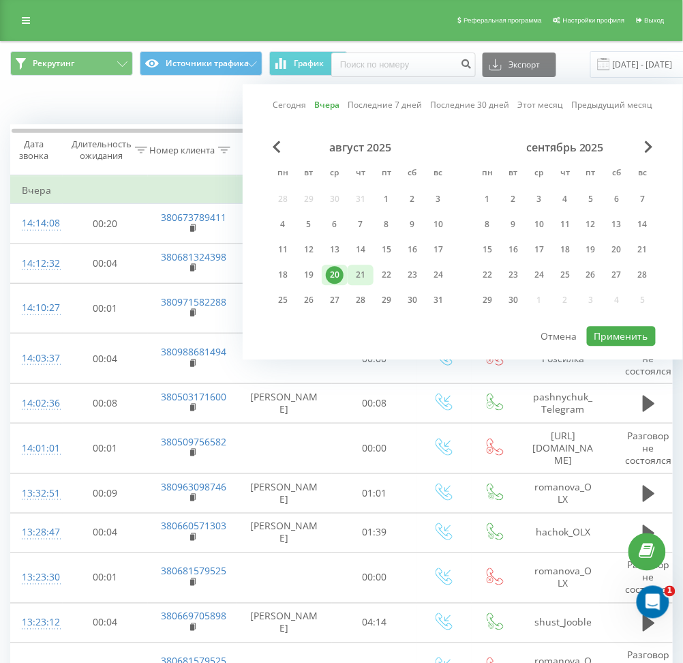
click at [362, 268] on div "21" at bounding box center [361, 275] width 18 height 18
click at [613, 328] on button "Применить" at bounding box center [621, 336] width 69 height 20
type input "21.08.2025 - 21.08.2025"
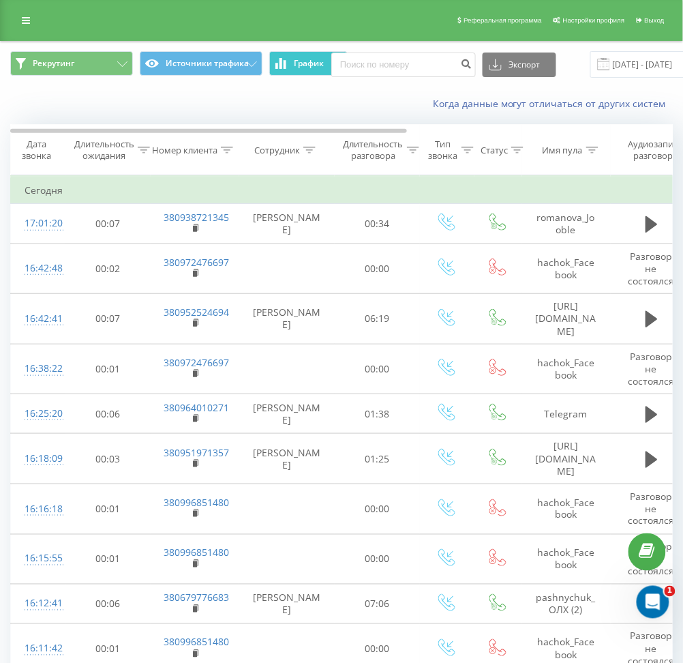
click at [290, 65] on button "График" at bounding box center [308, 63] width 78 height 25
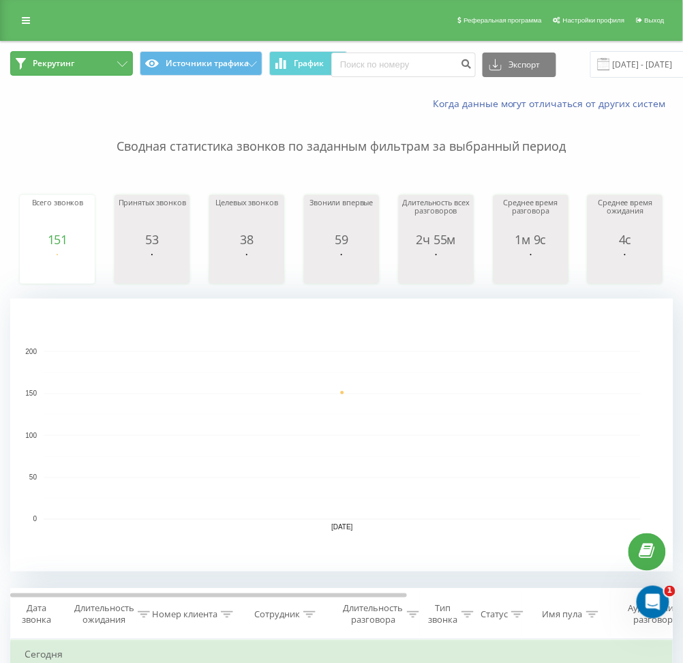
click at [104, 56] on button "Рекрутинг" at bounding box center [71, 63] width 123 height 25
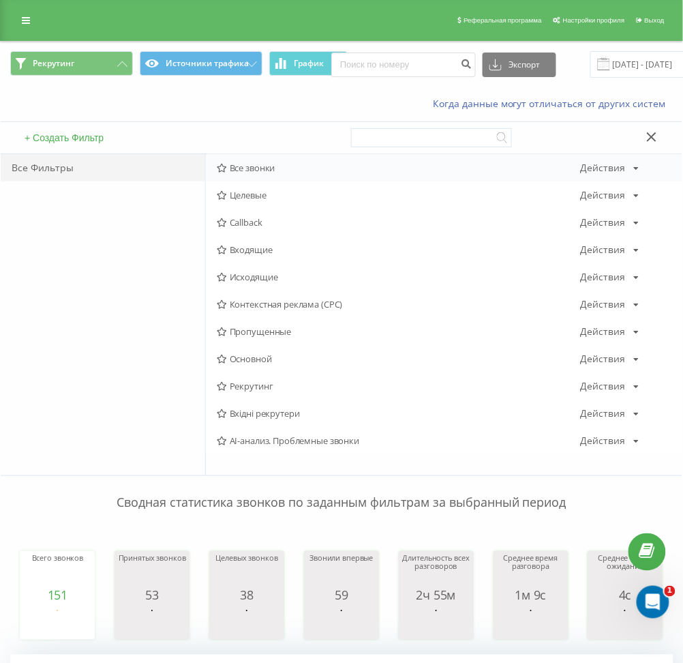
click at [227, 168] on span "Все звонки" at bounding box center [399, 168] width 364 height 10
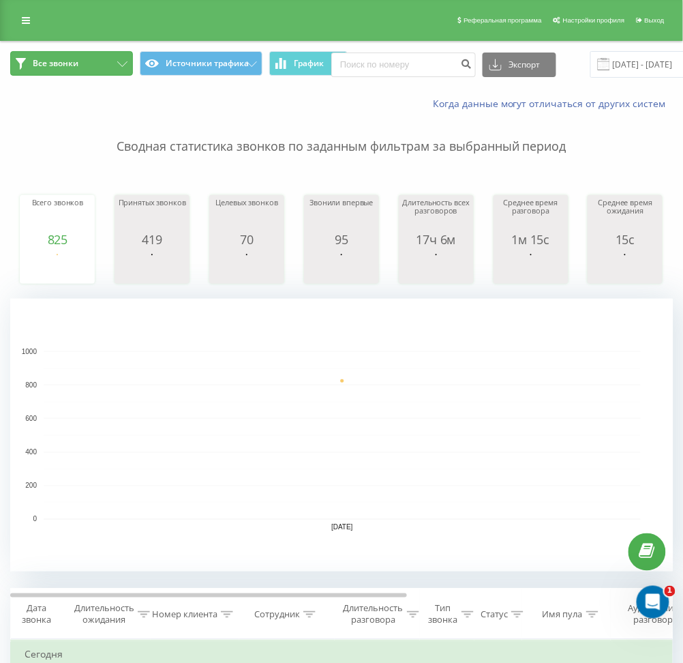
click at [88, 60] on button "Все звонки" at bounding box center [71, 63] width 123 height 25
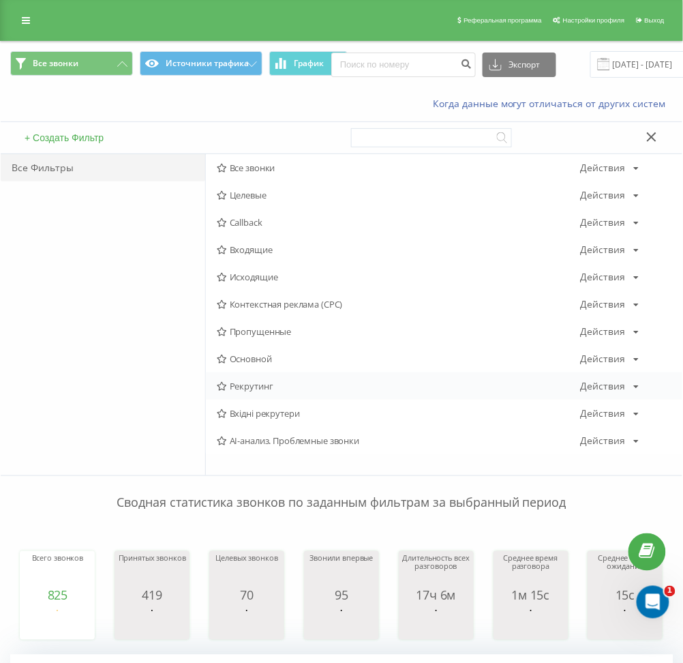
click at [237, 384] on span "Рекрутинг" at bounding box center [399, 386] width 364 height 10
click at [0, 0] on div at bounding box center [0, 0] width 0 height 0
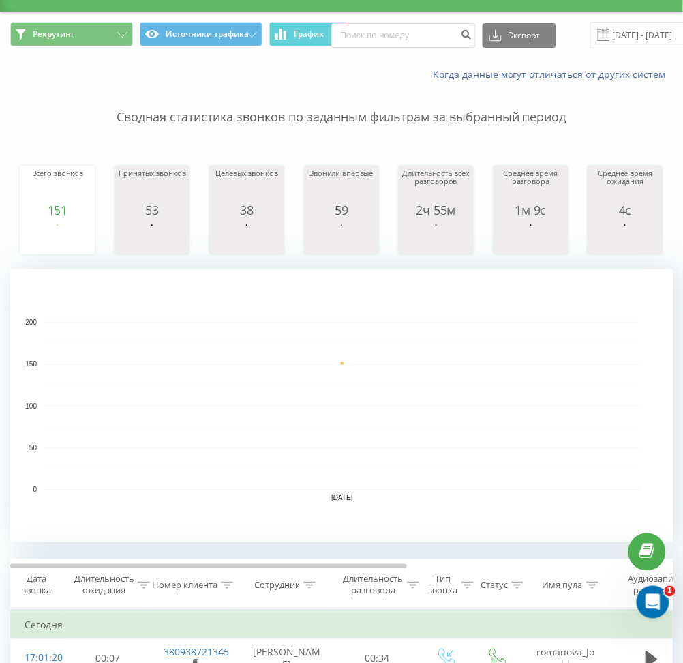
scroll to position [17, 0]
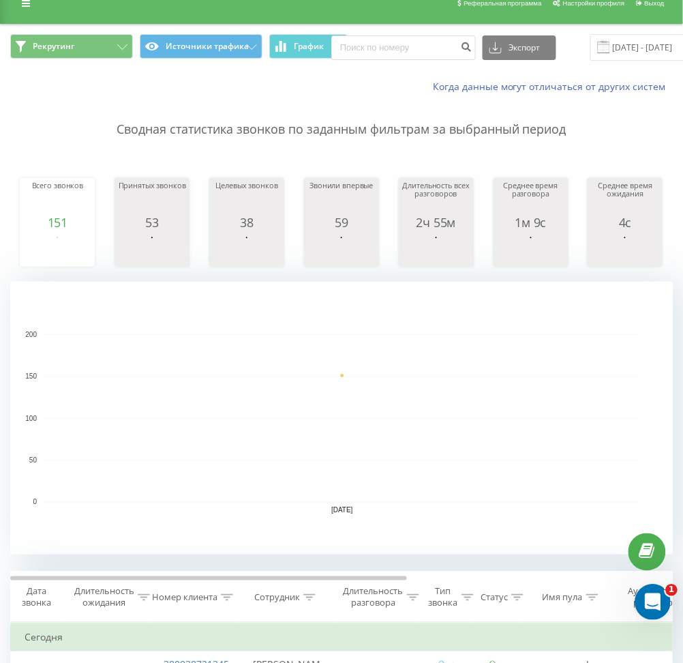
click at [641, 598] on icon "Открыть службу сообщений Intercom" at bounding box center [650, 600] width 22 height 22
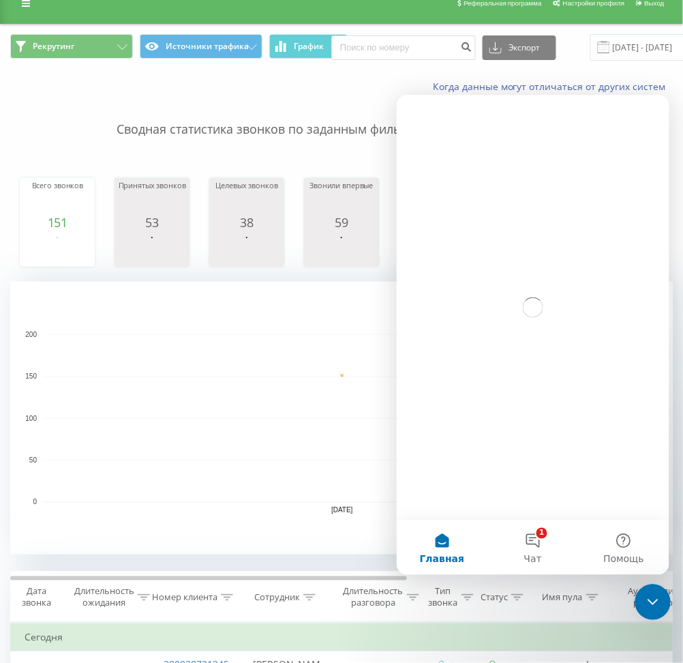
scroll to position [0, 0]
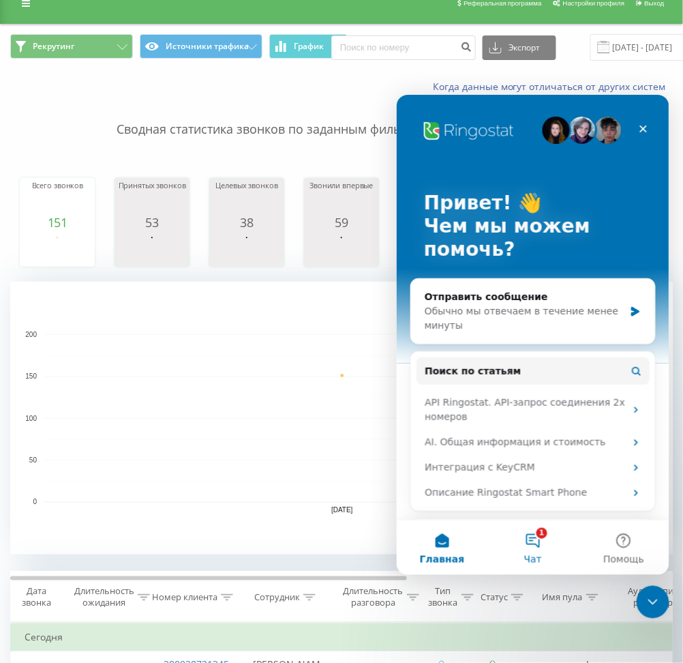
click at [542, 532] on button "1 Чат" at bounding box center [532, 546] width 91 height 55
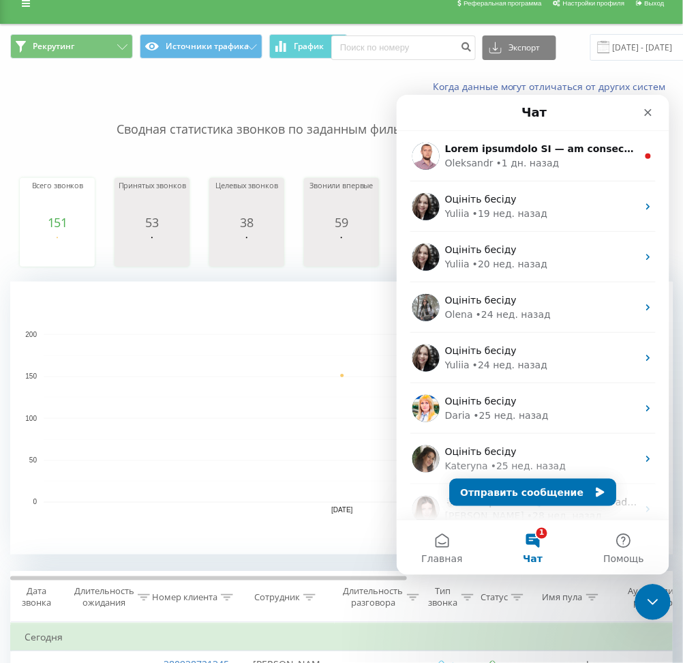
click at [648, 603] on icon "Закрыть службу сообщений Intercom" at bounding box center [650, 600] width 16 height 16
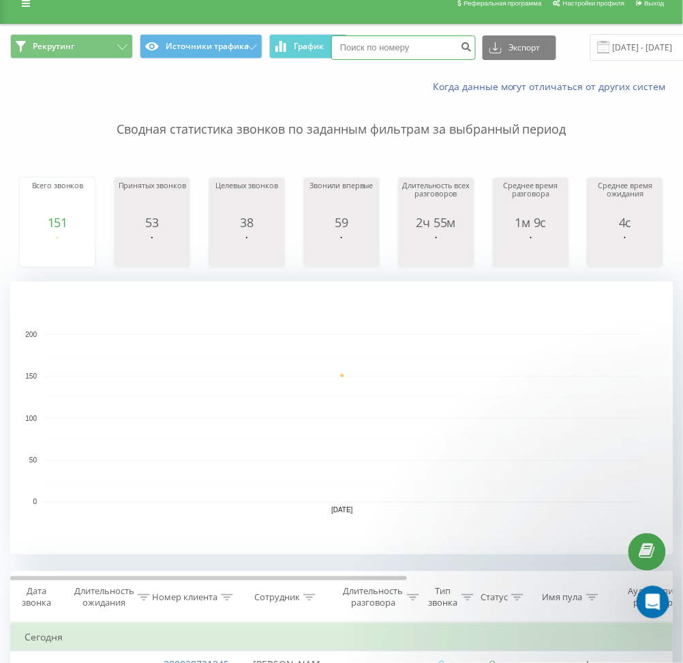
click at [401, 48] on input at bounding box center [403, 47] width 145 height 25
type input "380636365911"
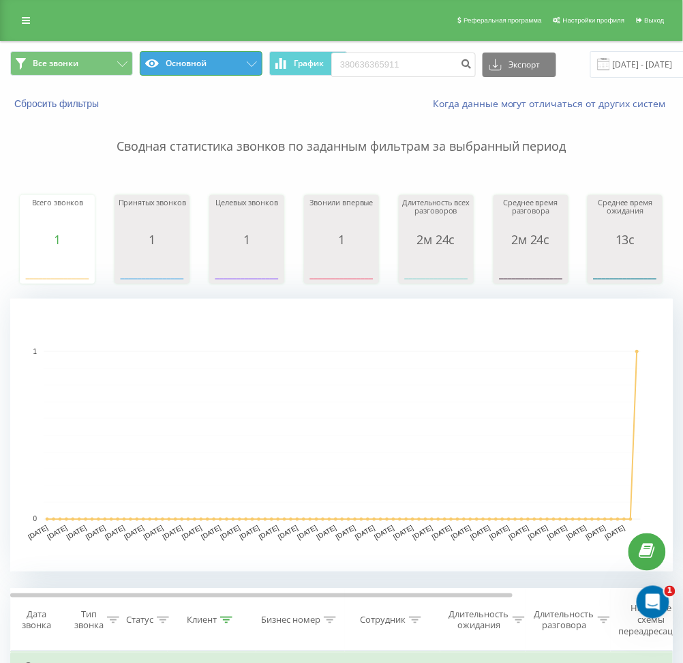
click at [204, 70] on button "Основной" at bounding box center [201, 63] width 123 height 25
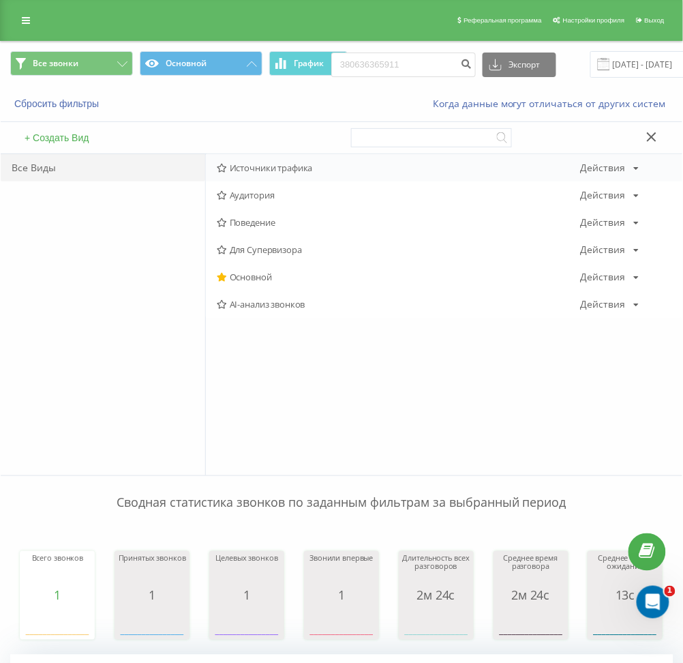
click at [251, 166] on span "Источники трафика" at bounding box center [399, 168] width 364 height 10
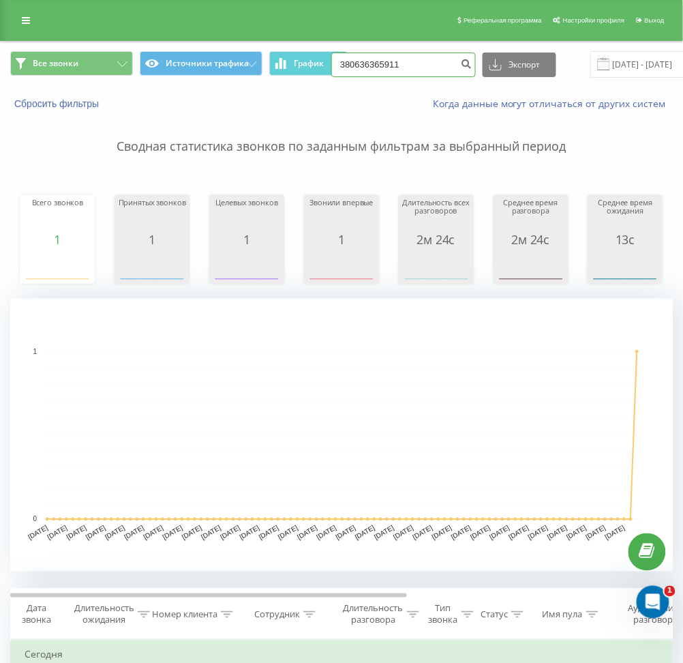
click at [418, 65] on input "380636365911" at bounding box center [403, 64] width 145 height 25
paste input "952524694"
type input "380952524694"
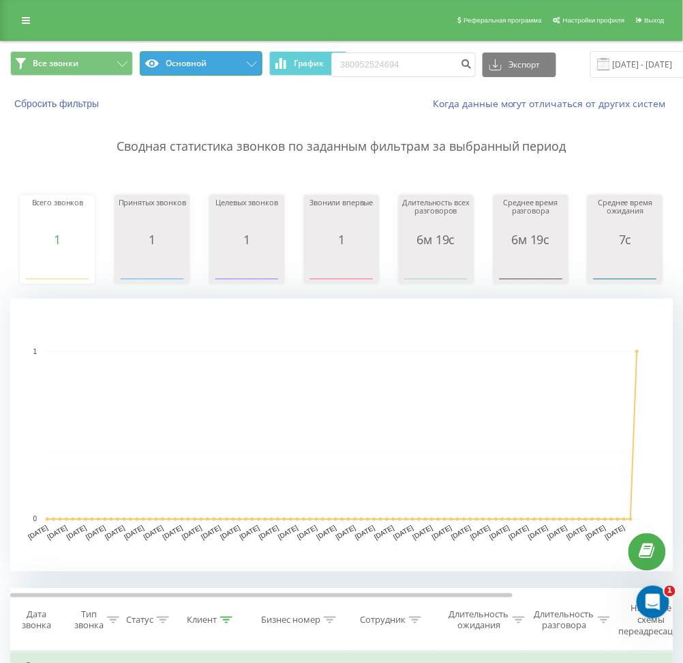
click at [192, 52] on button "Основной" at bounding box center [201, 63] width 123 height 25
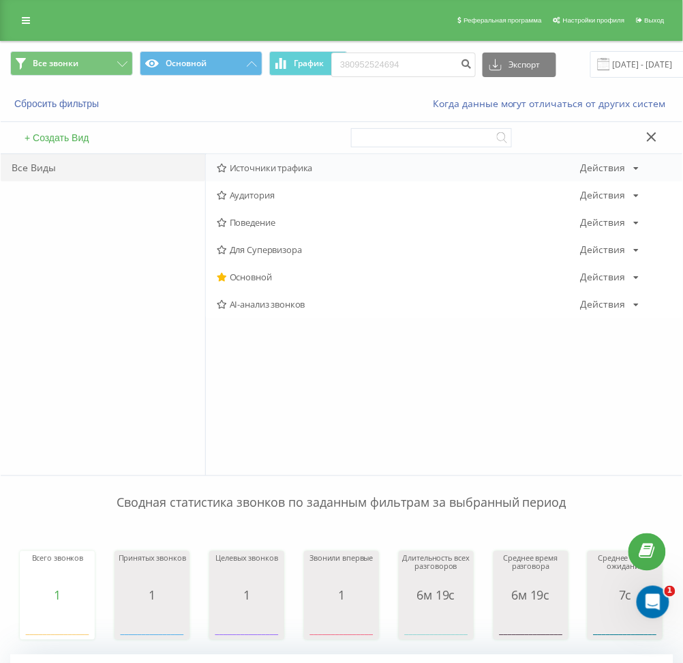
click at [265, 168] on span "Источники трафика" at bounding box center [399, 168] width 364 height 10
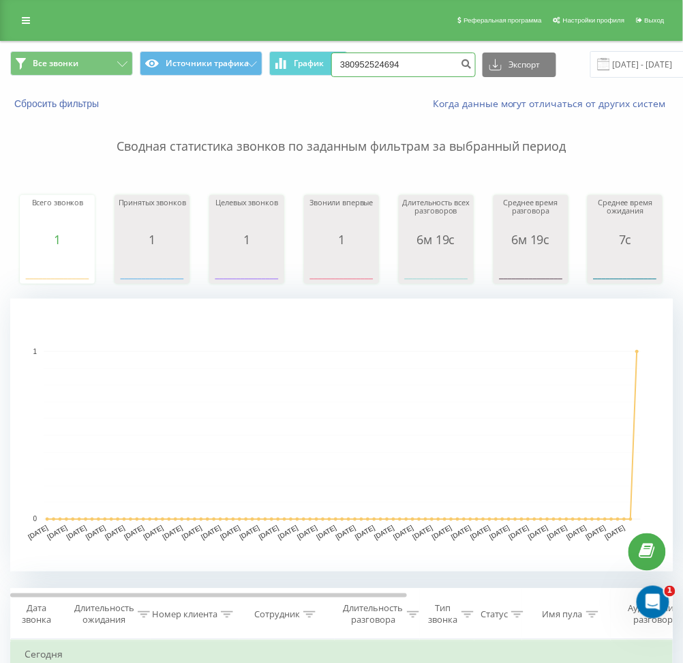
click at [413, 63] on input "380952524694" at bounding box center [403, 64] width 145 height 25
paste input "75870400"
type input "380975870400"
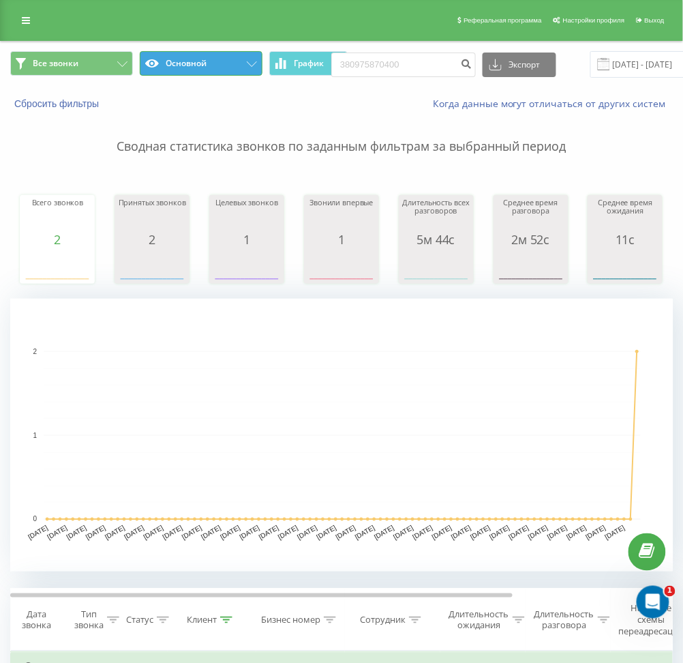
click at [196, 55] on button "Основной" at bounding box center [201, 63] width 123 height 25
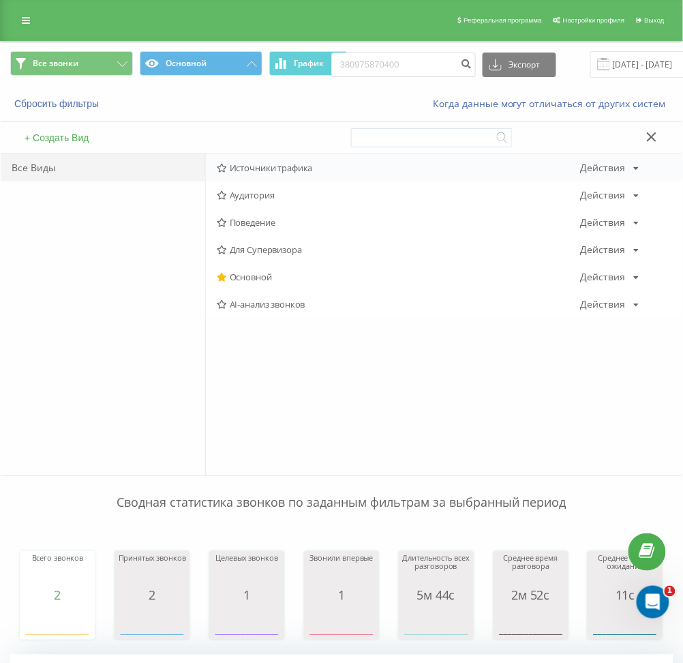
click at [286, 159] on div "Источники трафика Действия Редактировать Копировать Удалить По умолчанию Подели…" at bounding box center [444, 167] width 477 height 27
click at [288, 165] on span "Источники трафика" at bounding box center [399, 168] width 364 height 10
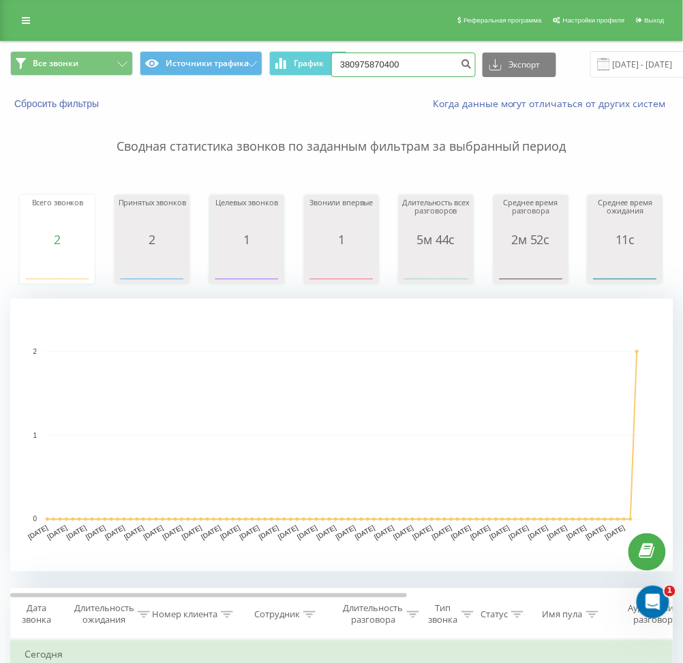
click at [419, 65] on input "380975870400" at bounding box center [403, 64] width 145 height 25
paste input "660379832"
type input "380660379832"
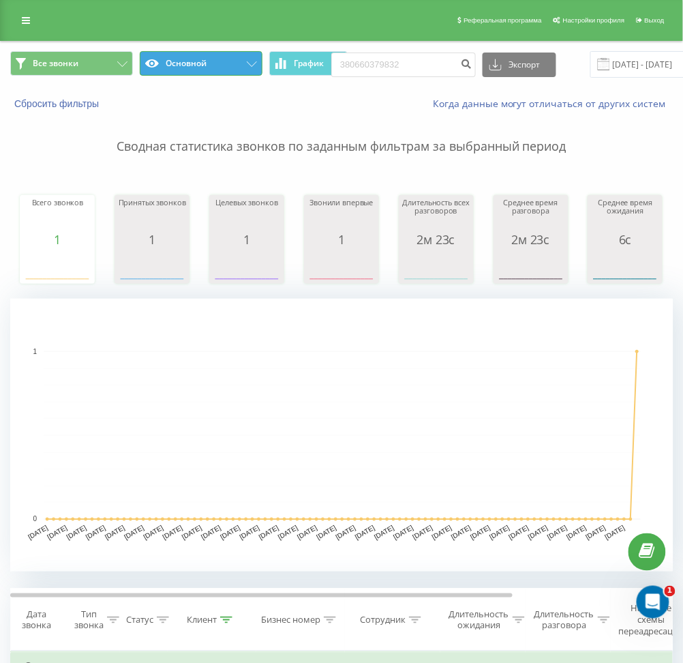
click at [183, 59] on button "Основной" at bounding box center [201, 63] width 123 height 25
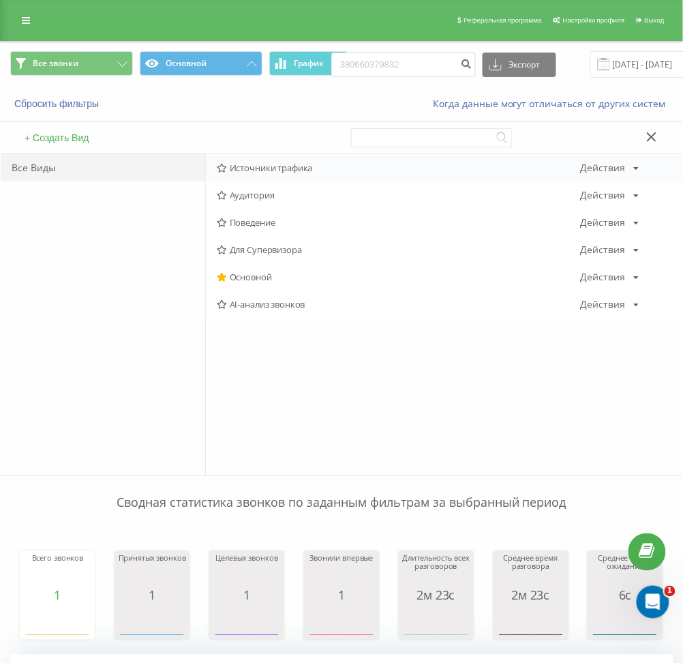
click at [276, 165] on span "Источники трафика" at bounding box center [399, 168] width 364 height 10
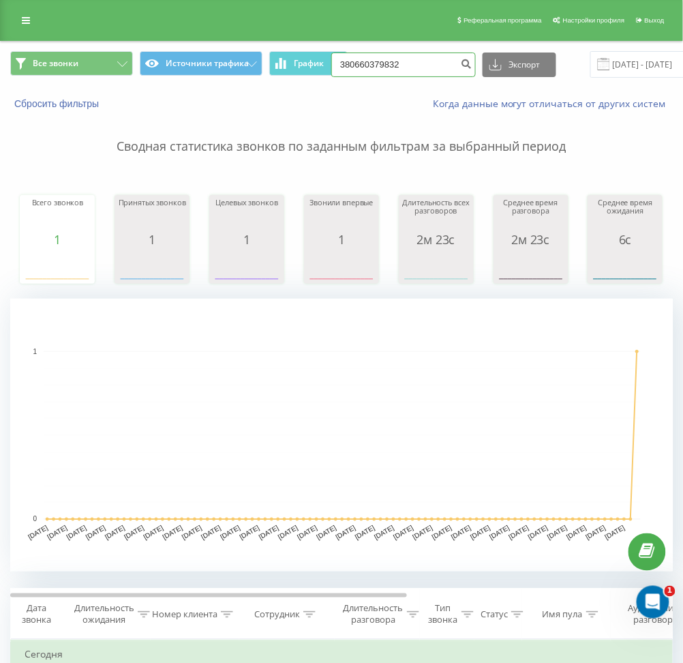
click at [444, 57] on input "380660379832" at bounding box center [403, 64] width 145 height 25
paste input "952443697"
type input "380952443697"
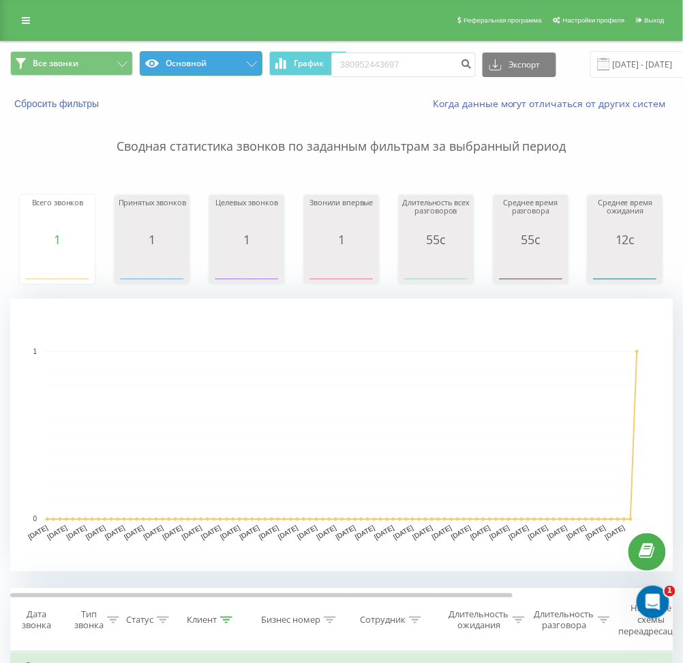
click at [181, 57] on button "Основной" at bounding box center [201, 63] width 123 height 25
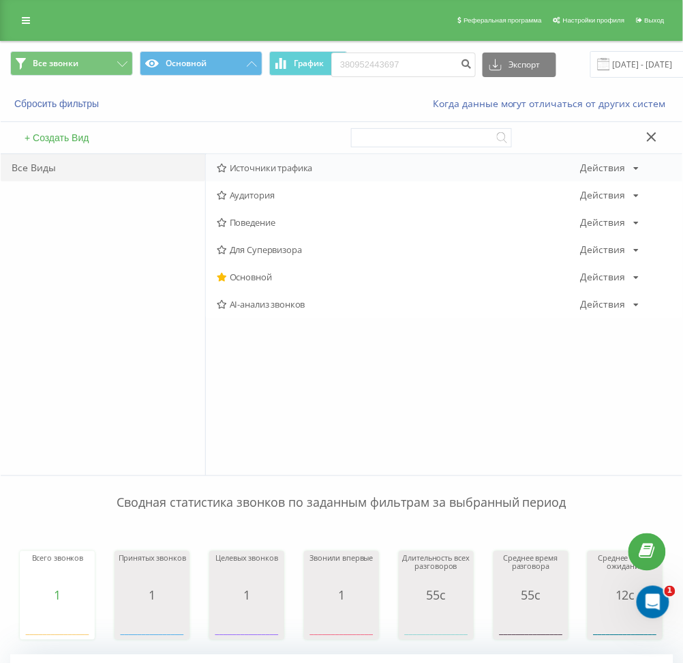
click at [256, 166] on span "Источники трафика" at bounding box center [399, 168] width 364 height 10
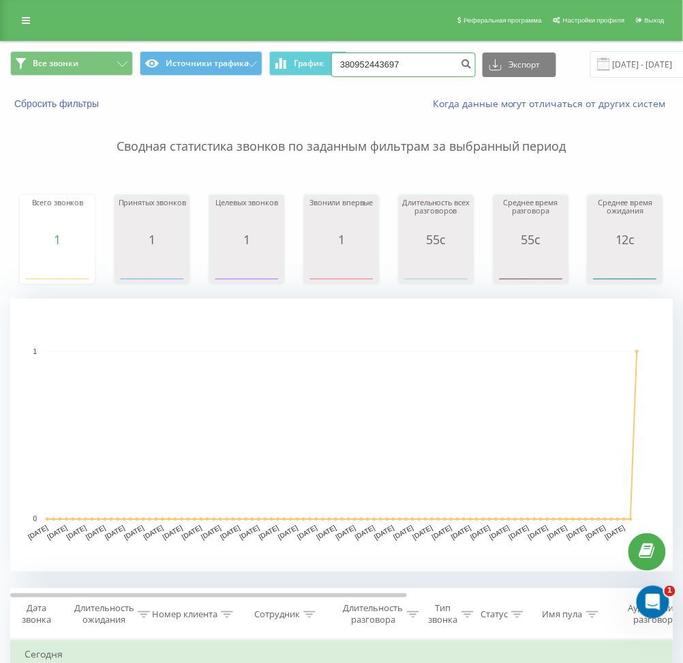
click at [402, 67] on input "380952443697" at bounding box center [403, 64] width 145 height 25
paste input "681336813"
type input "380681336813"
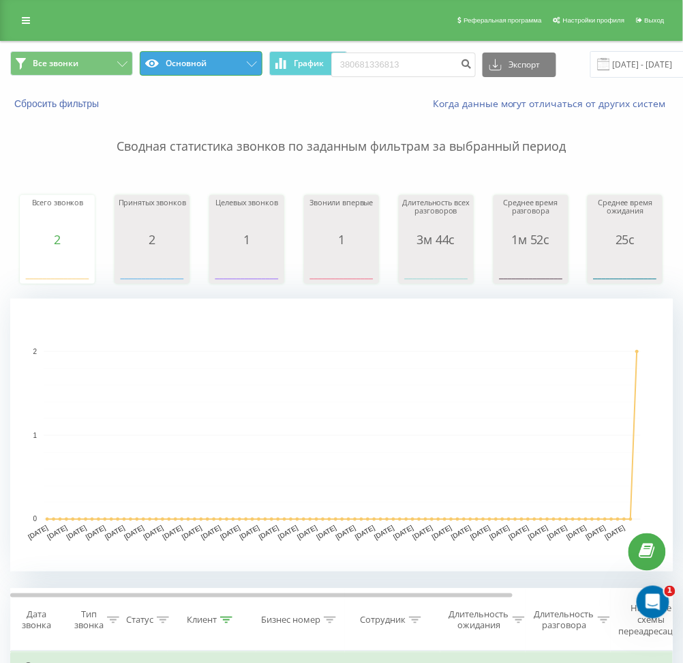
click at [173, 60] on button "Основной" at bounding box center [201, 63] width 123 height 25
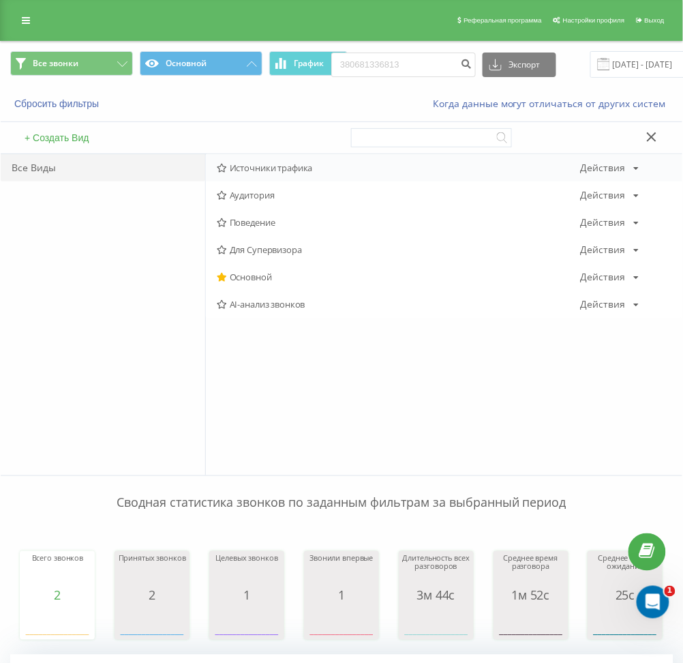
click at [260, 175] on div "Источники трафика Действия Редактировать Копировать Удалить По умолчанию Подели…" at bounding box center [444, 167] width 477 height 27
click at [265, 165] on span "Источники трафика" at bounding box center [399, 168] width 364 height 10
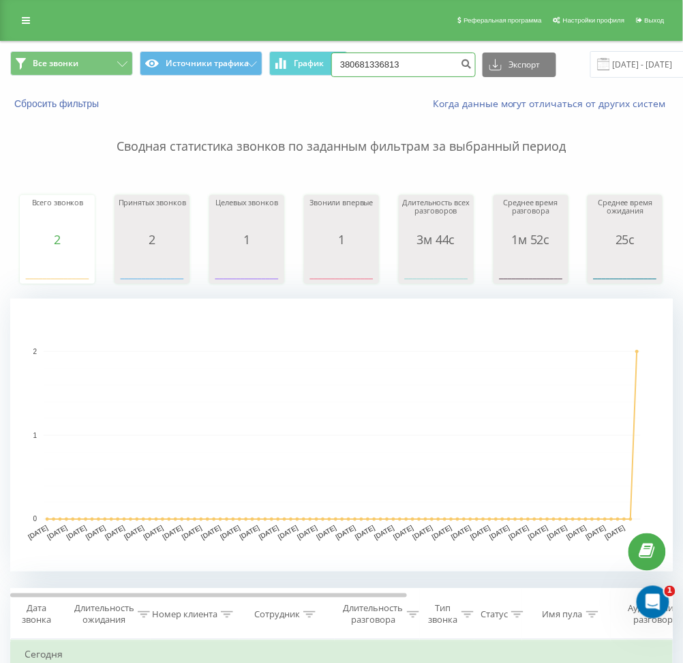
click at [409, 58] on input "380681336813" at bounding box center [403, 64] width 145 height 25
paste input "508384118"
type input "380508384118"
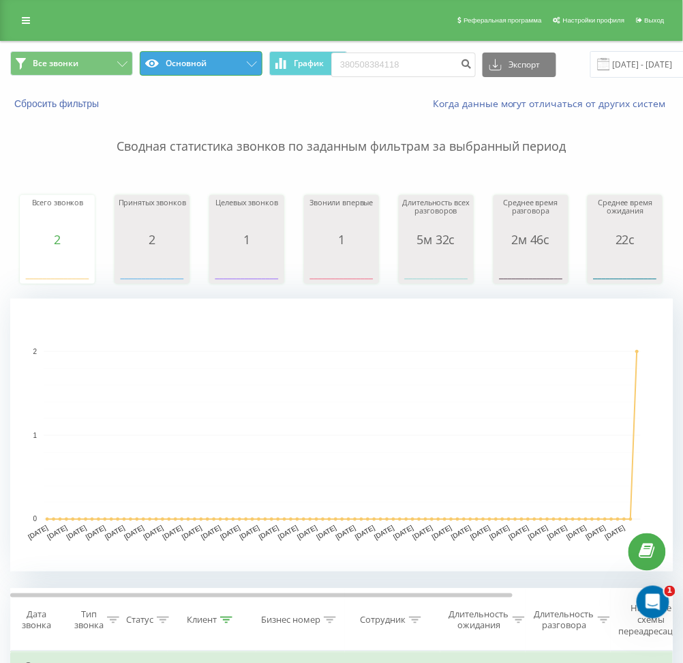
click at [170, 61] on button "Основной" at bounding box center [201, 63] width 123 height 25
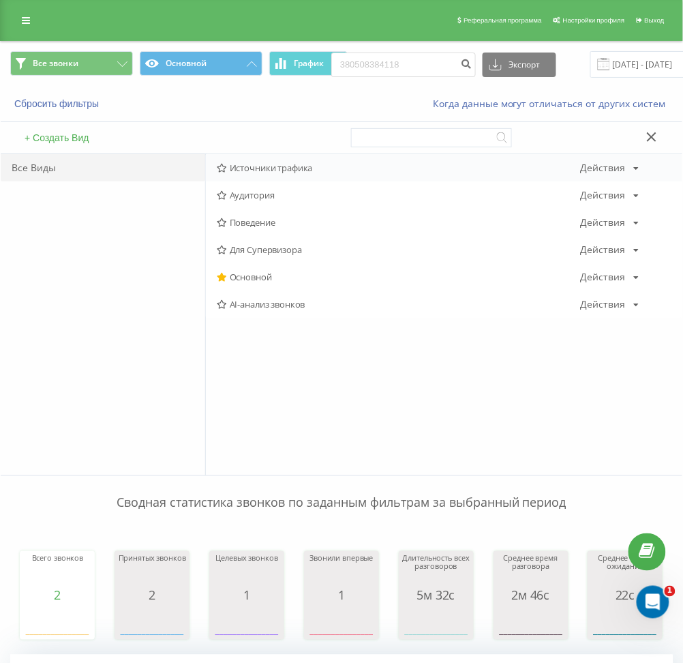
click at [263, 163] on span "Источники трафика" at bounding box center [399, 168] width 364 height 10
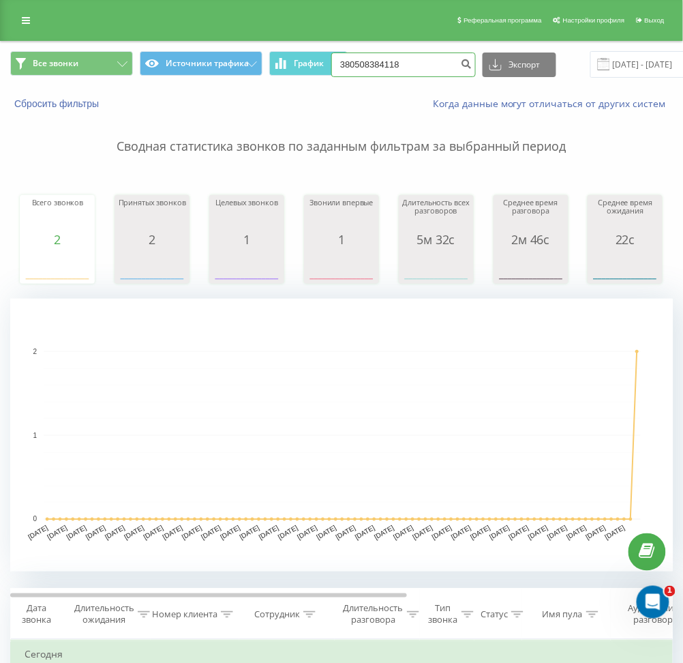
click at [418, 67] on input "380508384118" at bounding box center [403, 64] width 145 height 25
paste input "66970589"
type input "380669705898"
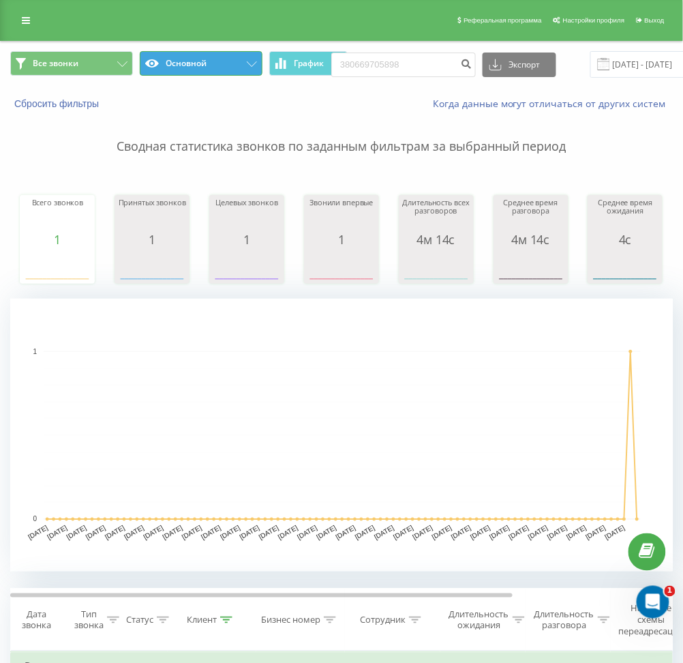
click at [232, 57] on button "Основной" at bounding box center [201, 63] width 123 height 25
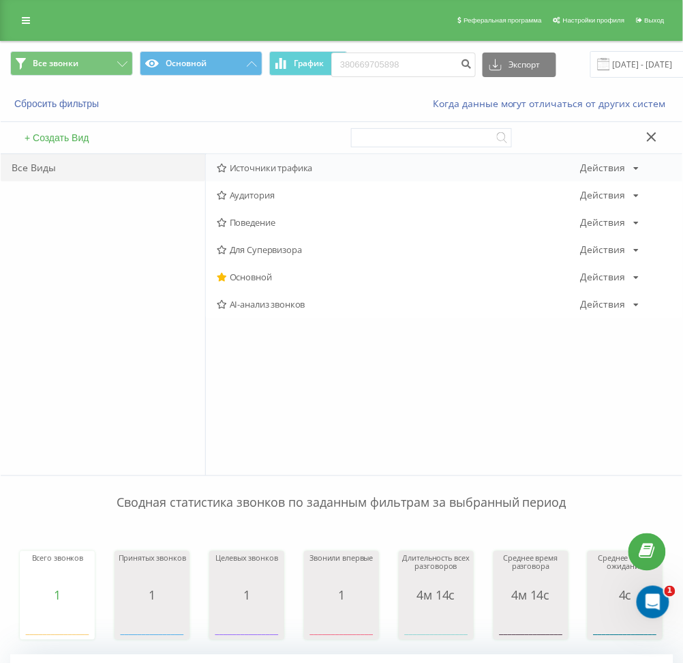
click at [264, 170] on span "Источники трафика" at bounding box center [399, 168] width 364 height 10
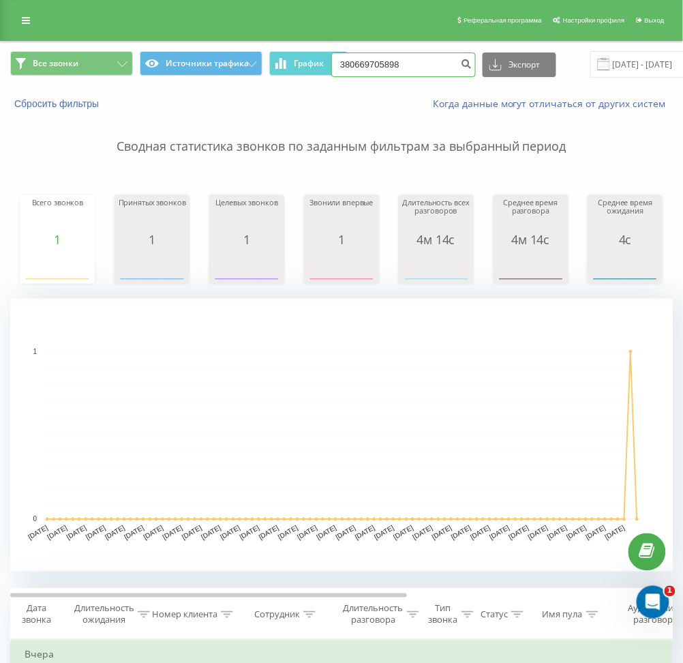
click at [404, 63] on input "380669705898" at bounding box center [403, 64] width 145 height 25
paste input "982260582"
type input "380982260582"
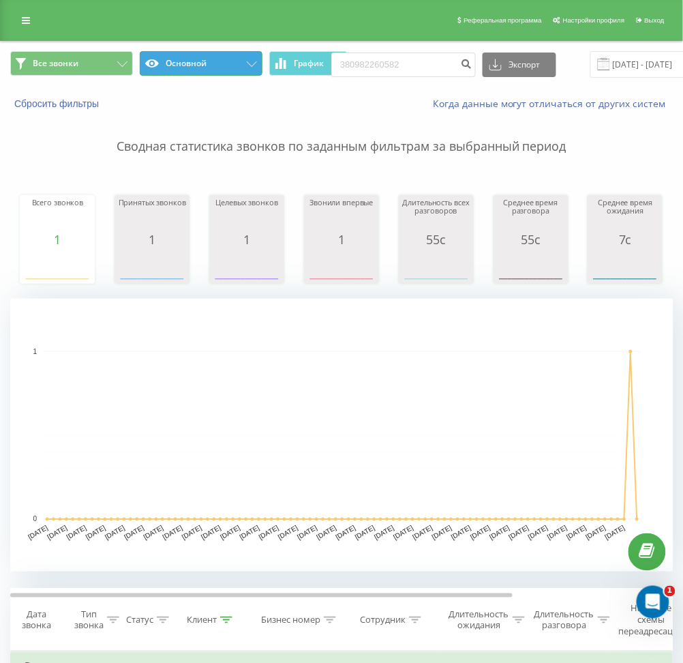
click at [199, 60] on button "Основной" at bounding box center [201, 63] width 123 height 25
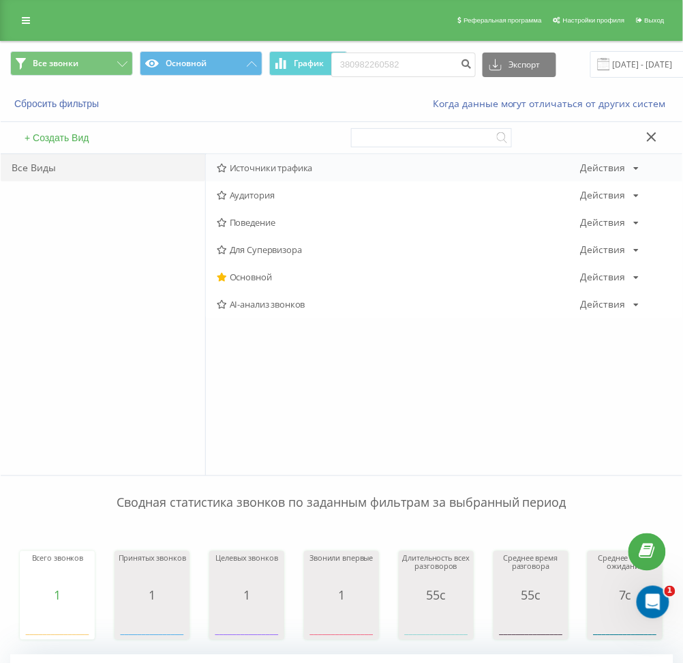
click at [268, 172] on span "Источники трафика" at bounding box center [399, 168] width 364 height 10
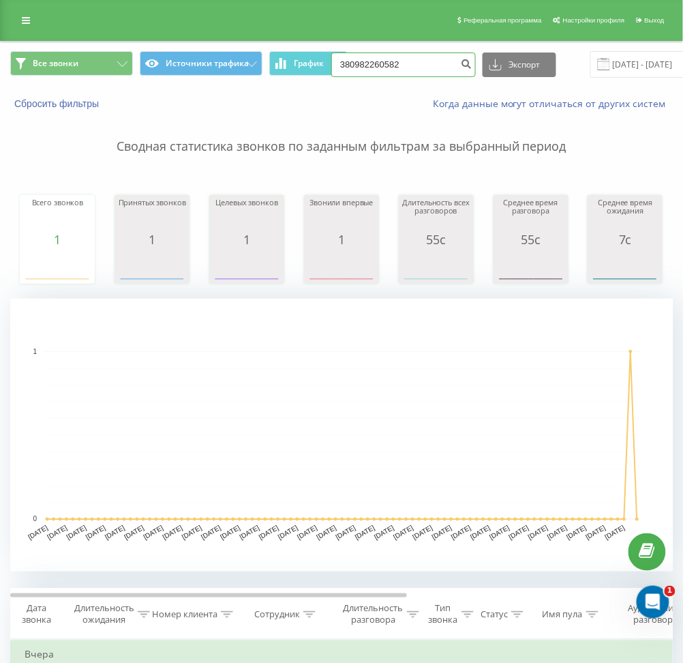
click at [406, 58] on input "380982260582" at bounding box center [403, 64] width 145 height 25
paste input "35541533"
type input "380935541533"
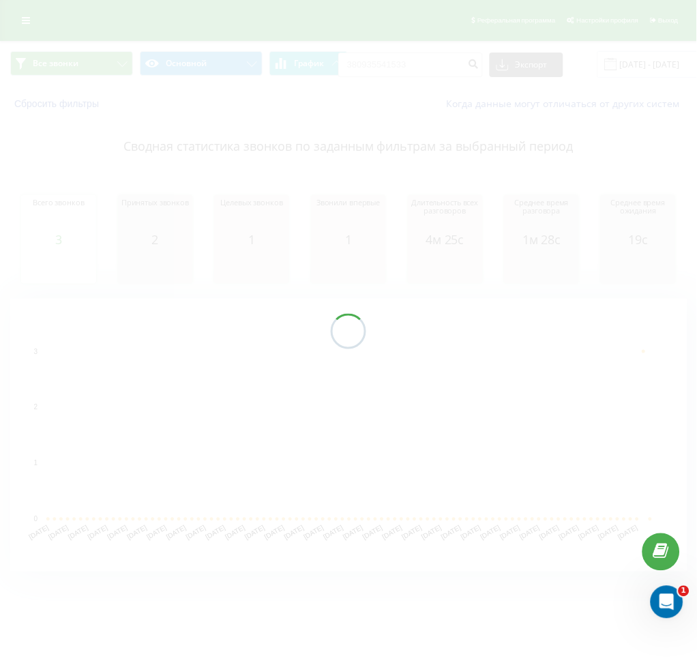
click at [232, 61] on div at bounding box center [348, 331] width 697 height 663
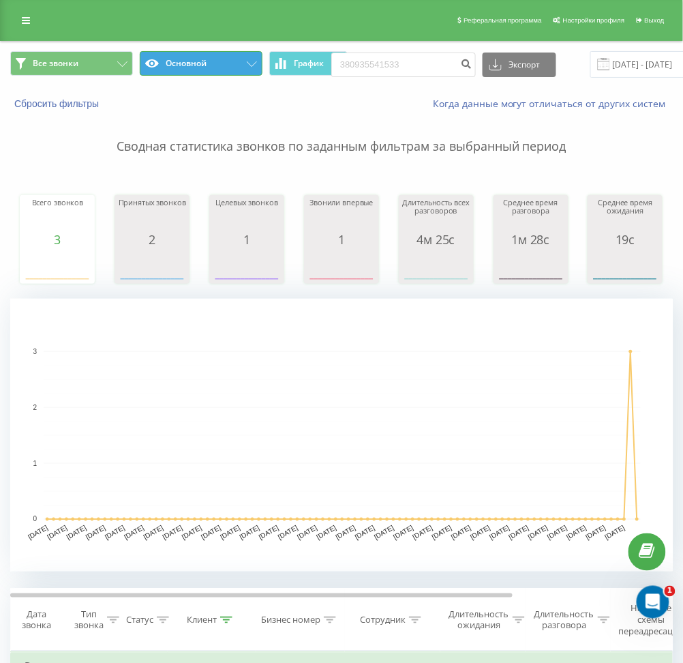
click at [232, 61] on button "Основной" at bounding box center [201, 63] width 123 height 25
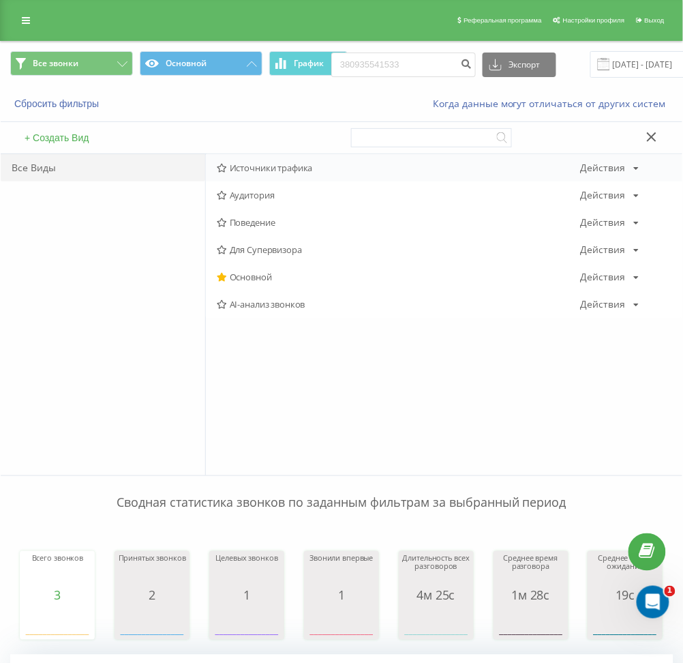
click at [252, 168] on span "Источники трафика" at bounding box center [399, 168] width 364 height 10
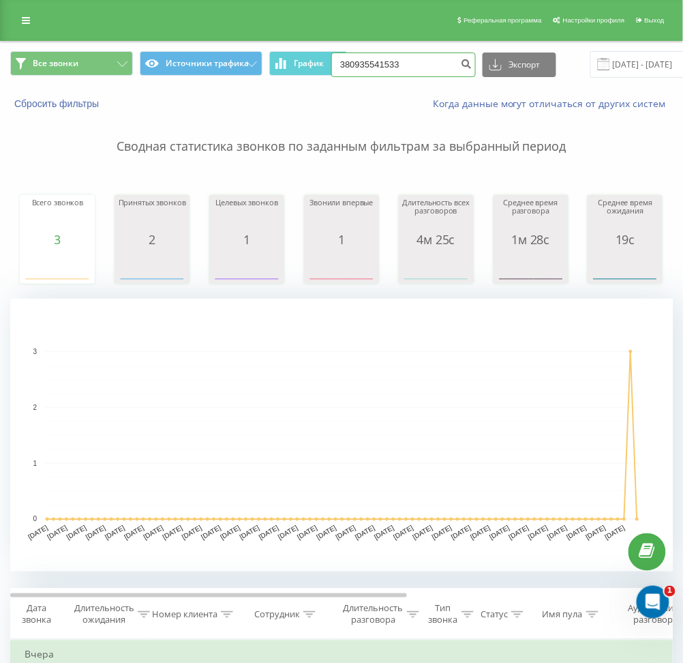
click at [406, 64] on input "380935541533" at bounding box center [403, 64] width 145 height 25
paste input "631872886"
type input "380631872886"
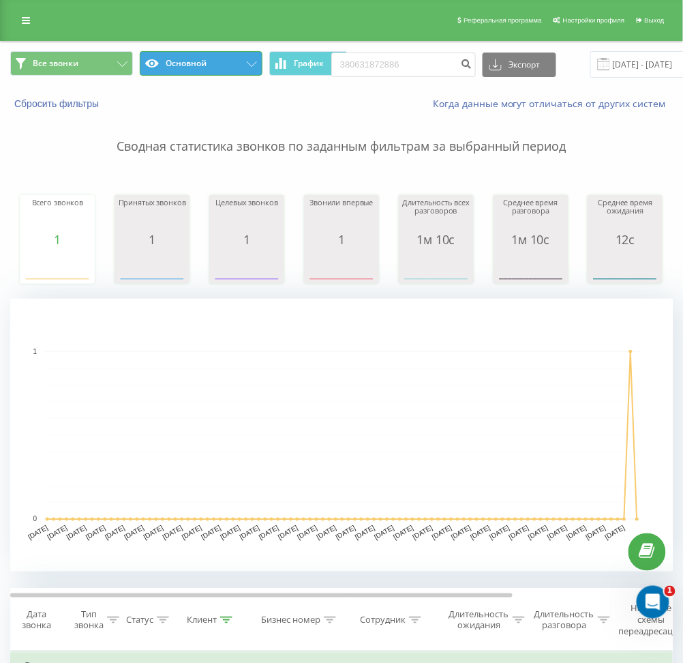
click at [208, 71] on button "Основной" at bounding box center [201, 63] width 123 height 25
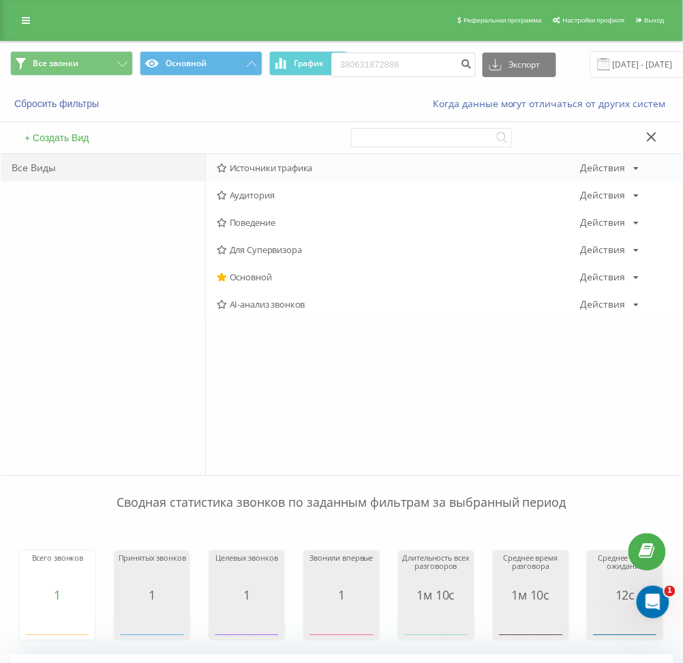
click at [282, 168] on span "Источники трафика" at bounding box center [399, 168] width 364 height 10
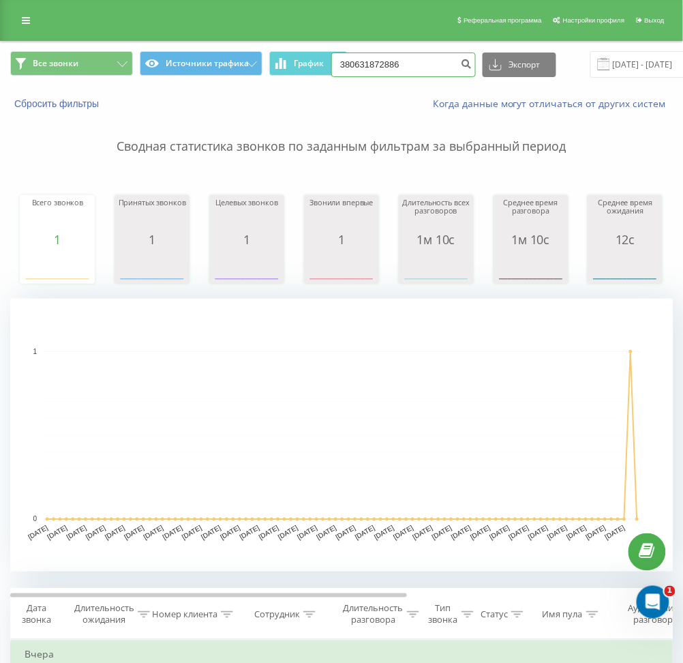
click at [410, 68] on input "380631872886" at bounding box center [403, 64] width 145 height 25
paste input "956569332"
type input "380956569332"
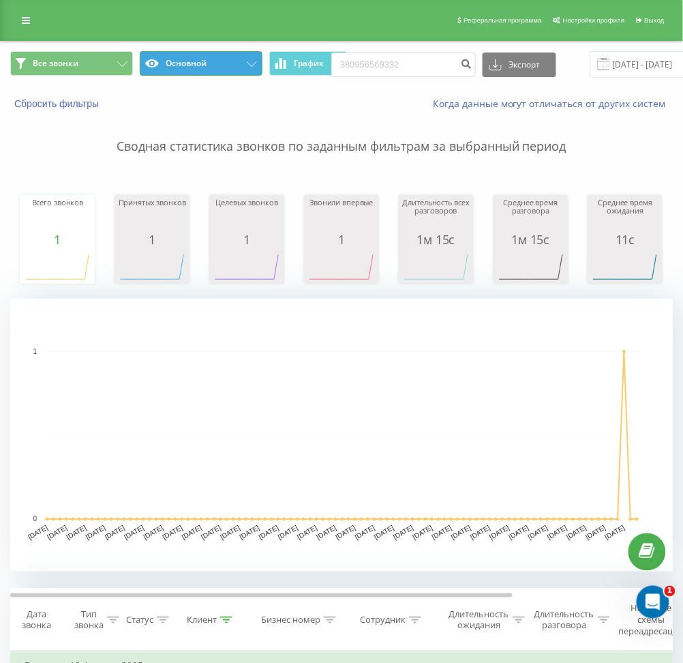
click at [211, 74] on button "Основной" at bounding box center [201, 63] width 123 height 25
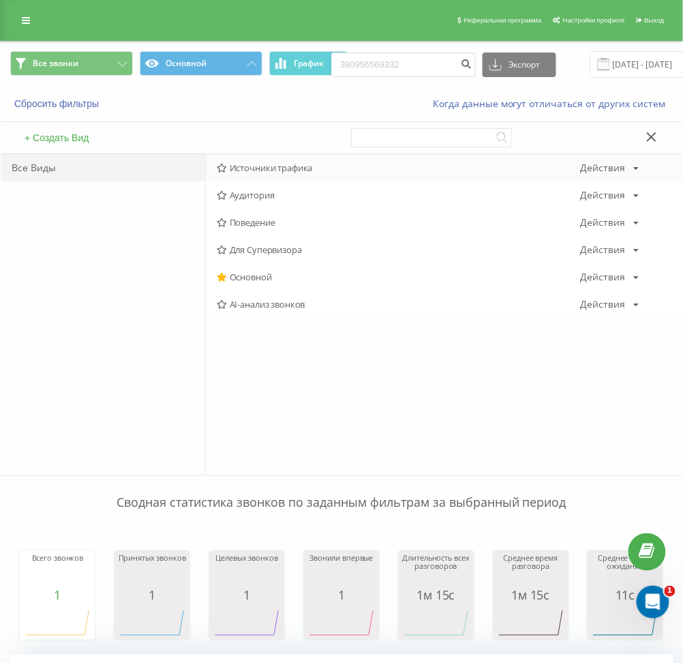
click at [244, 166] on span "Источники трафика" at bounding box center [399, 168] width 364 height 10
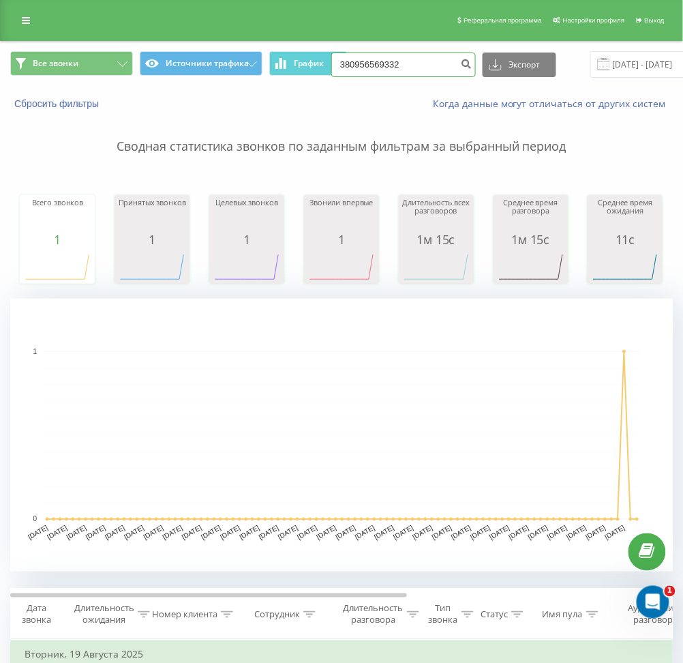
click at [417, 67] on input "380956569332" at bounding box center [403, 64] width 145 height 25
paste input "686275298"
type input "380686275298"
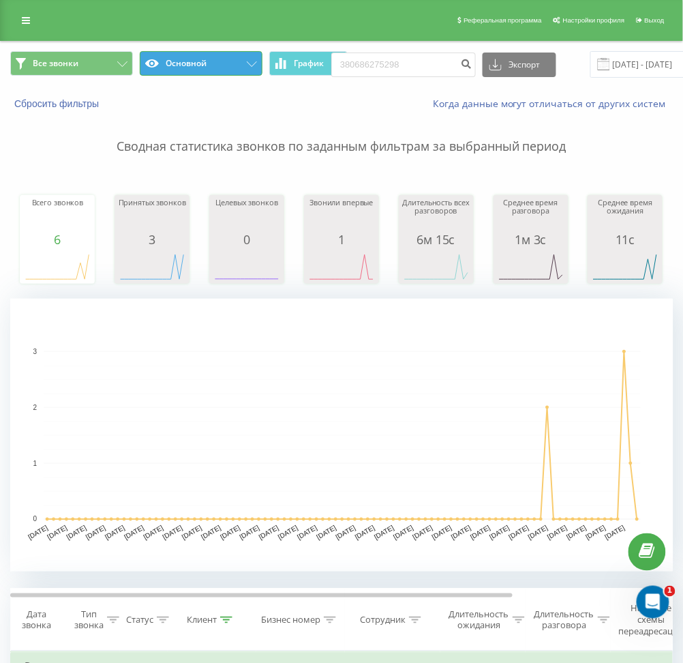
click at [242, 66] on button "Основной" at bounding box center [201, 63] width 123 height 25
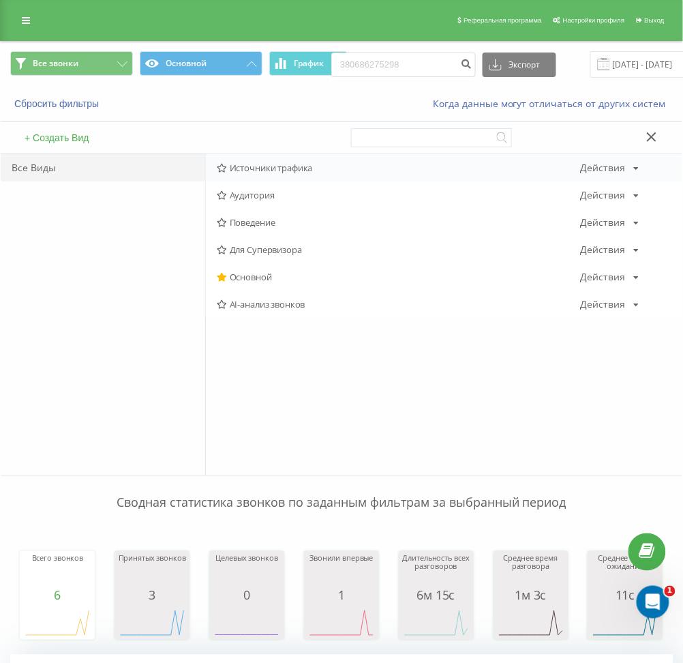
click at [275, 170] on span "Источники трафика" at bounding box center [399, 168] width 364 height 10
click at [0, 0] on div at bounding box center [0, 0] width 0 height 0
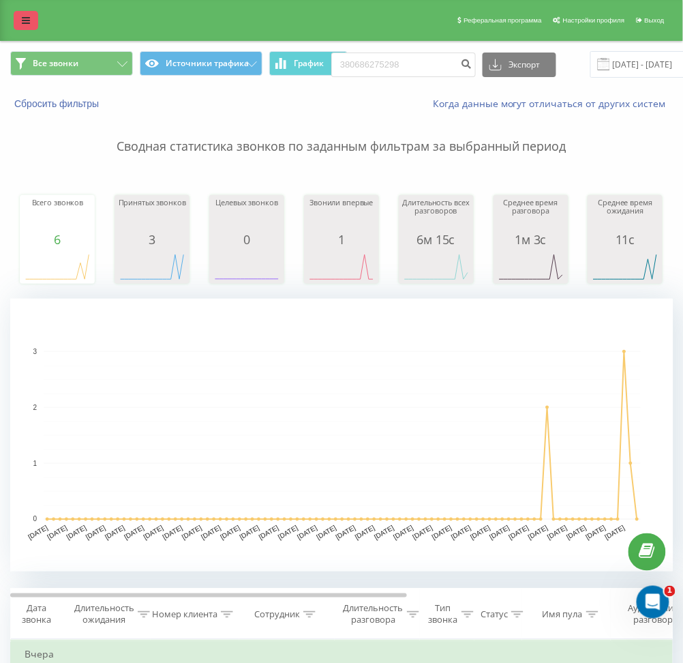
click at [37, 18] on link at bounding box center [26, 20] width 25 height 19
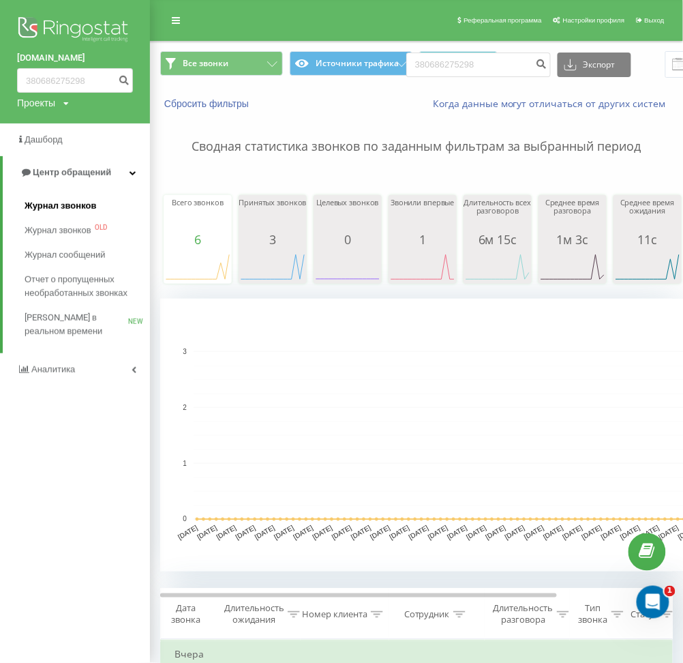
click at [82, 209] on span "Журнал звонков" at bounding box center [61, 206] width 72 height 14
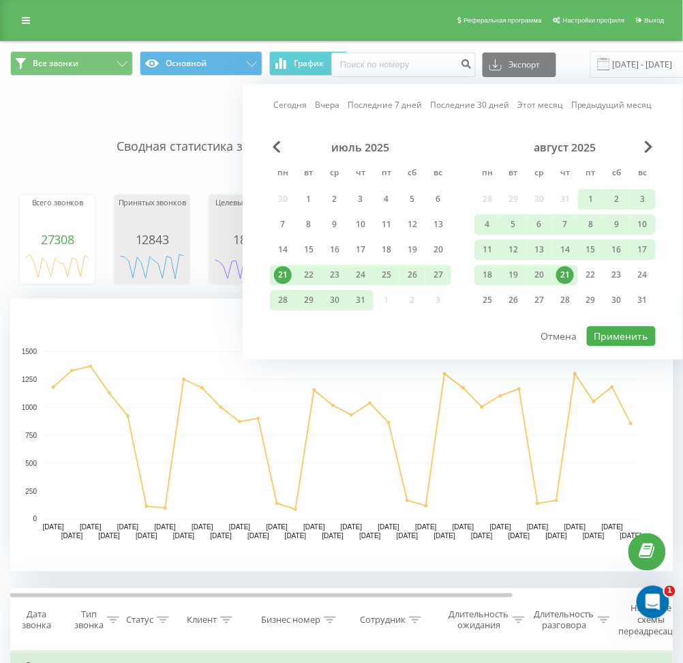
click at [569, 269] on div "21" at bounding box center [565, 275] width 18 height 18
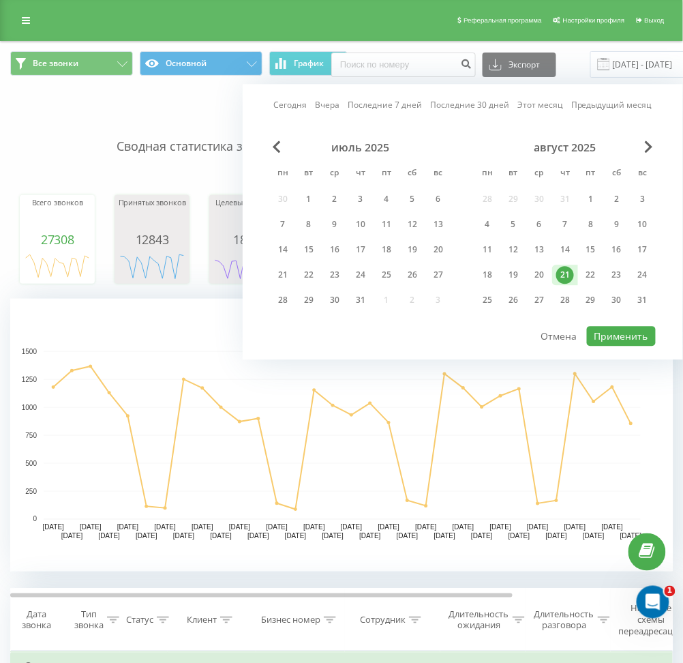
click at [569, 269] on div "21" at bounding box center [565, 275] width 18 height 18
click at [622, 331] on button "Применить" at bounding box center [621, 336] width 69 height 20
type input "[DATE] - [DATE]"
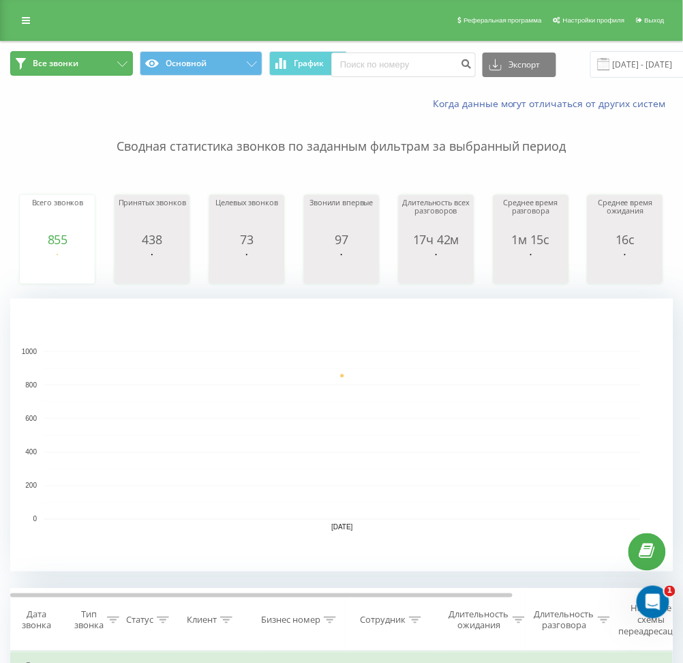
click at [80, 65] on button "Все звонки" at bounding box center [71, 63] width 123 height 25
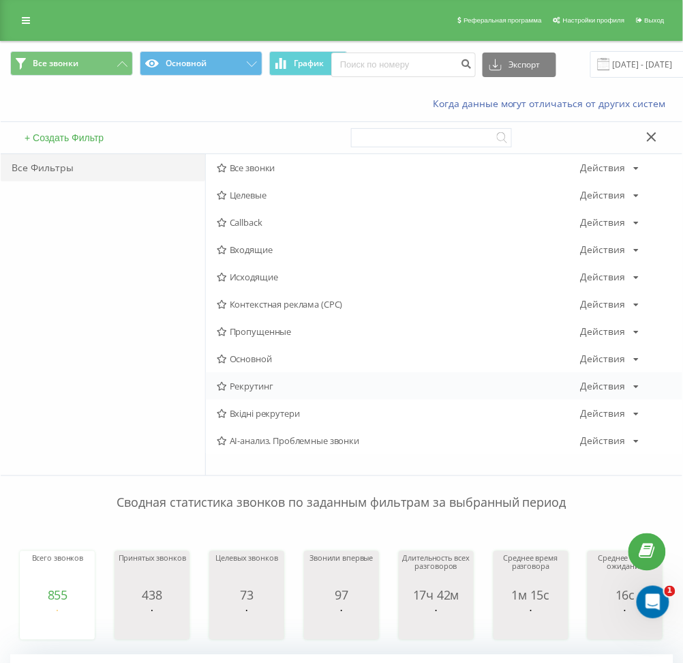
click at [250, 387] on span "Рекрутинг" at bounding box center [399, 386] width 364 height 10
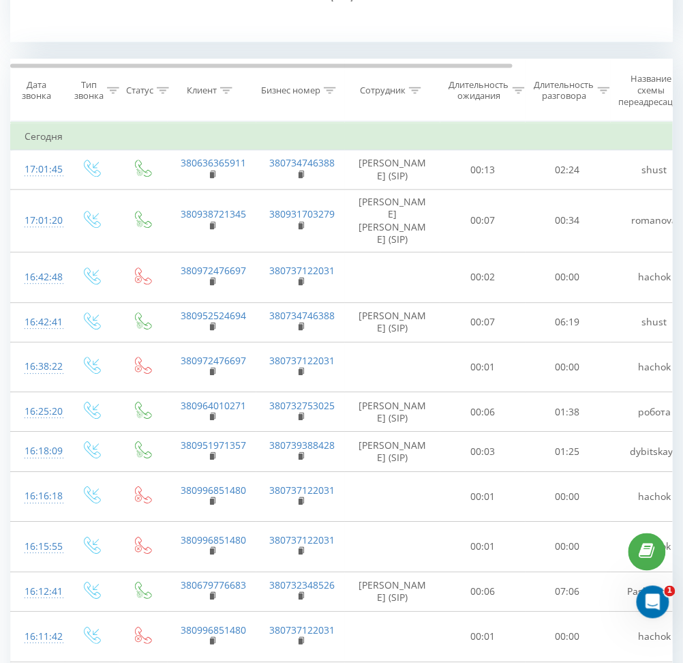
scroll to position [531, 0]
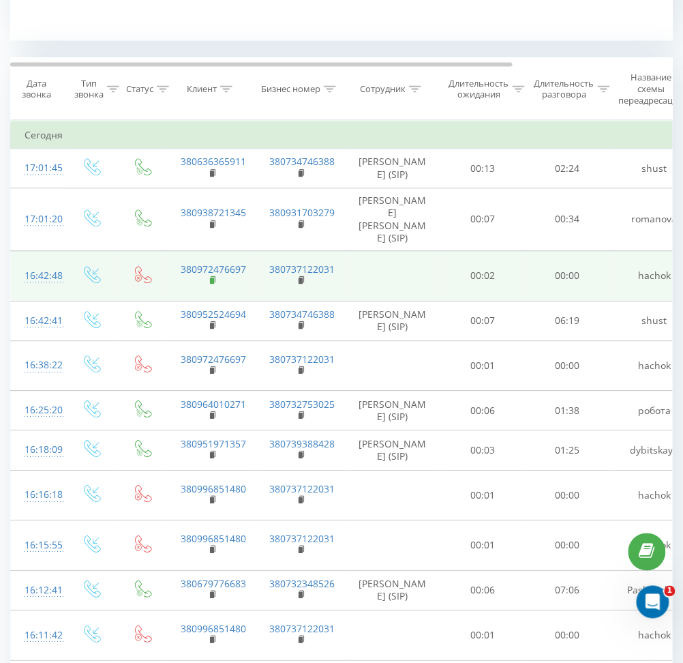
click at [213, 277] on rect at bounding box center [212, 280] width 4 height 6
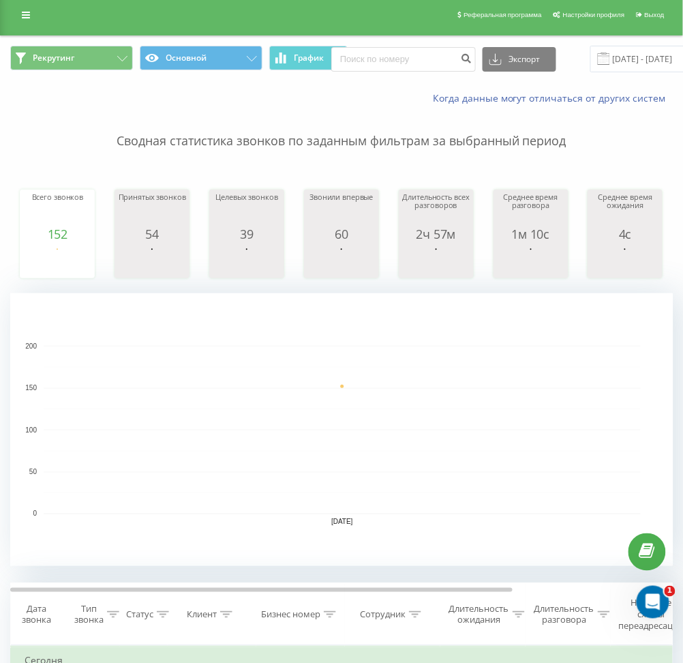
scroll to position [3, 0]
